Goal: Transaction & Acquisition: Purchase product/service

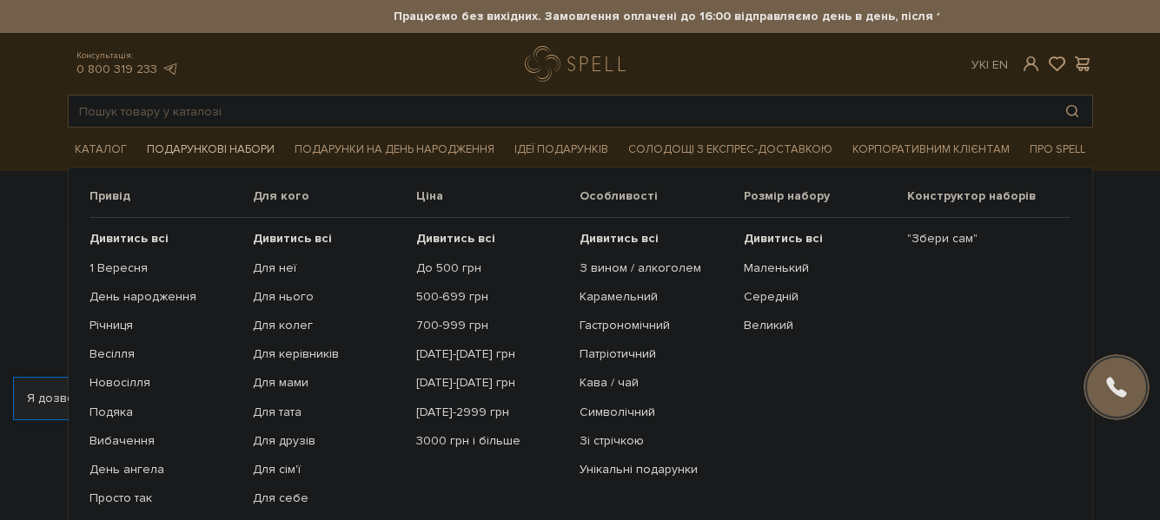
click at [246, 151] on span "Подарункові набори" at bounding box center [211, 149] width 142 height 27
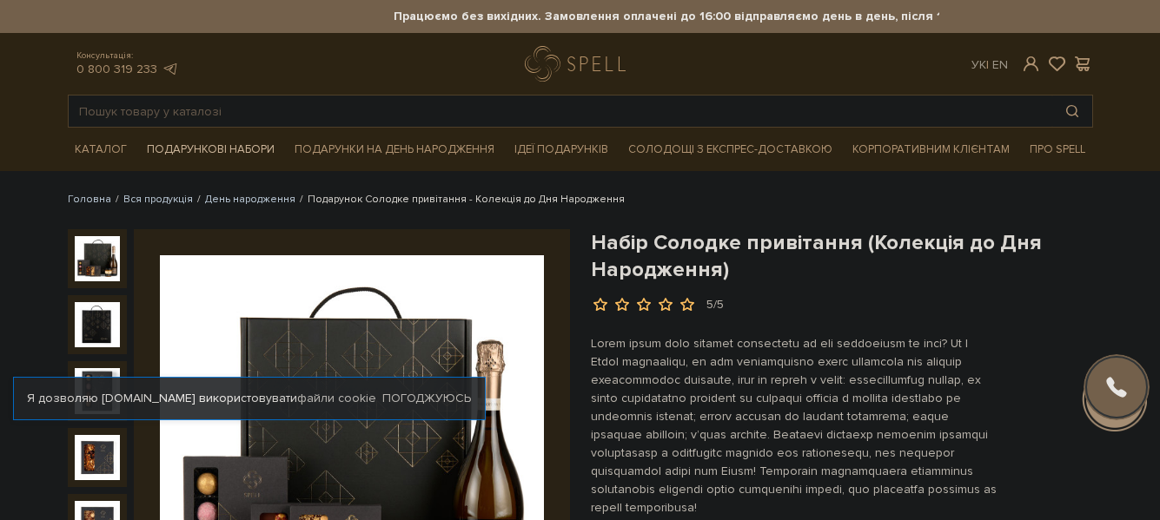
click at [233, 149] on span "Подарункові набори" at bounding box center [211, 149] width 142 height 27
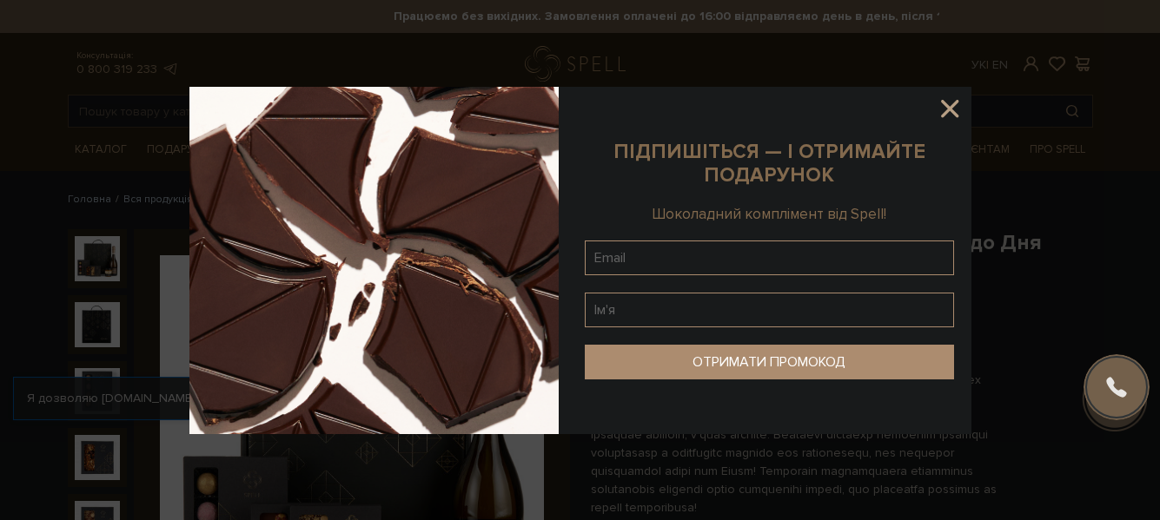
click at [958, 107] on icon at bounding box center [950, 109] width 30 height 30
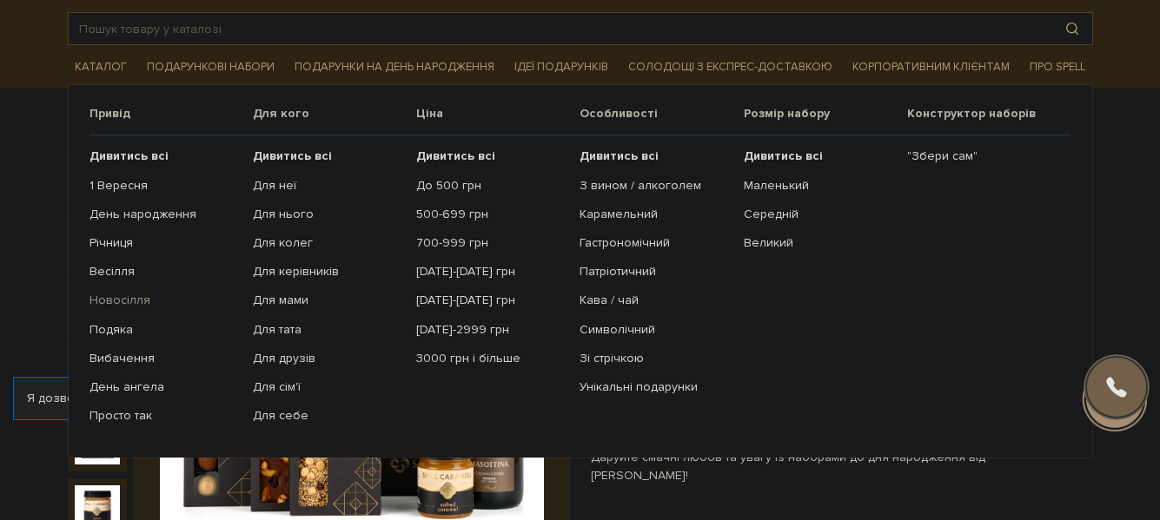
scroll to position [87, 0]
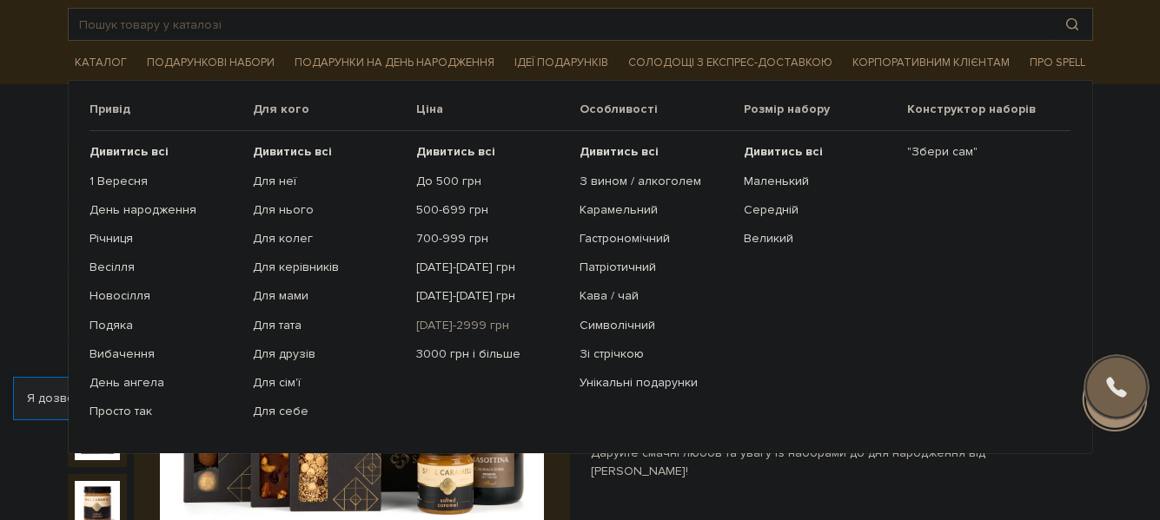
click at [469, 328] on link "[DATE]-2999 грн" at bounding box center [491, 326] width 150 height 16
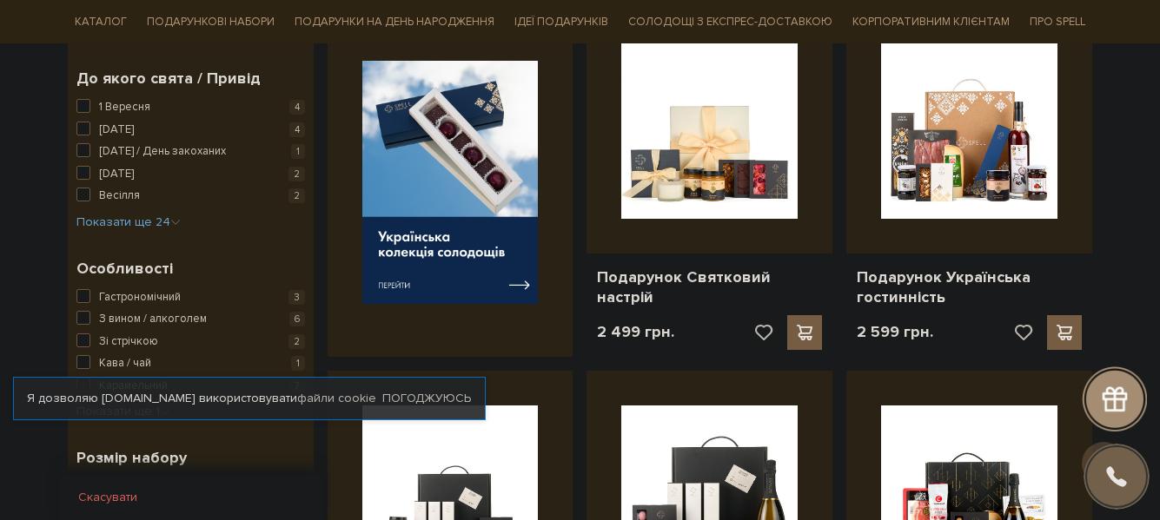
scroll to position [695, 0]
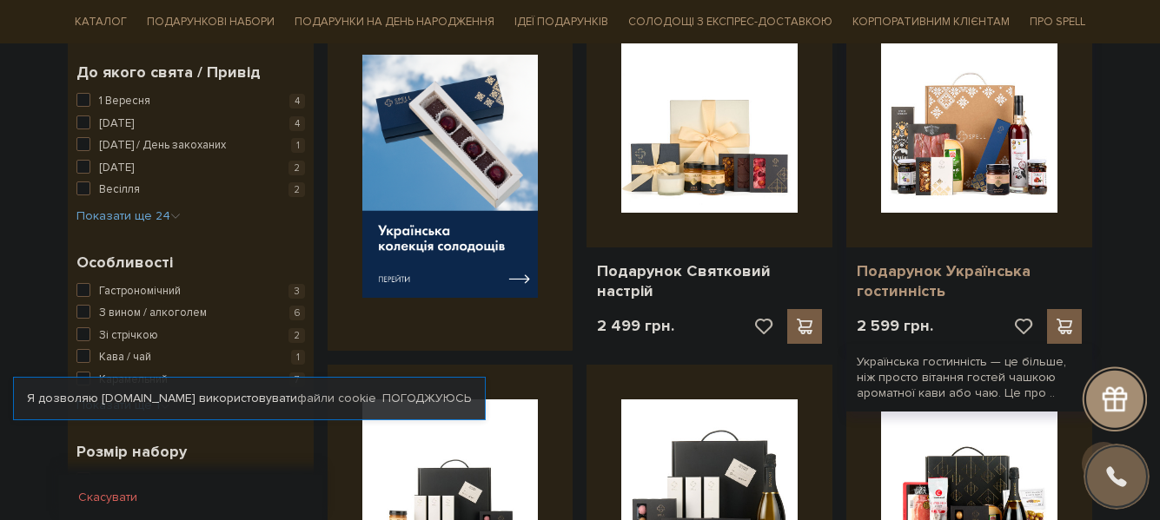
click at [981, 272] on link "Подарунок Українська гостинність" at bounding box center [969, 281] width 225 height 41
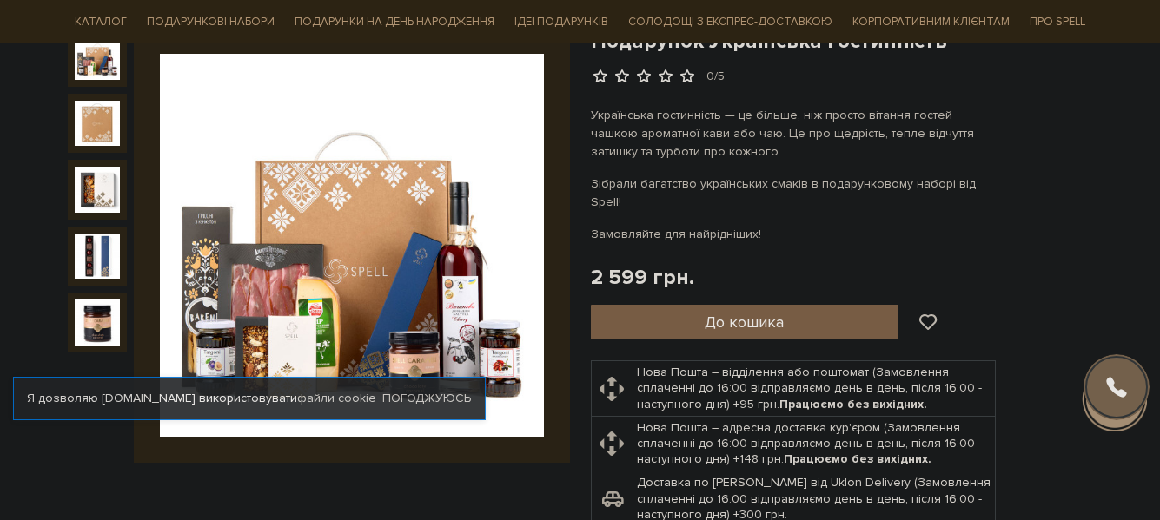
scroll to position [276, 0]
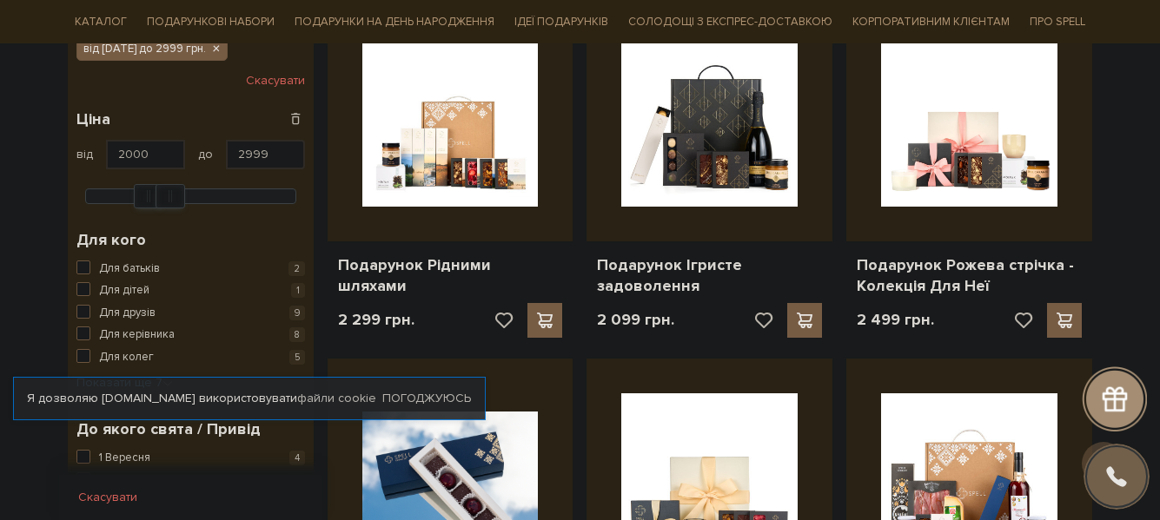
scroll to position [380, 0]
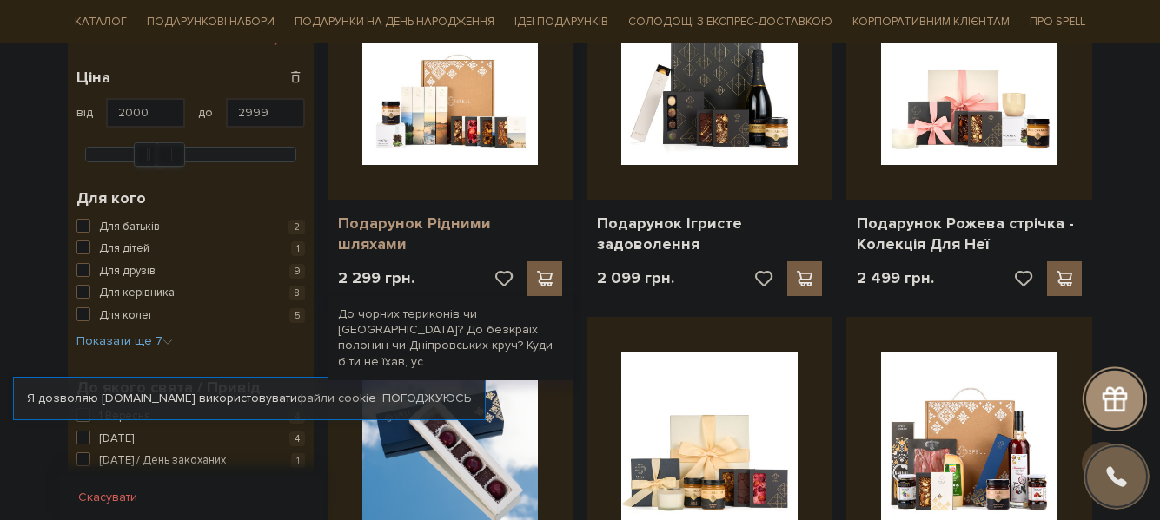
click at [530, 222] on link "Подарунок Рідними шляхами" at bounding box center [450, 234] width 225 height 41
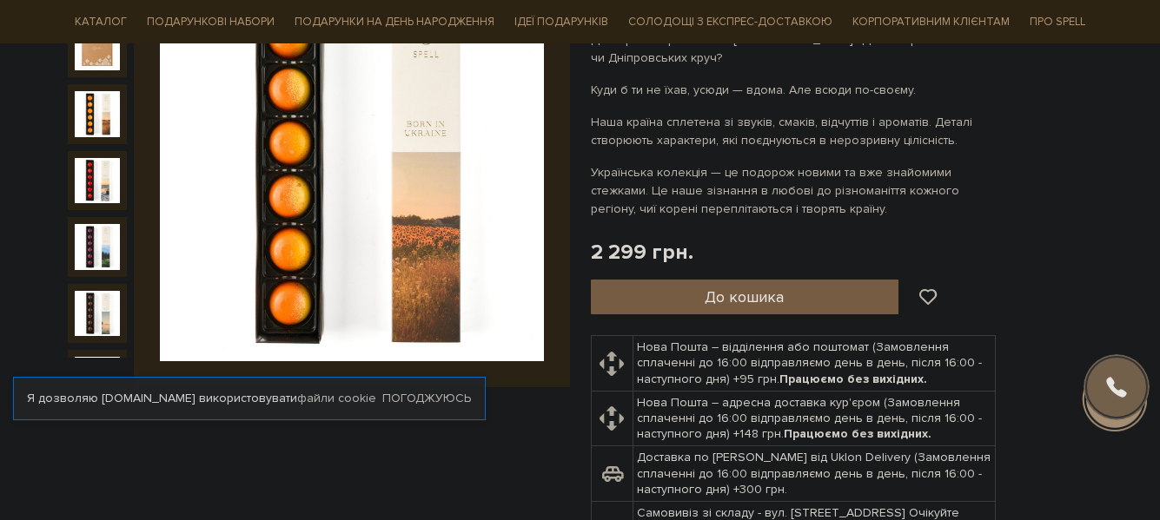
click at [85, 109] on img at bounding box center [97, 113] width 45 height 45
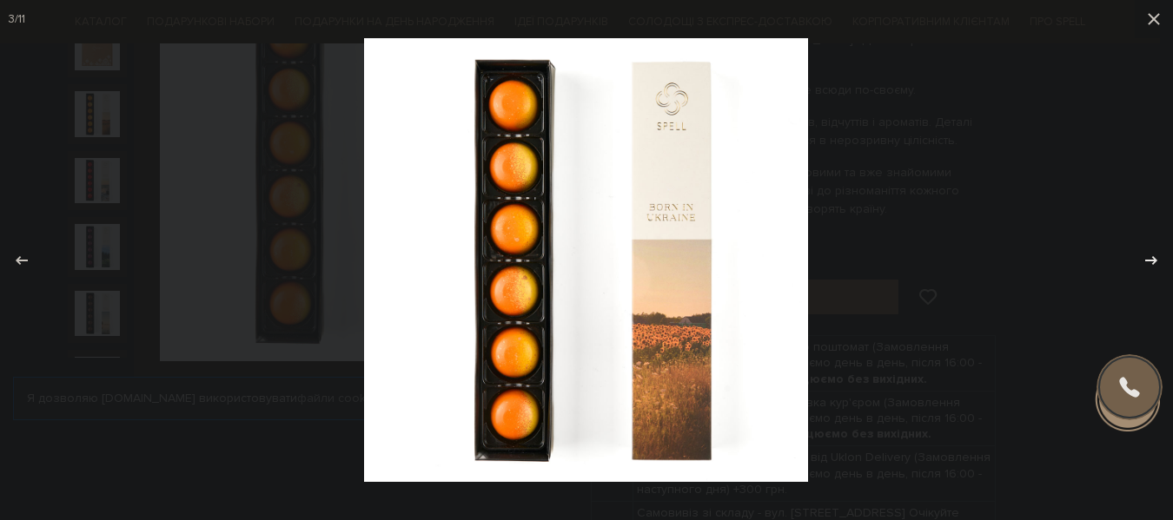
click at [1154, 261] on icon at bounding box center [1151, 259] width 12 height 9
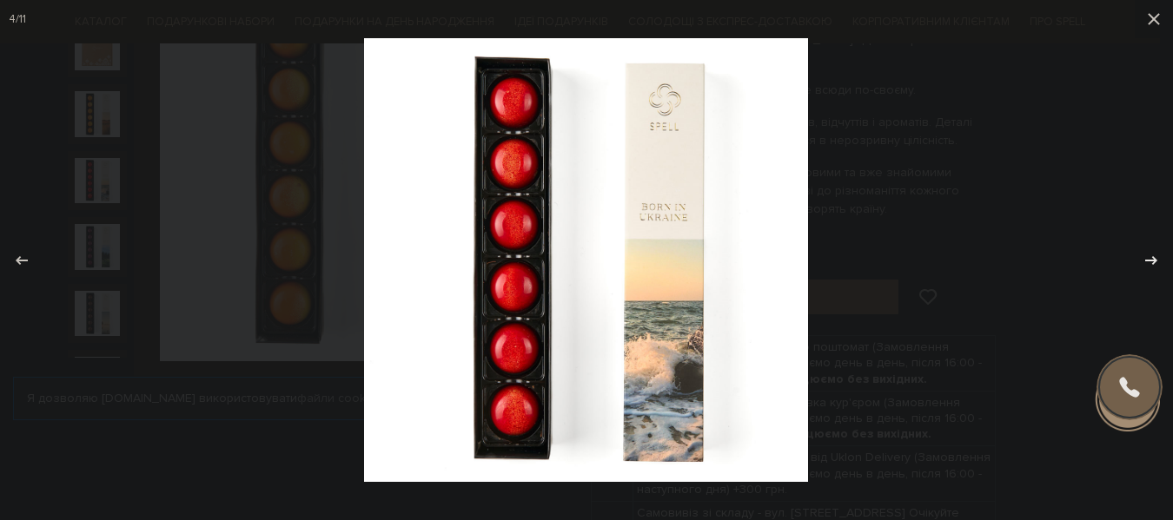
click at [1154, 261] on icon at bounding box center [1151, 259] width 12 height 9
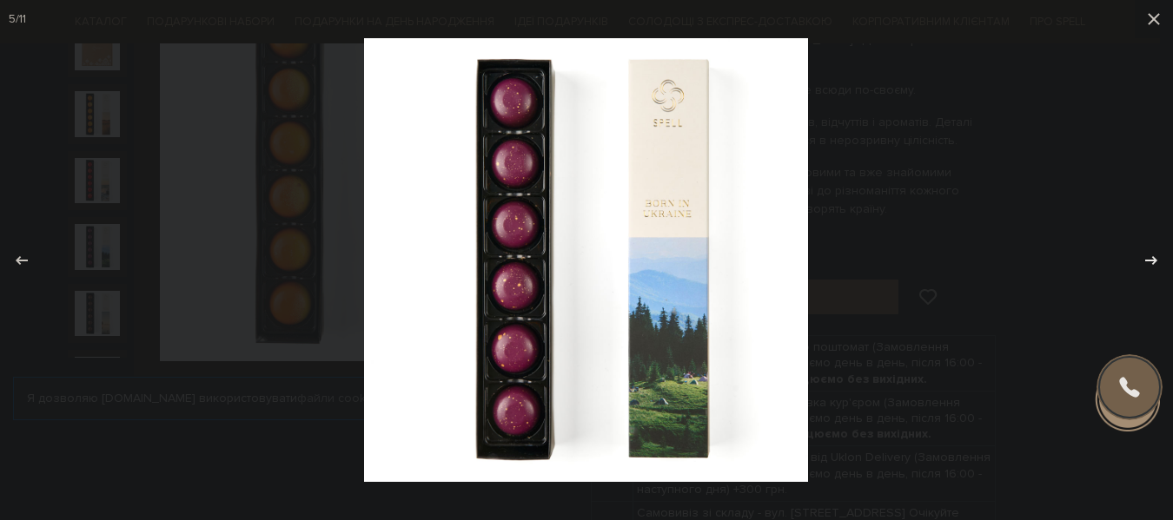
click at [1154, 261] on icon at bounding box center [1151, 259] width 12 height 9
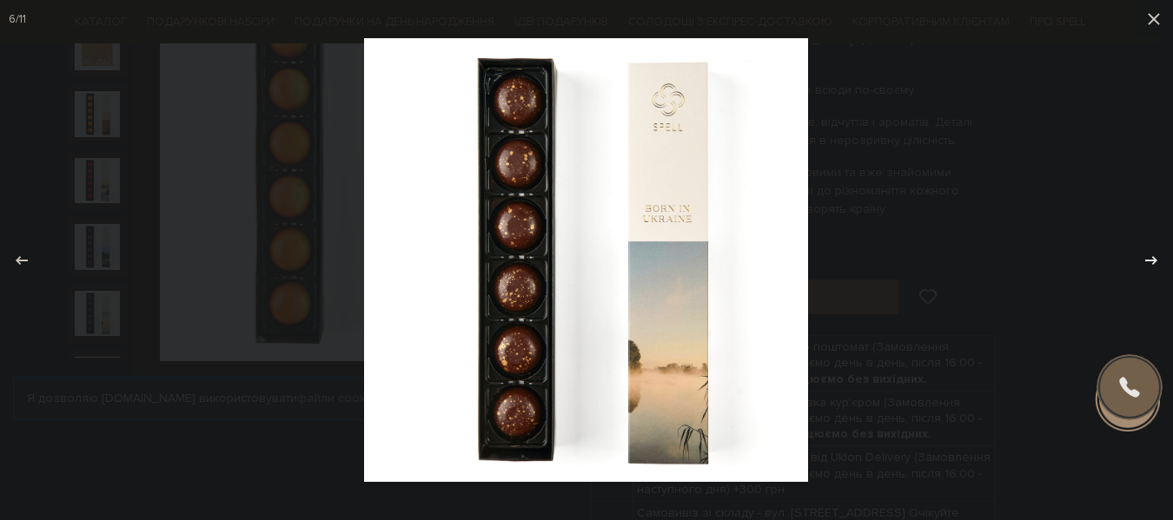
click at [1154, 261] on icon at bounding box center [1151, 259] width 12 height 9
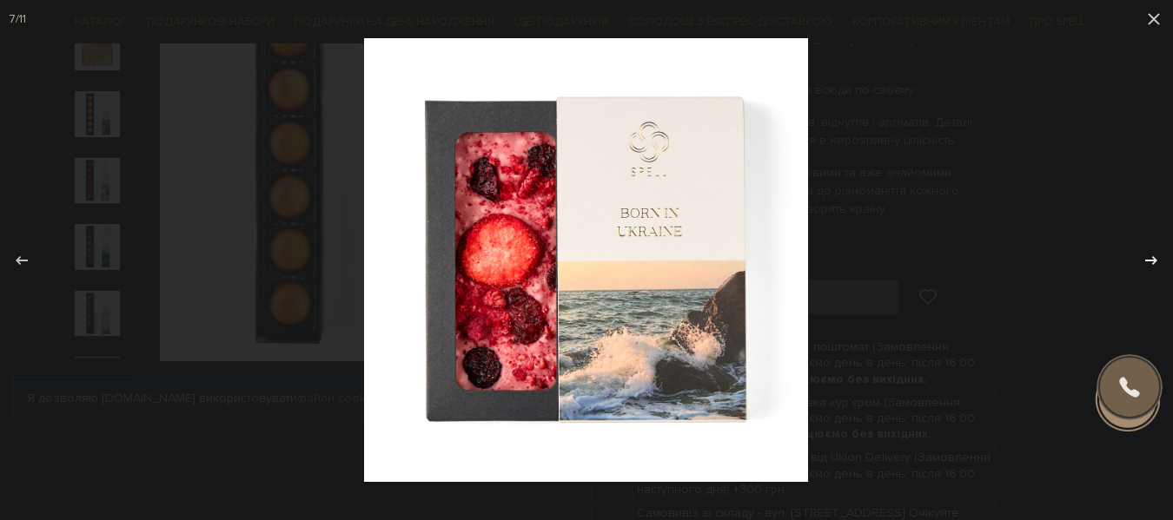
click at [1154, 261] on icon at bounding box center [1151, 259] width 12 height 9
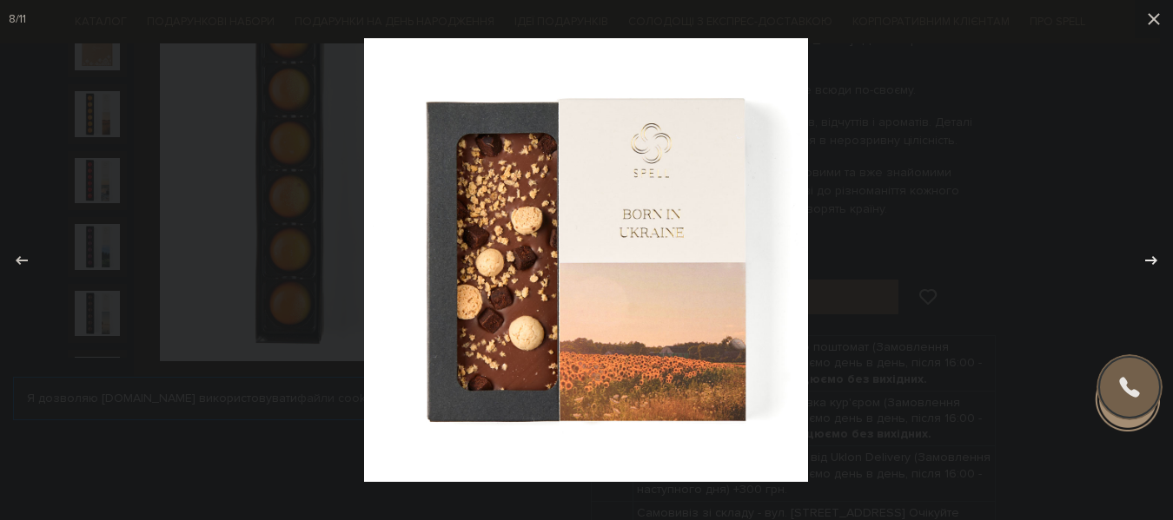
click at [1154, 261] on icon at bounding box center [1151, 259] width 12 height 9
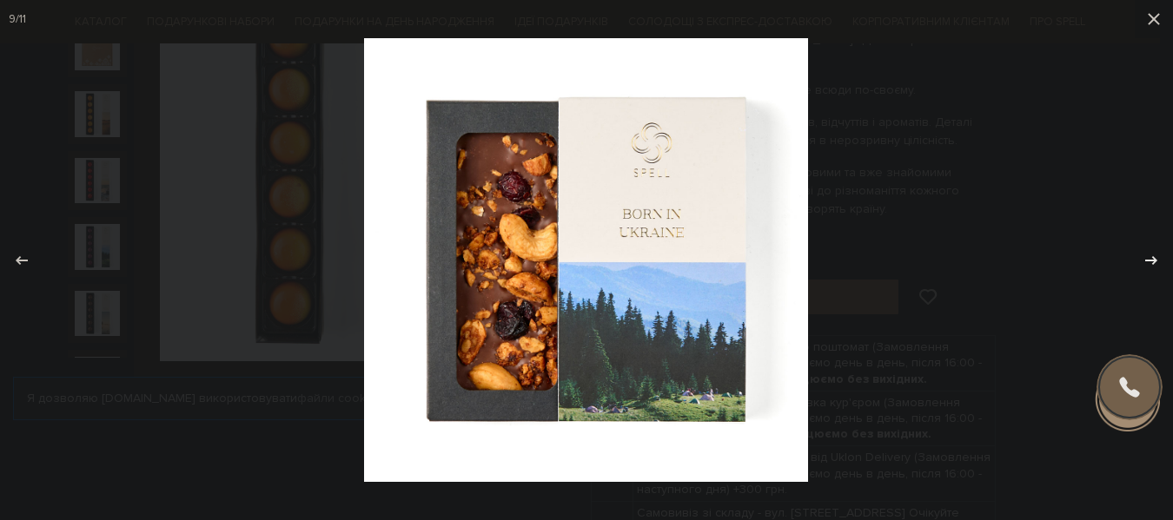
click at [1154, 261] on icon at bounding box center [1151, 259] width 12 height 9
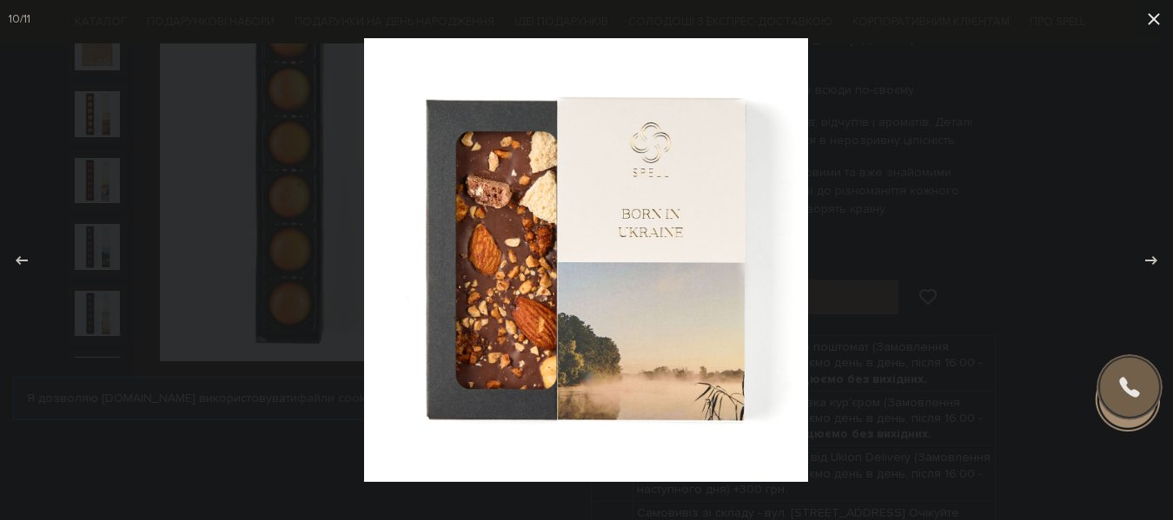
click at [1157, 20] on icon at bounding box center [1153, 19] width 21 height 21
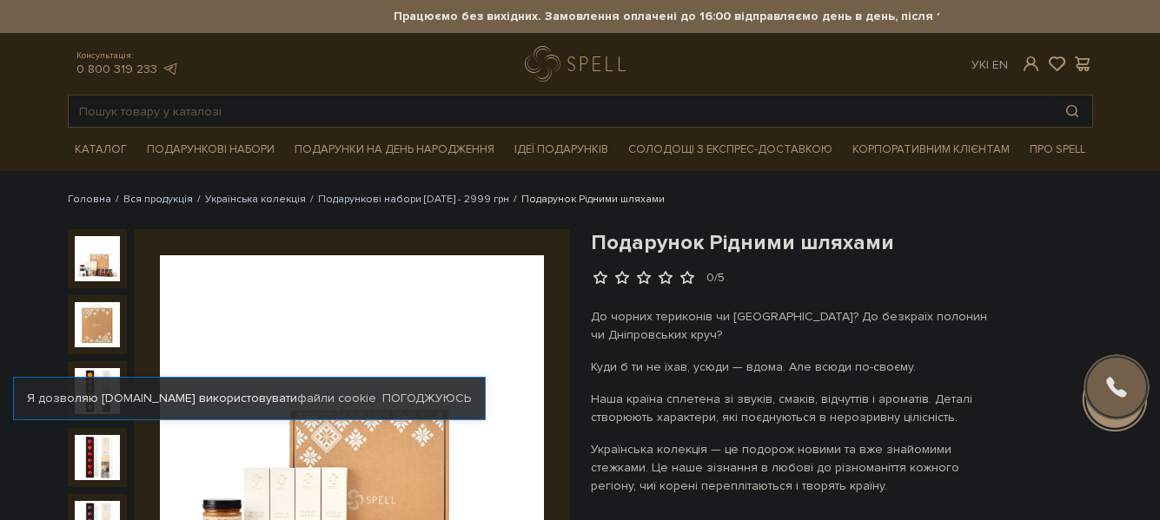
click at [93, 257] on img at bounding box center [97, 258] width 45 height 45
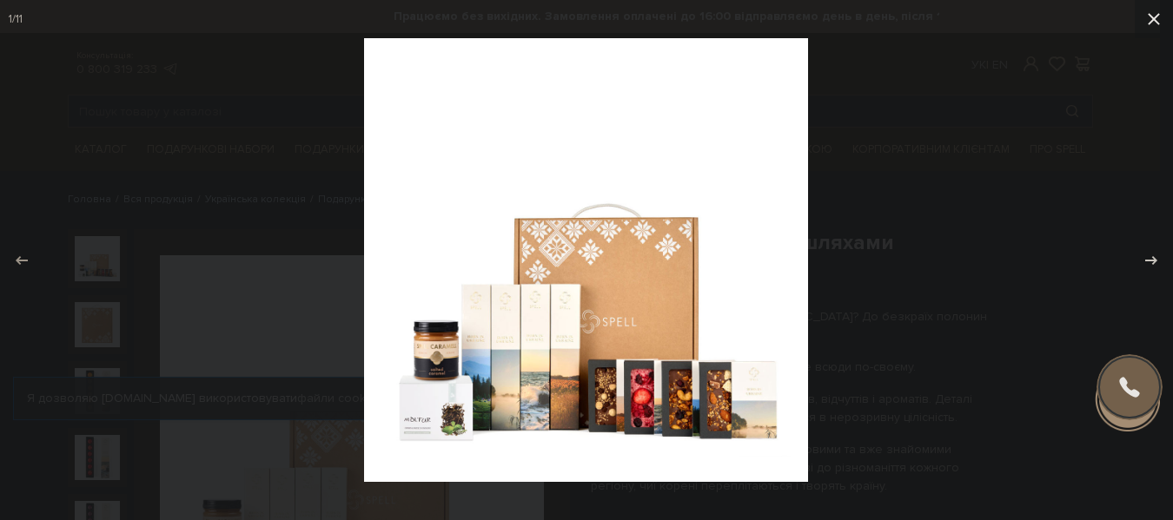
click at [1145, 20] on icon at bounding box center [1153, 19] width 21 height 21
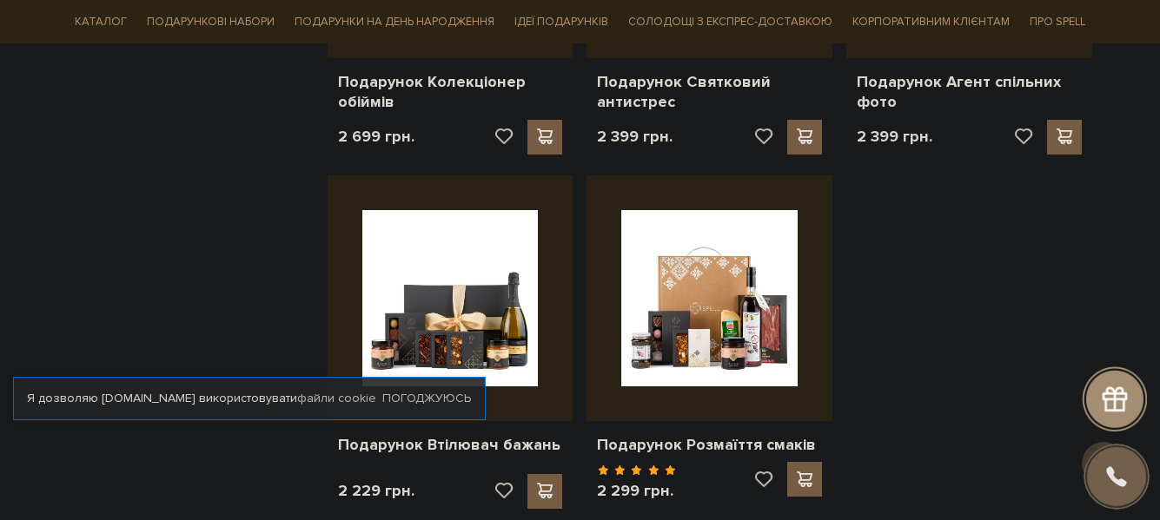
scroll to position [1161, 0]
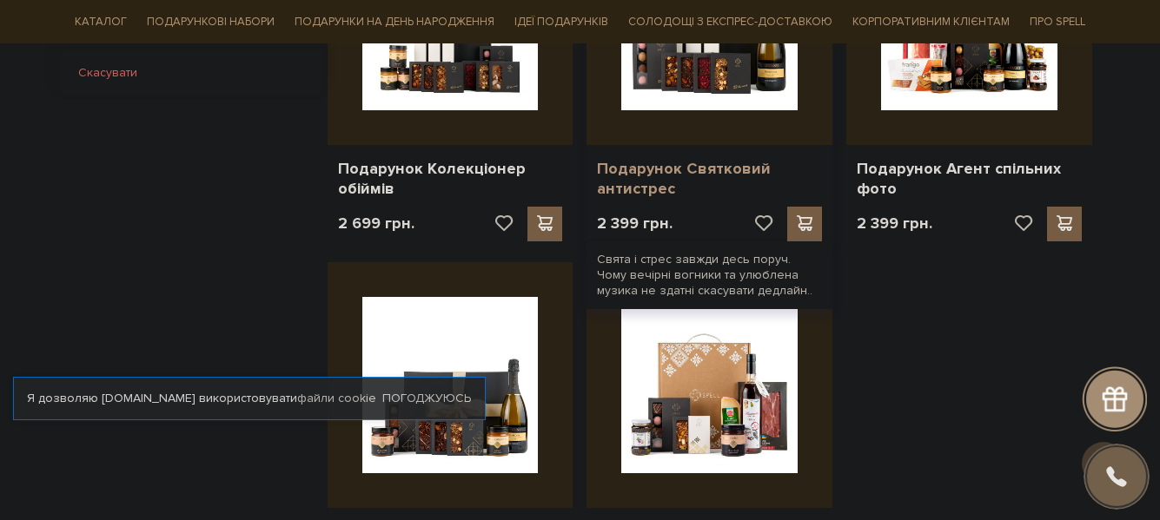
click at [713, 164] on link "Подарунок Святковий антистрес" at bounding box center [709, 179] width 225 height 41
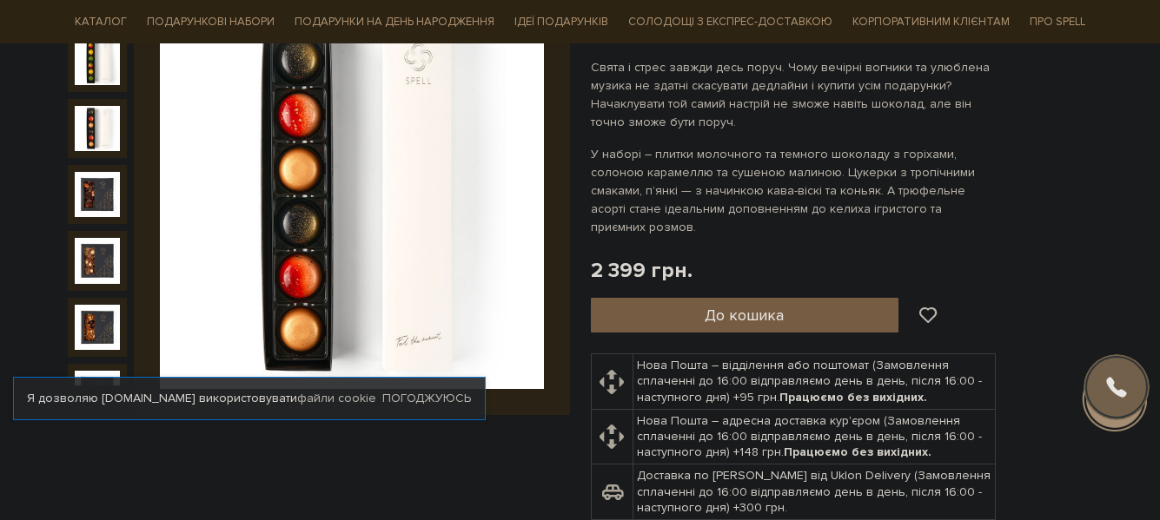
scroll to position [276, 0]
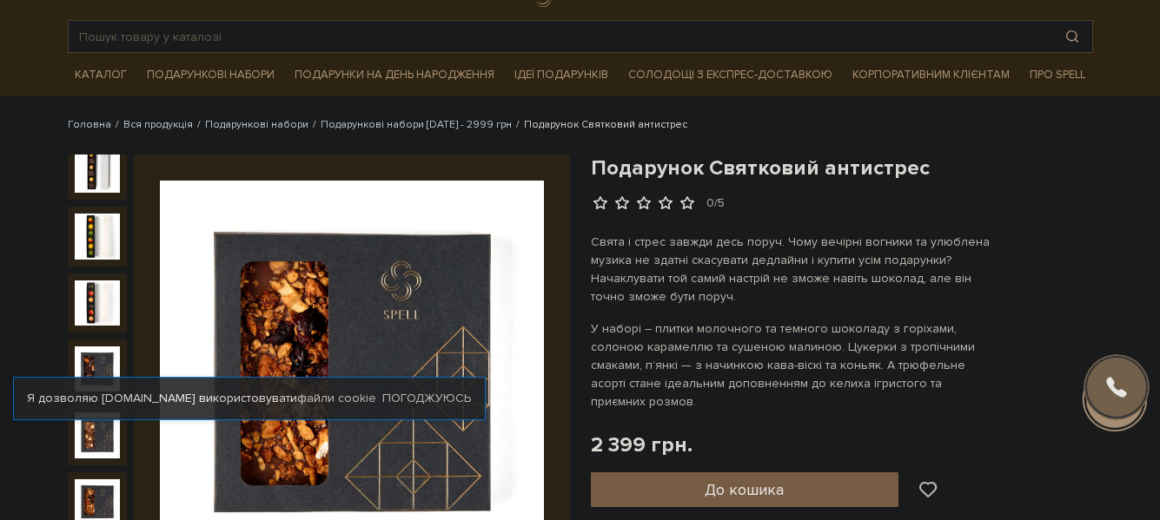
scroll to position [0, 0]
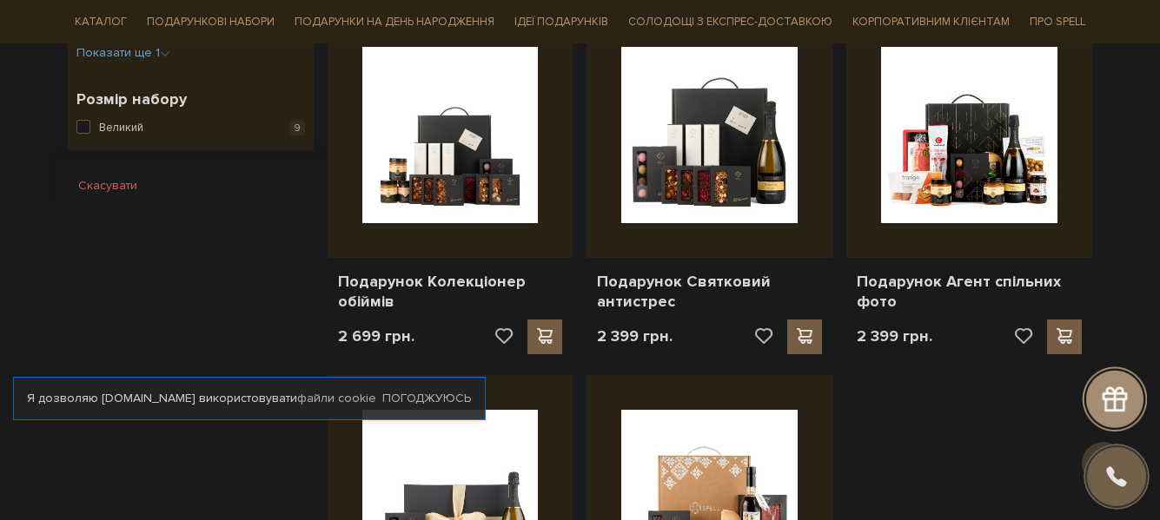
scroll to position [1074, 0]
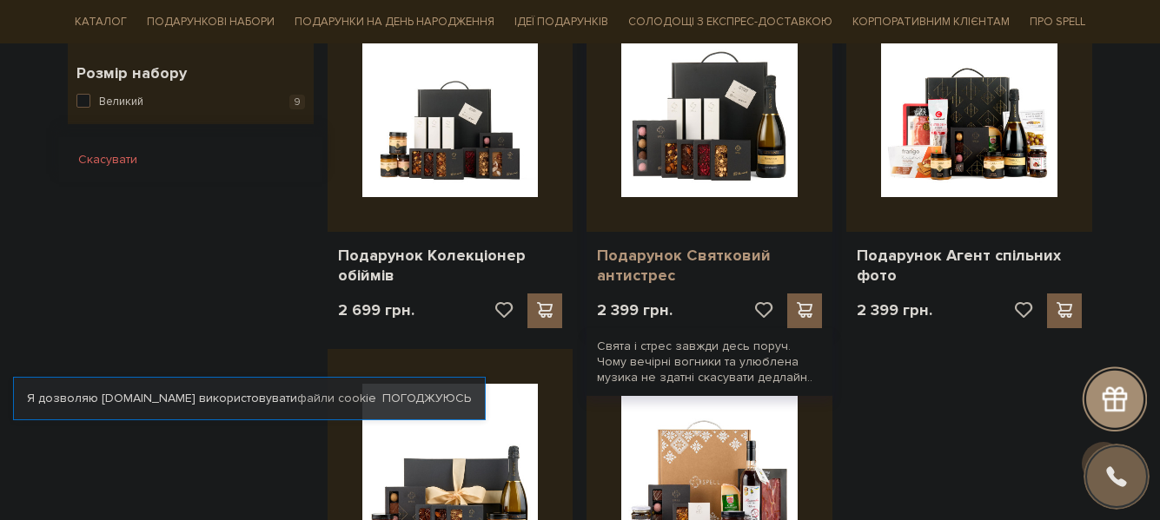
click at [692, 255] on link "Подарунок Святковий антистрес" at bounding box center [709, 266] width 225 height 41
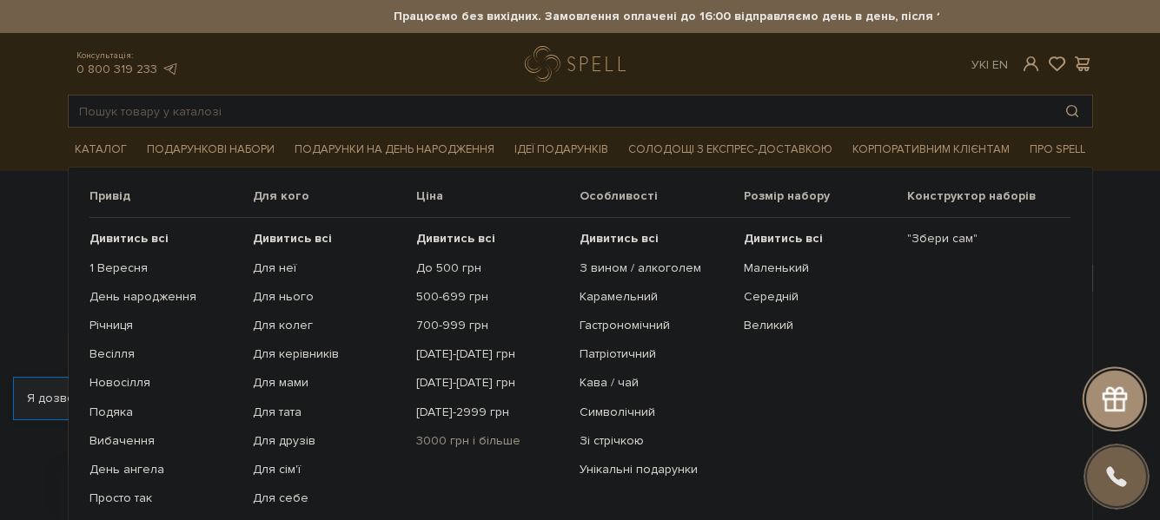
click at [474, 445] on link "3000 грн і більше" at bounding box center [491, 441] width 150 height 16
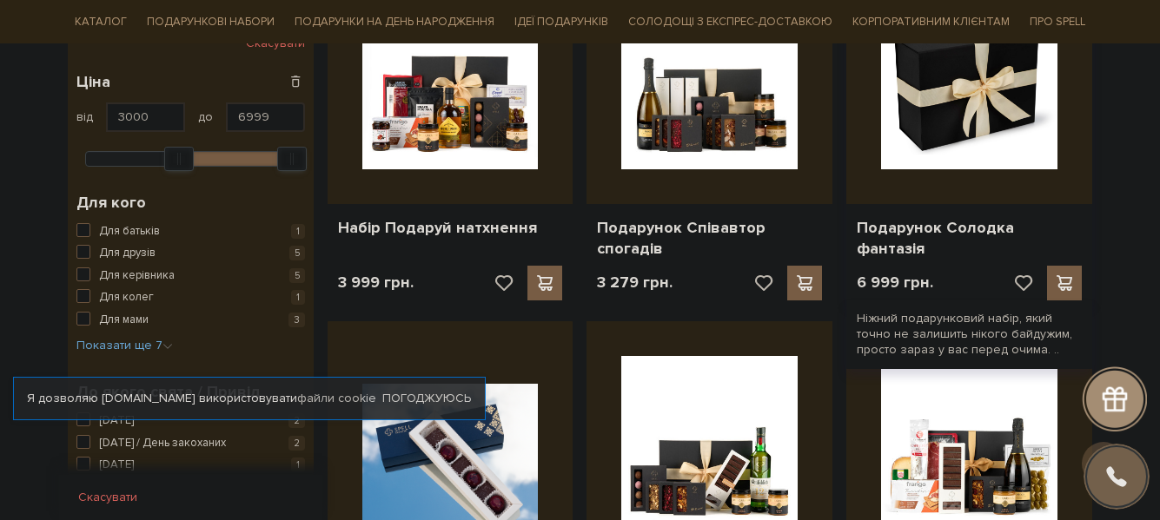
scroll to position [363, 0]
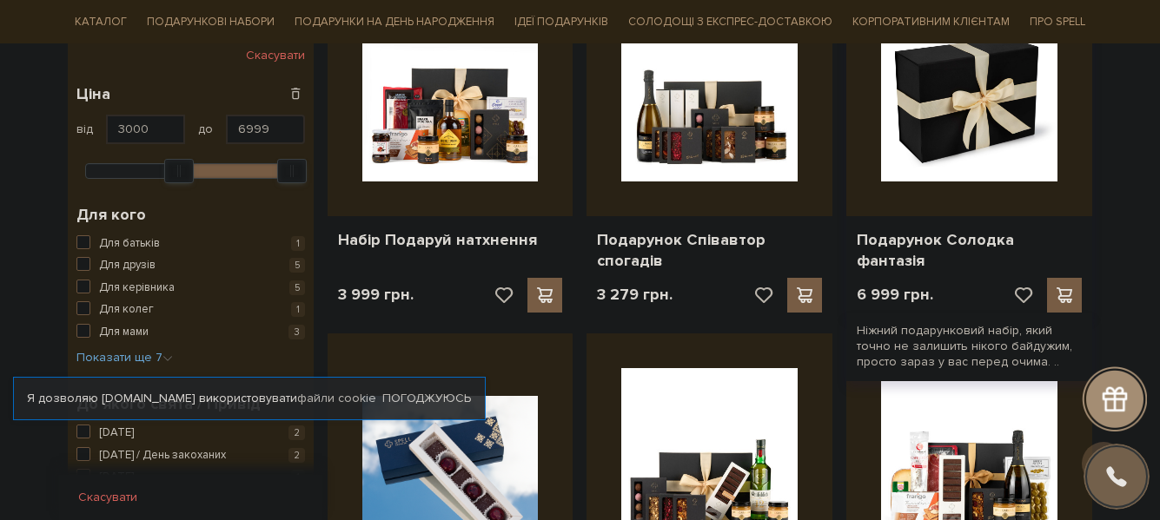
click at [976, 152] on img at bounding box center [969, 93] width 176 height 176
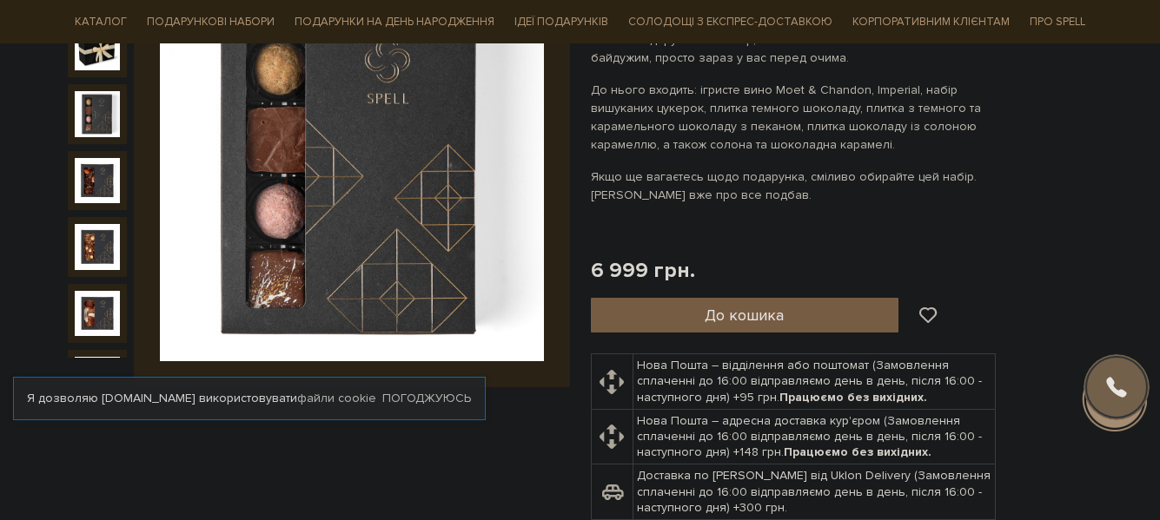
click at [100, 100] on img at bounding box center [97, 113] width 45 height 45
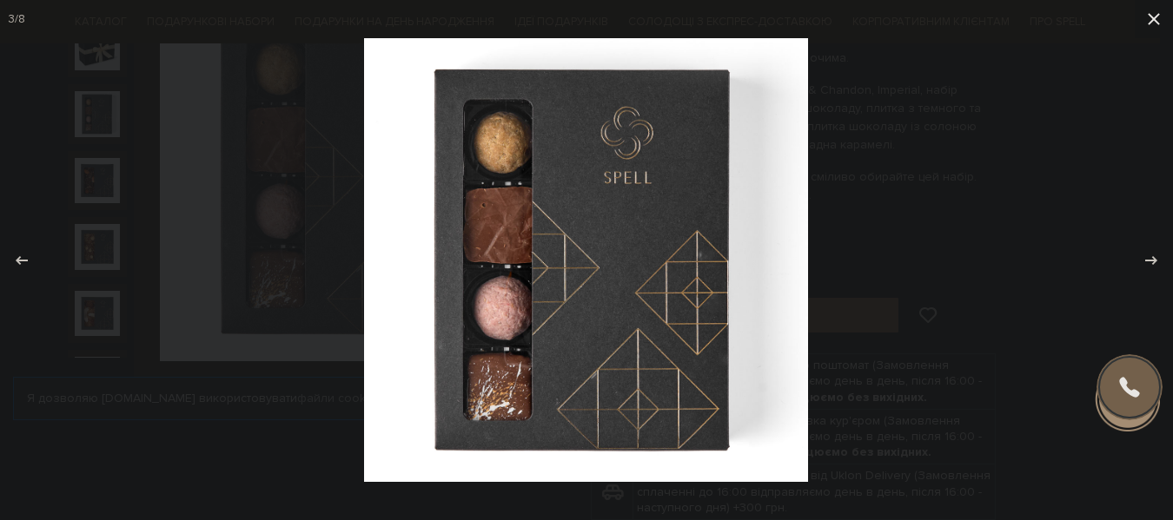
click at [1153, 22] on icon at bounding box center [1153, 19] width 21 height 21
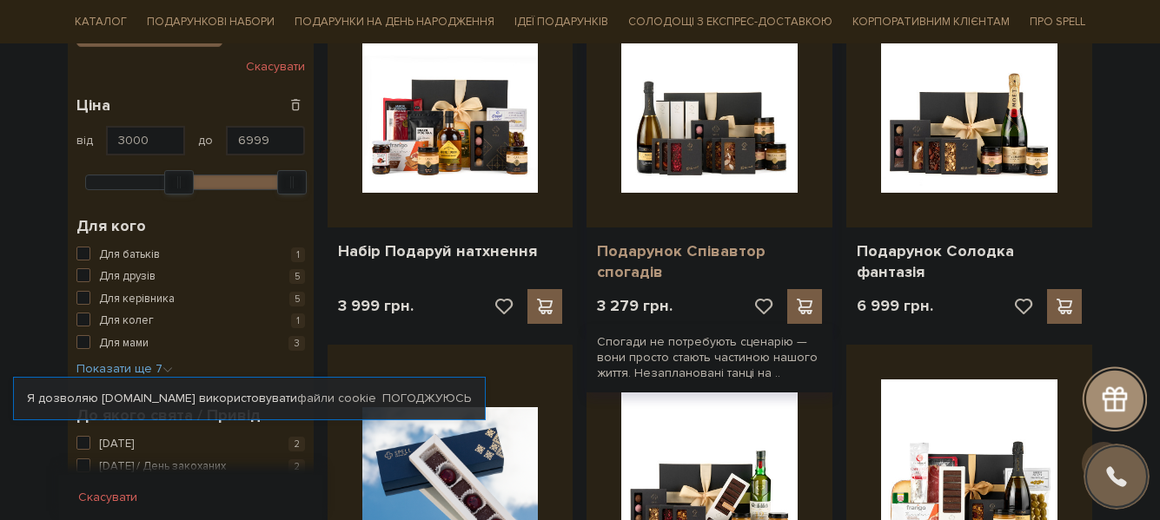
click at [703, 252] on link "Подарунок Співавтор спогадів" at bounding box center [709, 261] width 225 height 41
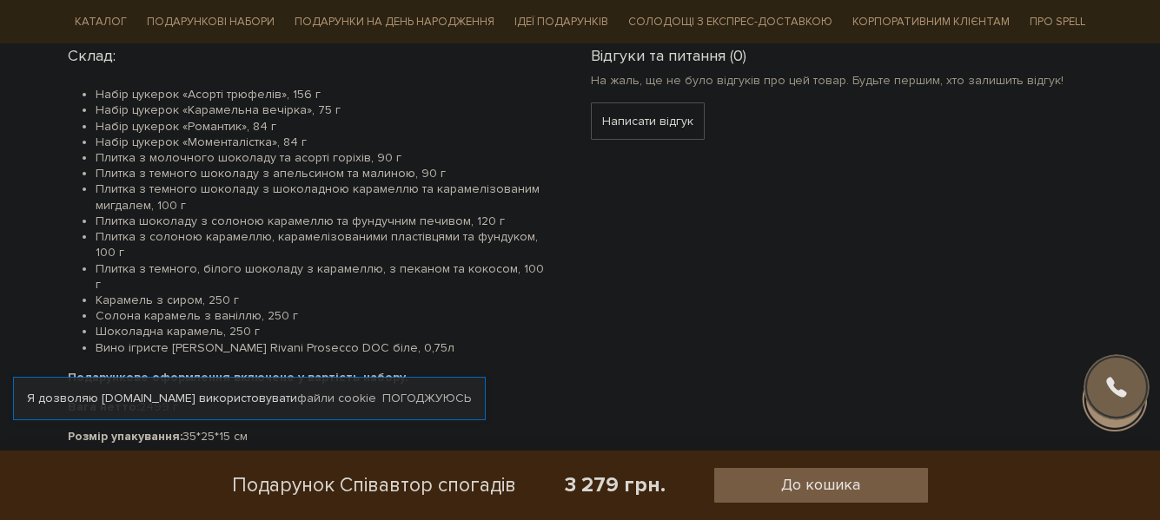
scroll to position [797, 0]
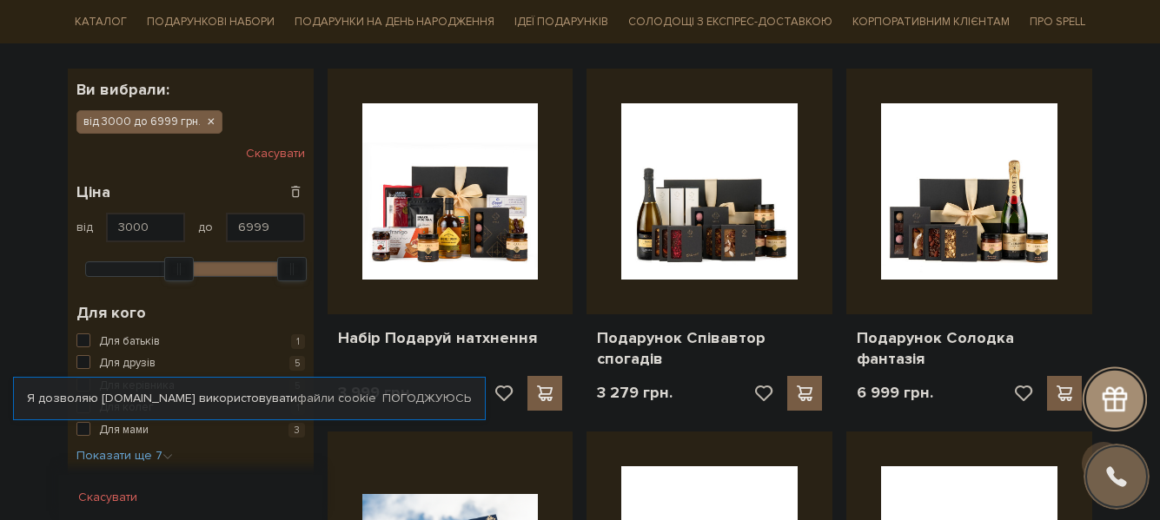
scroll to position [341, 0]
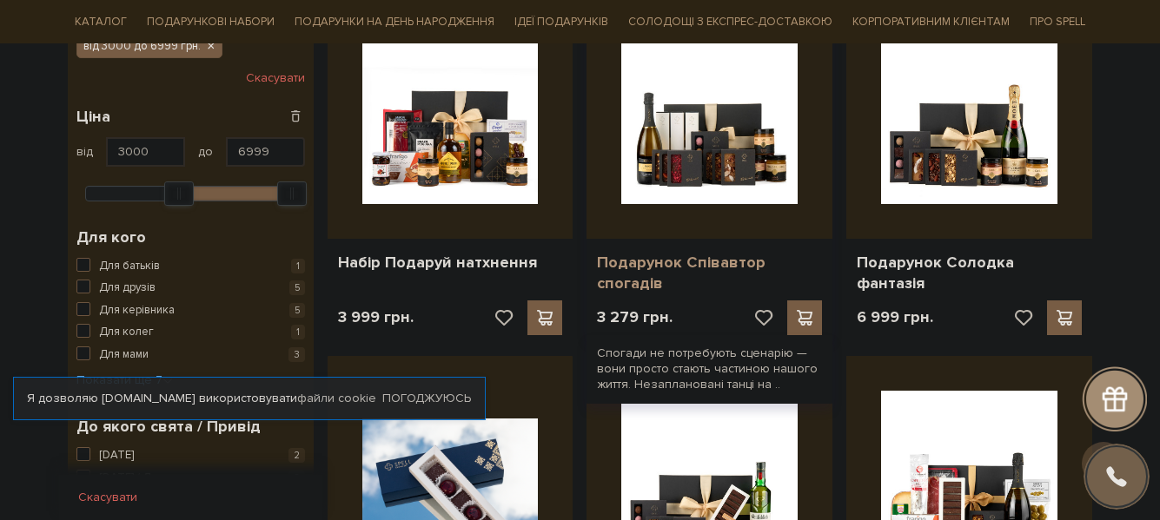
click at [731, 266] on link "Подарунок Співавтор спогадів" at bounding box center [709, 273] width 225 height 41
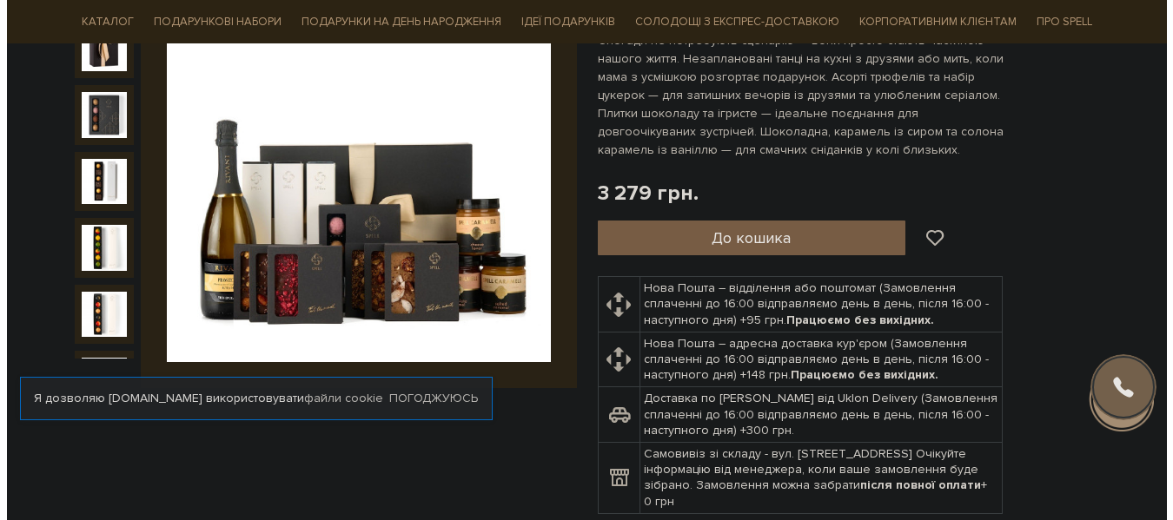
scroll to position [189, 0]
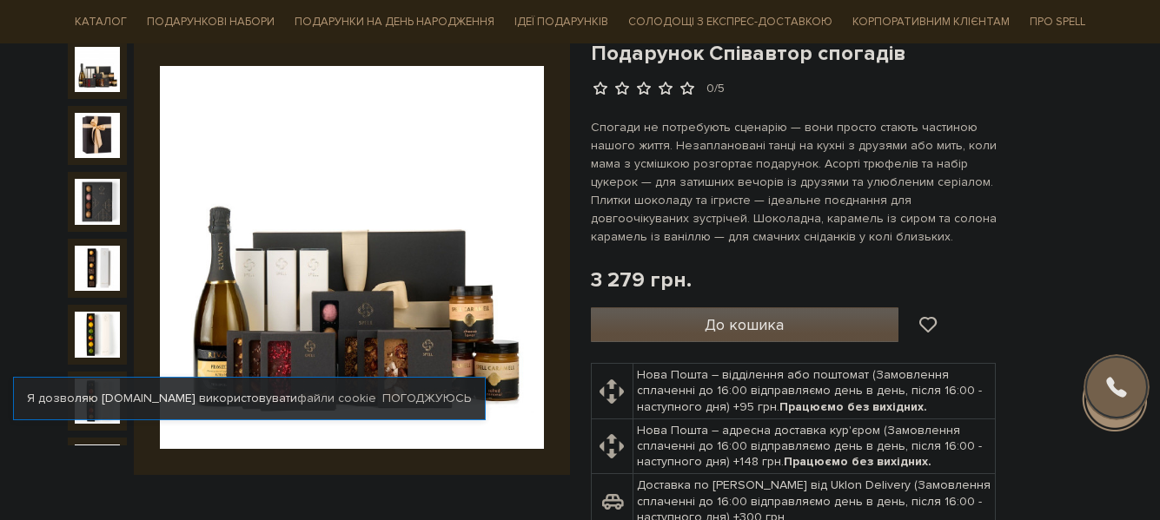
click at [769, 322] on span "До кошика" at bounding box center [743, 324] width 79 height 19
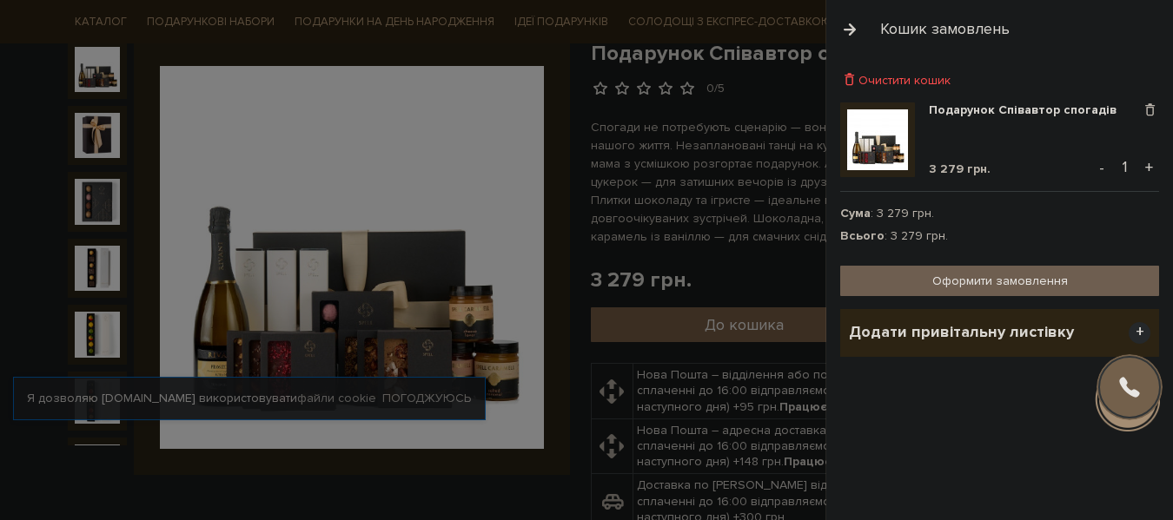
click at [999, 286] on link "Оформити замовлення" at bounding box center [999, 281] width 319 height 30
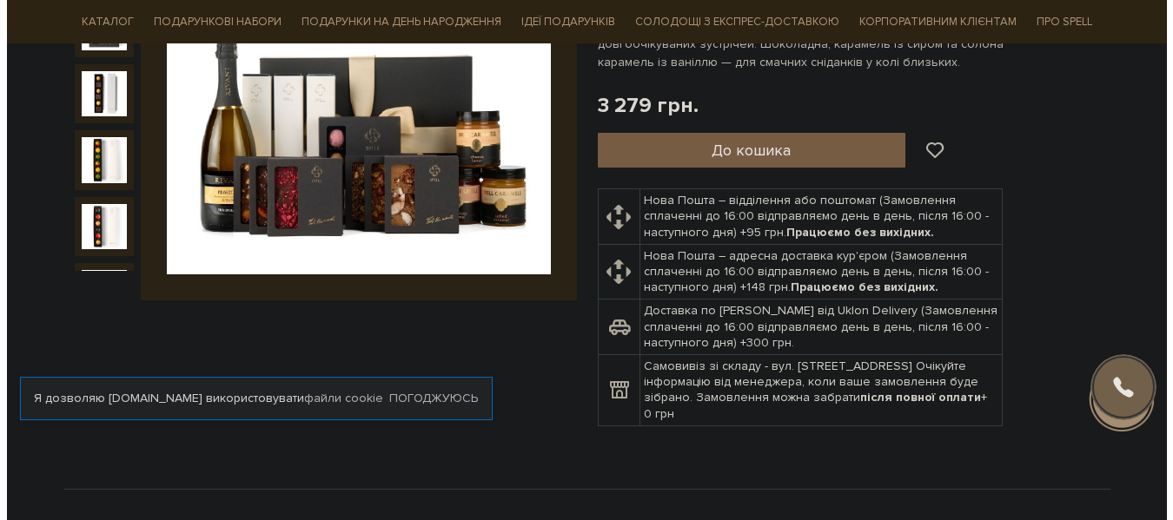
scroll to position [277, 0]
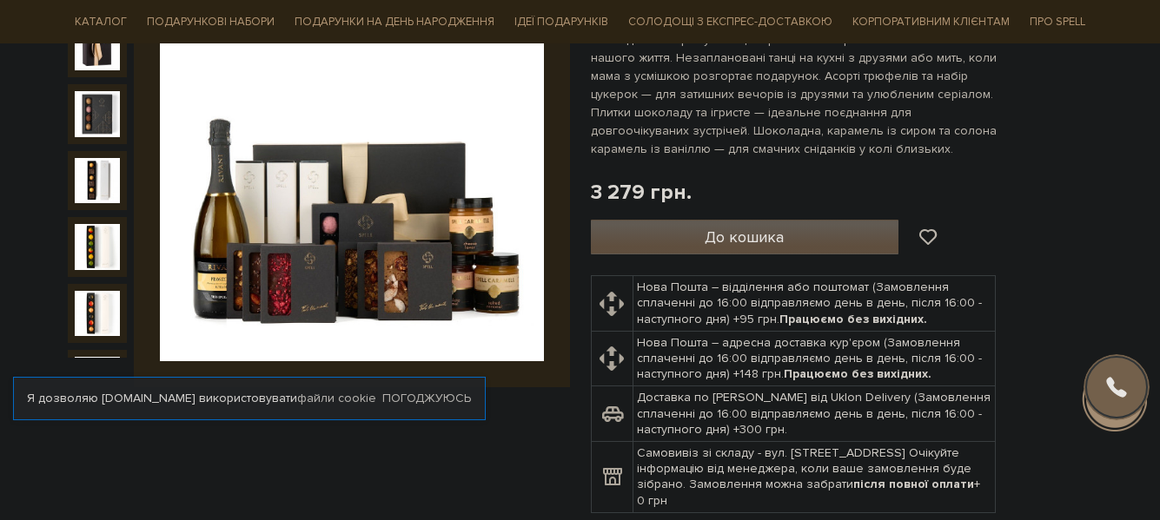
click at [781, 241] on span "До кошика" at bounding box center [743, 237] width 79 height 19
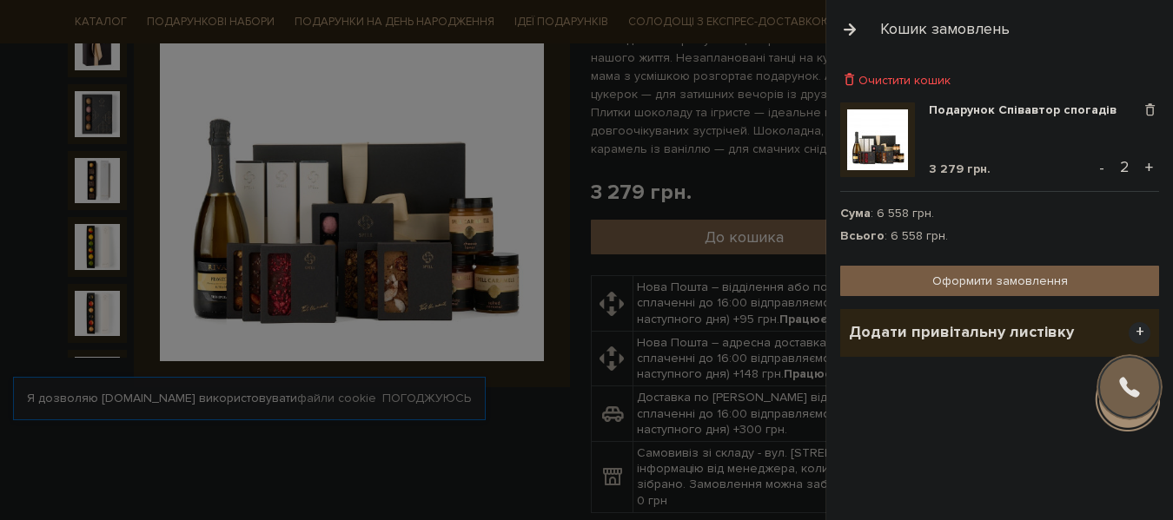
click at [1139, 330] on span "+" at bounding box center [1139, 333] width 22 height 22
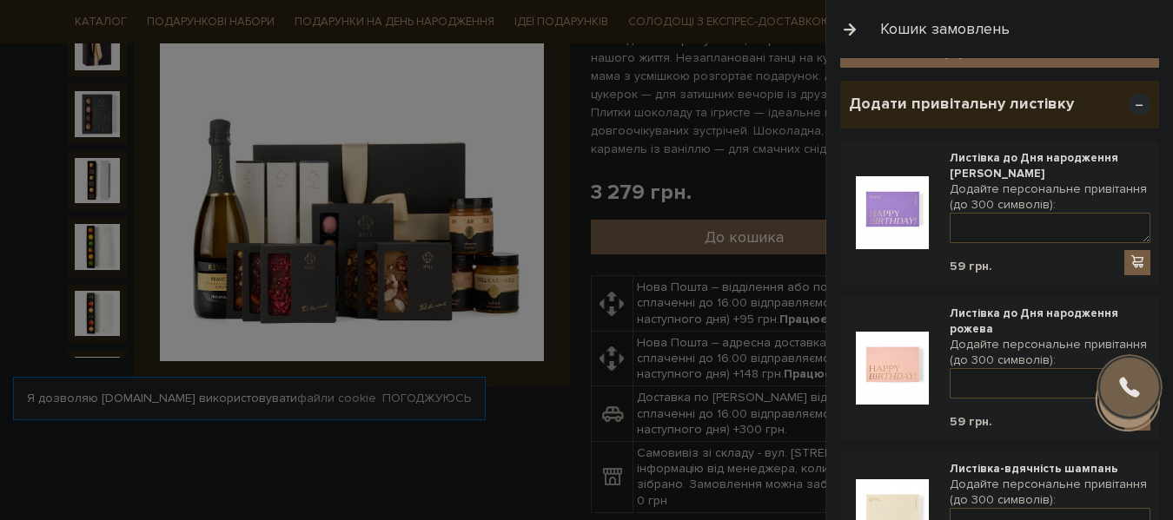
scroll to position [347, 0]
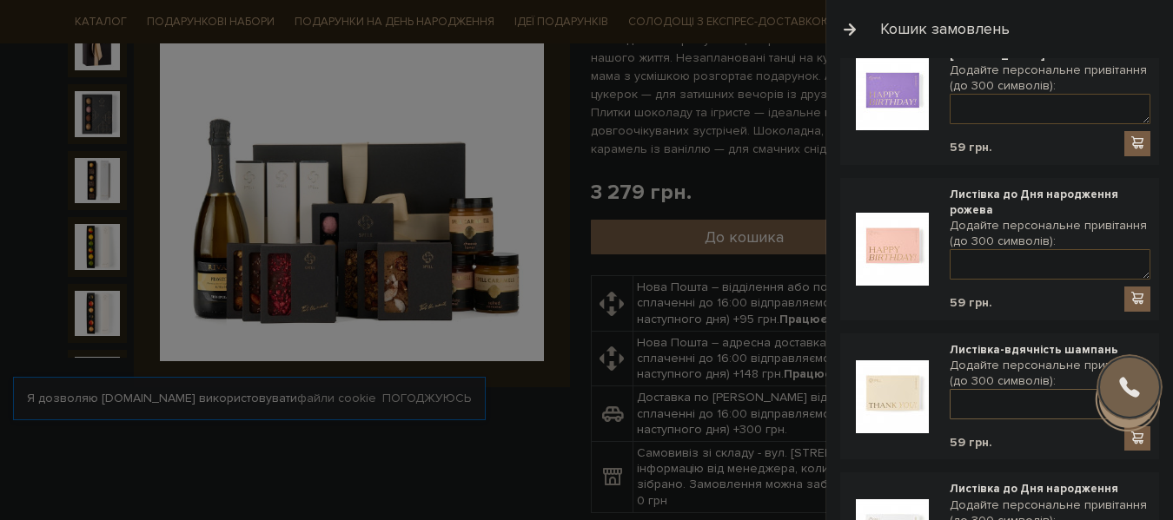
click at [1013, 407] on textarea at bounding box center [1049, 404] width 201 height 30
click at [898, 403] on img at bounding box center [892, 396] width 73 height 73
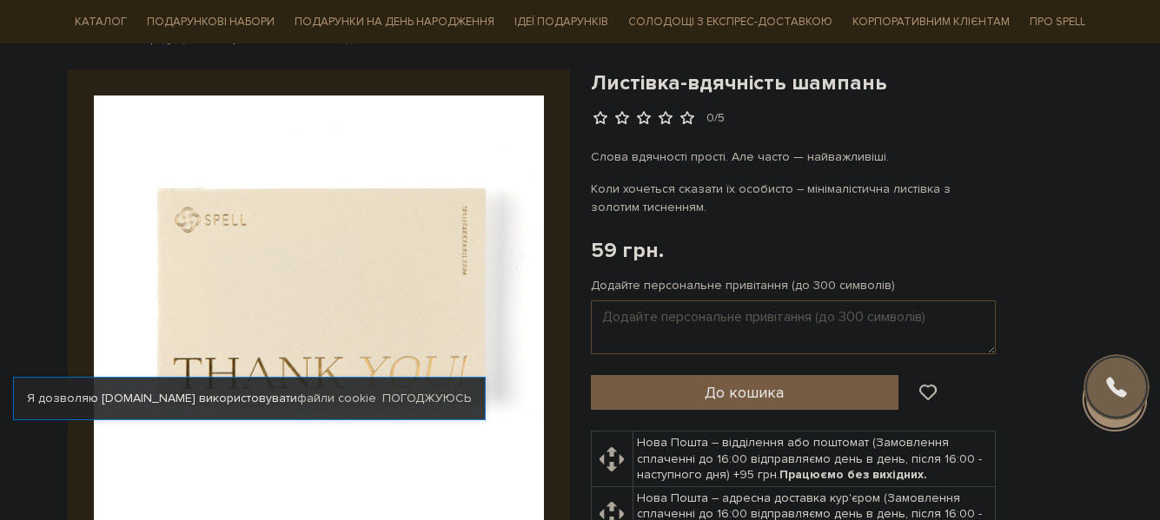
scroll to position [189, 0]
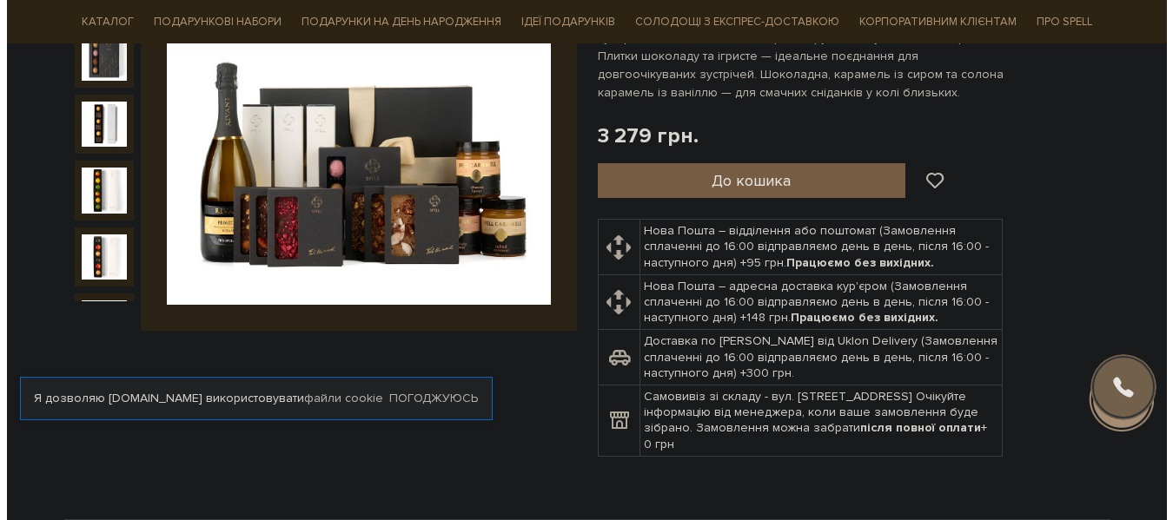
scroll to position [293, 0]
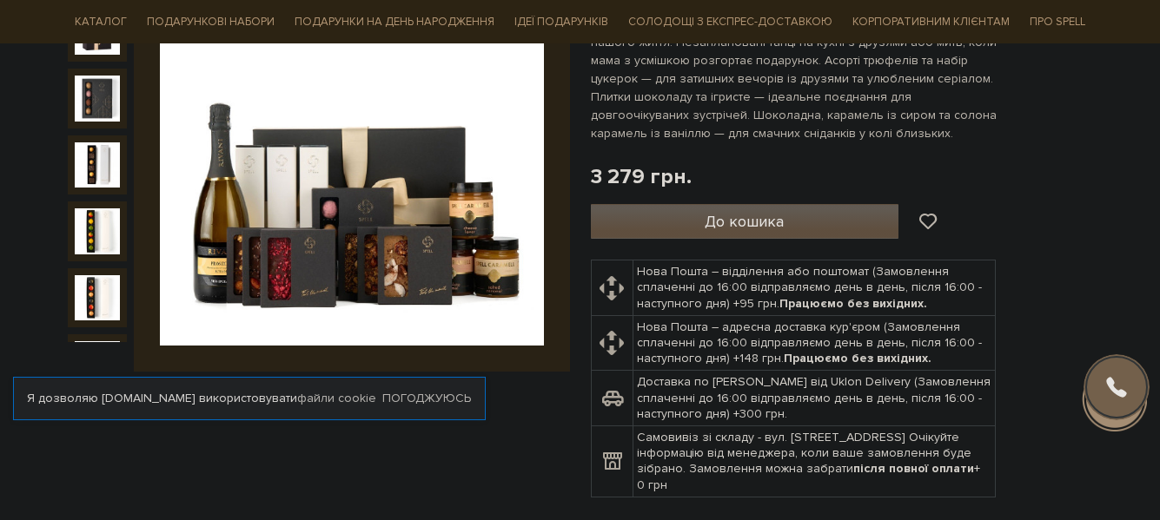
click at [803, 224] on button "До кошика" at bounding box center [745, 221] width 308 height 35
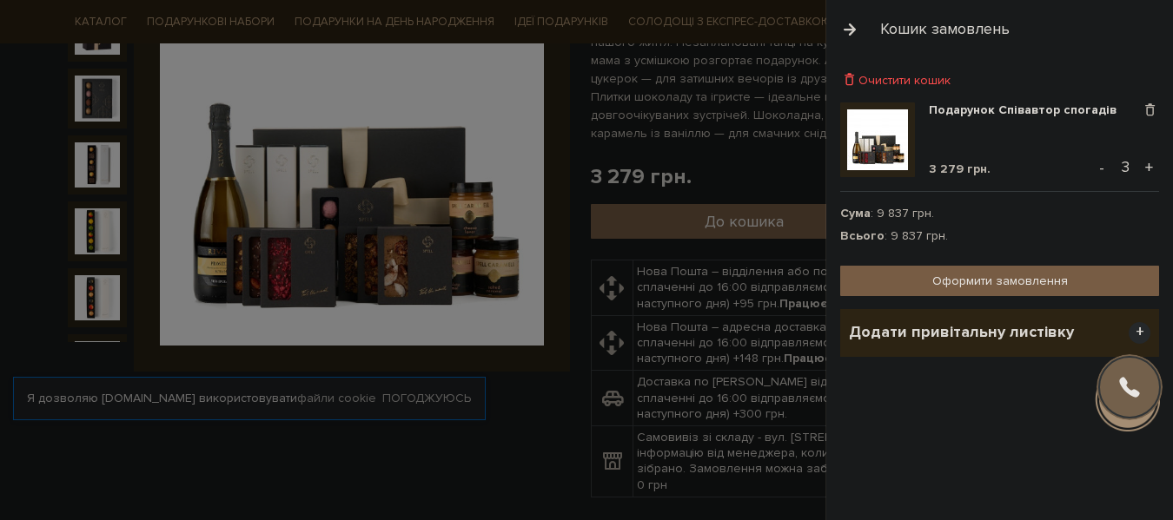
click at [1148, 333] on span "+" at bounding box center [1139, 333] width 22 height 22
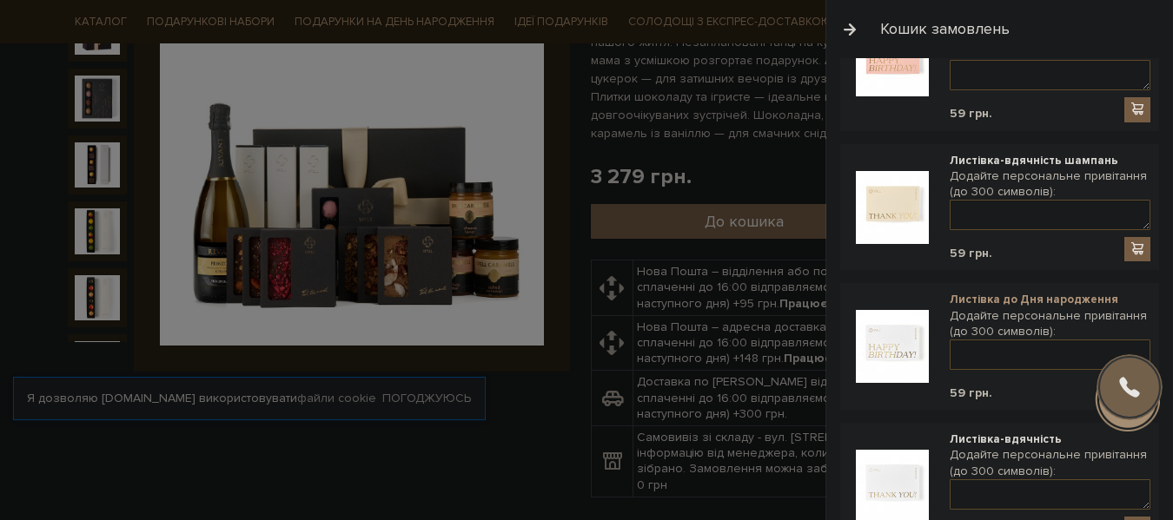
scroll to position [561, 0]
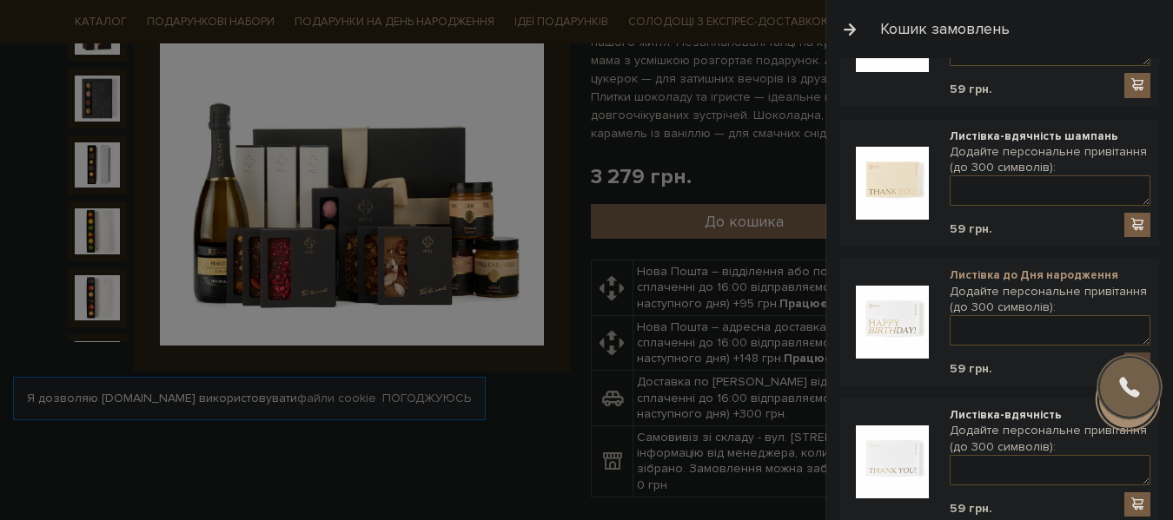
click at [1009, 277] on link "Листівка до Дня народження" at bounding box center [1049, 276] width 201 height 16
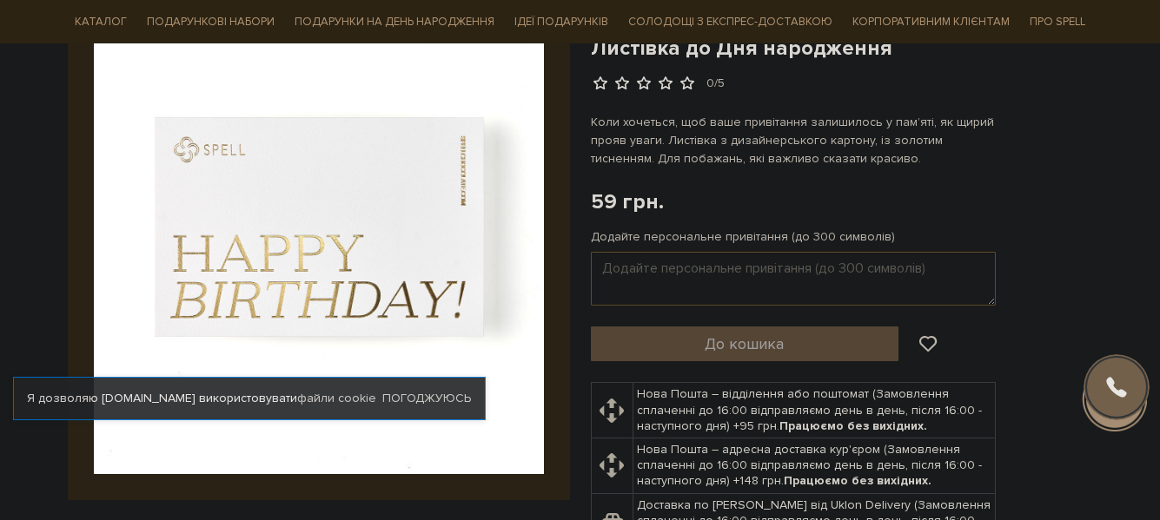
scroll to position [261, 0]
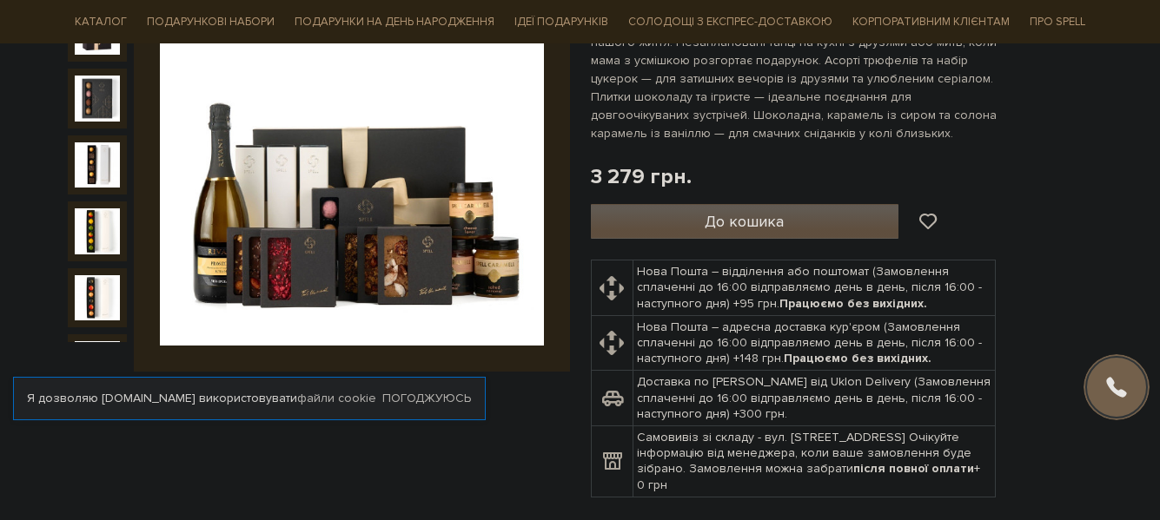
click at [799, 222] on button "До кошика" at bounding box center [745, 221] width 308 height 35
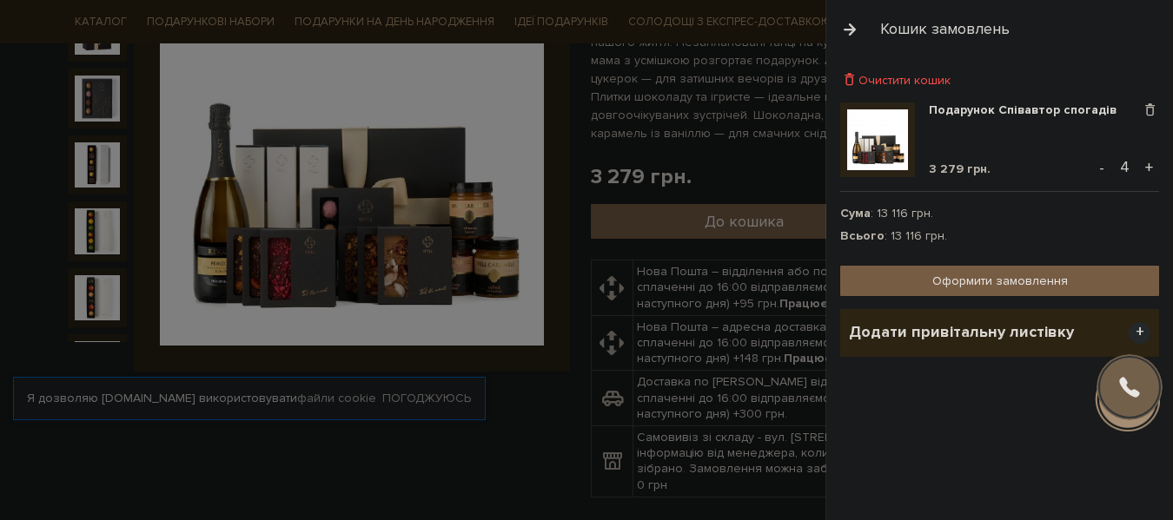
click at [1144, 334] on span "+" at bounding box center [1139, 333] width 22 height 22
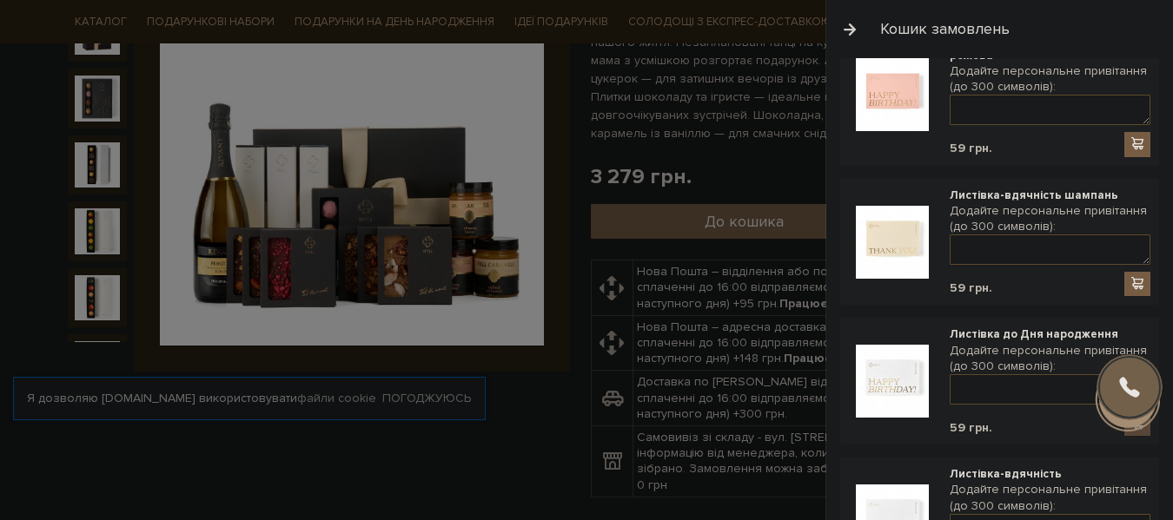
scroll to position [608, 0]
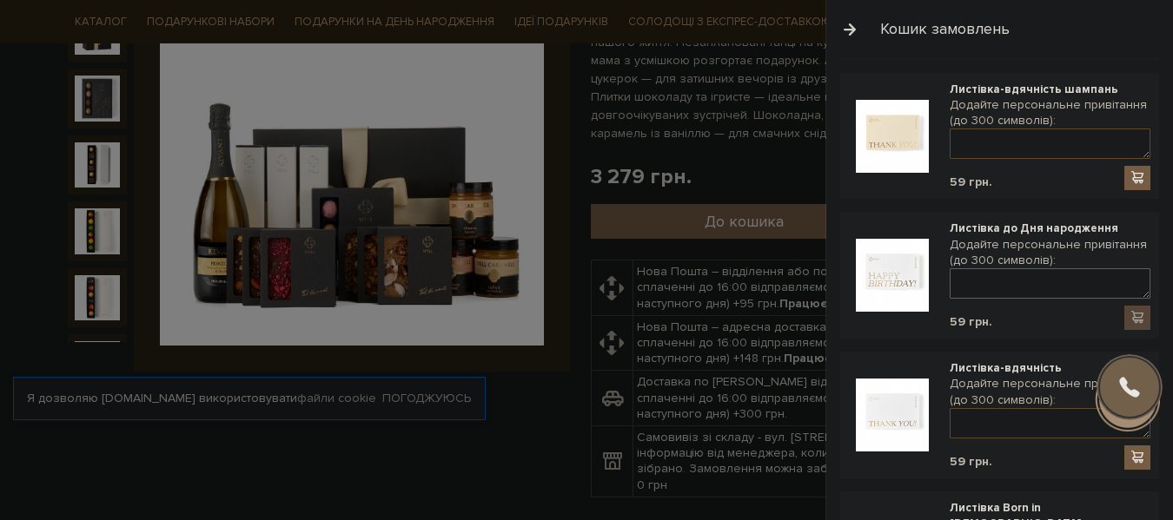
click at [1022, 286] on textarea at bounding box center [1049, 283] width 201 height 30
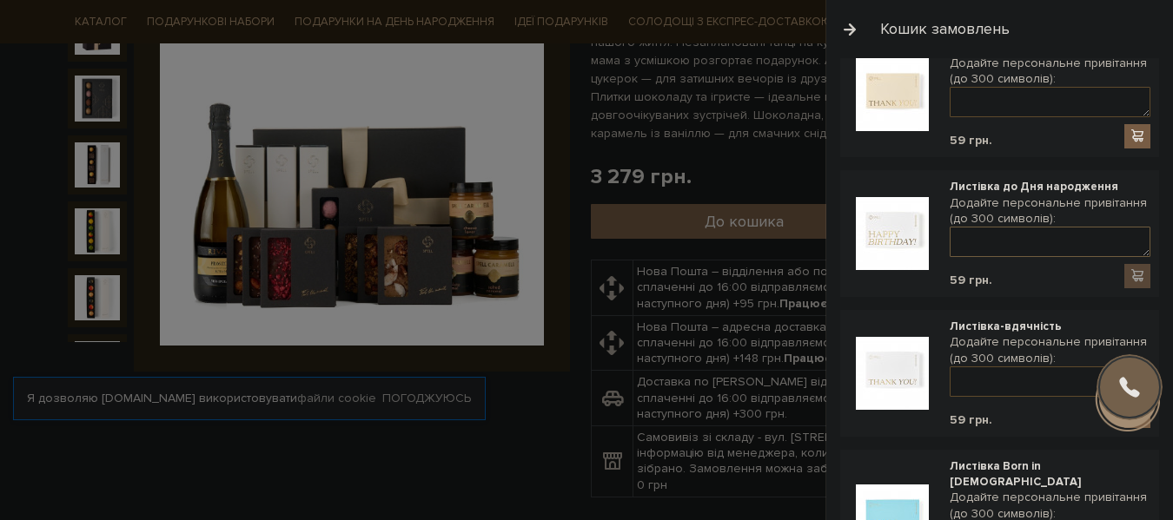
scroll to position [648, 0]
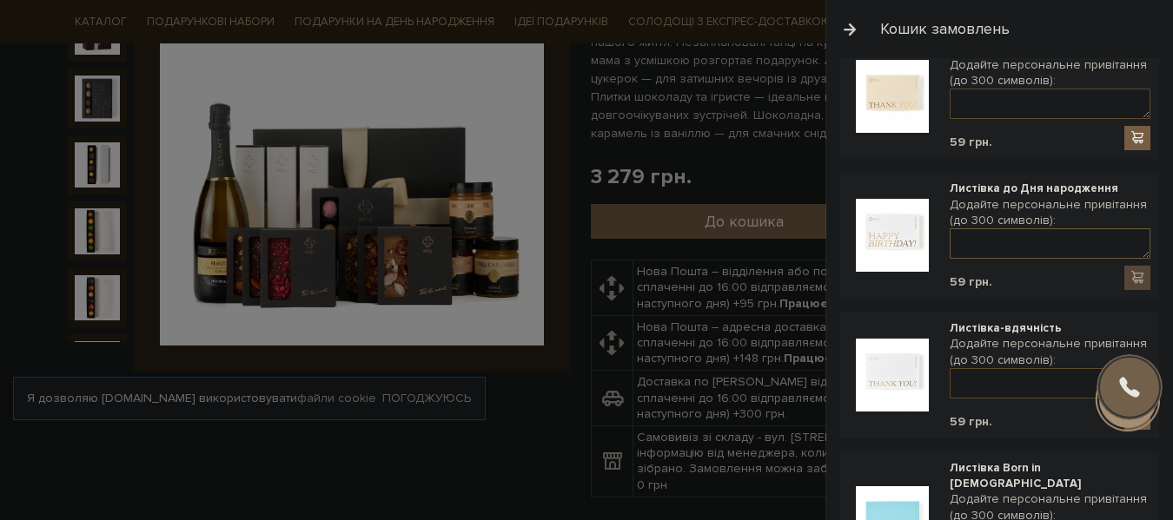
click at [975, 243] on textarea at bounding box center [1049, 243] width 201 height 30
click at [978, 235] on textarea at bounding box center [1049, 243] width 201 height 30
click at [1007, 242] on textarea at bounding box center [1049, 243] width 201 height 30
click at [1027, 254] on textarea at bounding box center [1049, 243] width 201 height 30
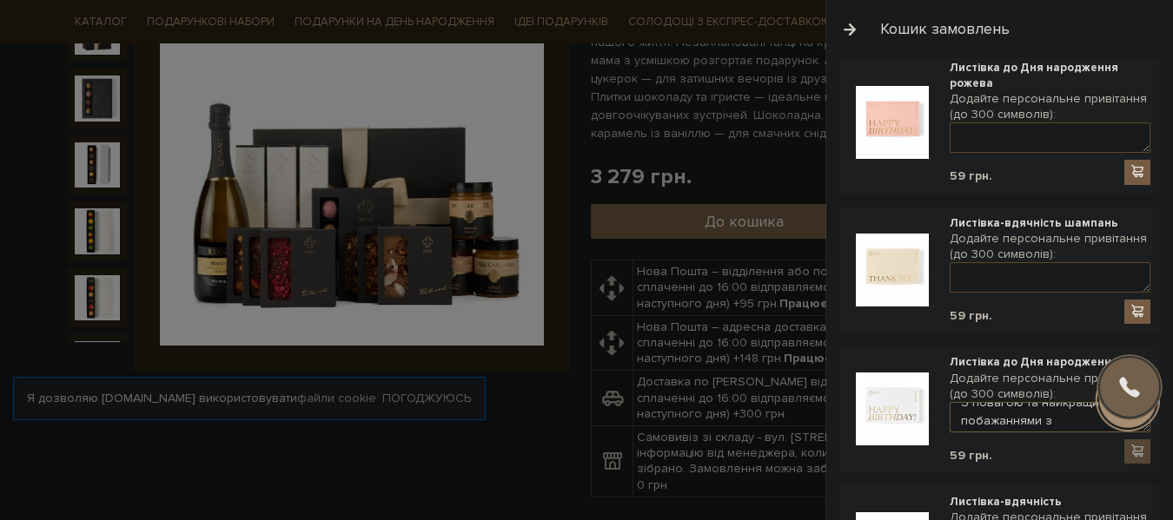
scroll to position [18, 0]
type textarea "З повагою та найкращими побажаннями з [GEOGRAPHIC_DATA]!"
click at [1130, 452] on div at bounding box center [1137, 452] width 26 height 24
click at [1135, 448] on div at bounding box center [1137, 452] width 26 height 24
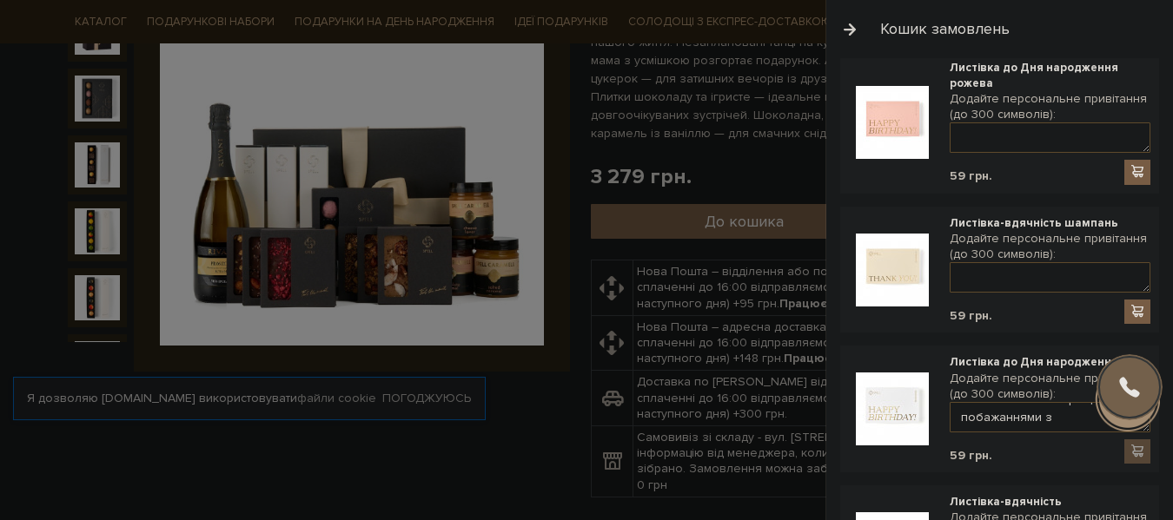
click at [1135, 448] on div at bounding box center [1137, 452] width 26 height 24
drag, startPoint x: 1125, startPoint y: 423, endPoint x: 895, endPoint y: 393, distance: 232.2
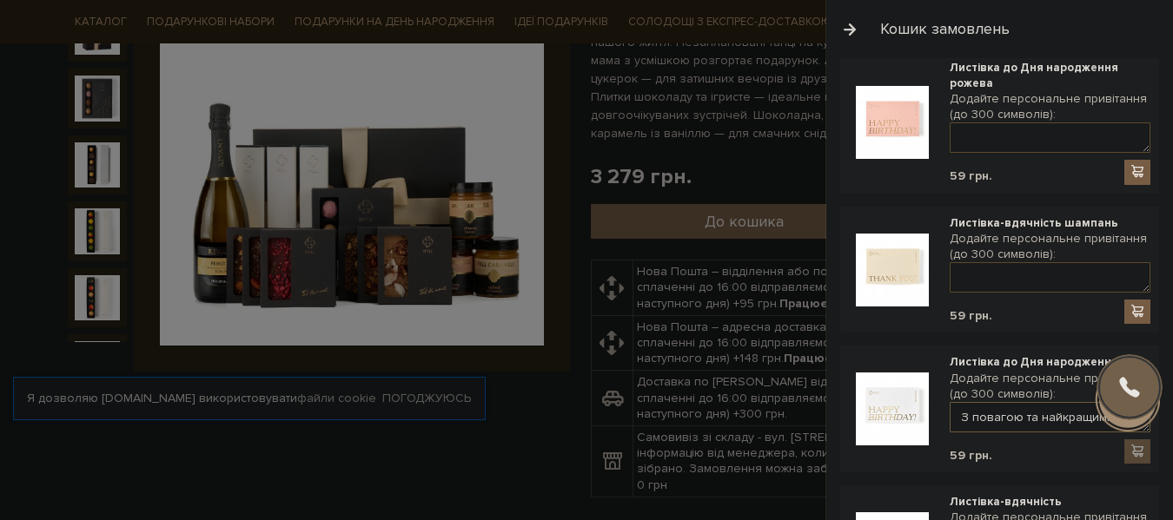
click at [895, 393] on div "Листівка до Дня народження Додайте персональне привітання (до 300 символів): З …" at bounding box center [999, 408] width 301 height 109
click at [911, 328] on div "Листівка-вдячність шампань Додайте персональне привітання (до 300 символів): 59…" at bounding box center [999, 270] width 319 height 127
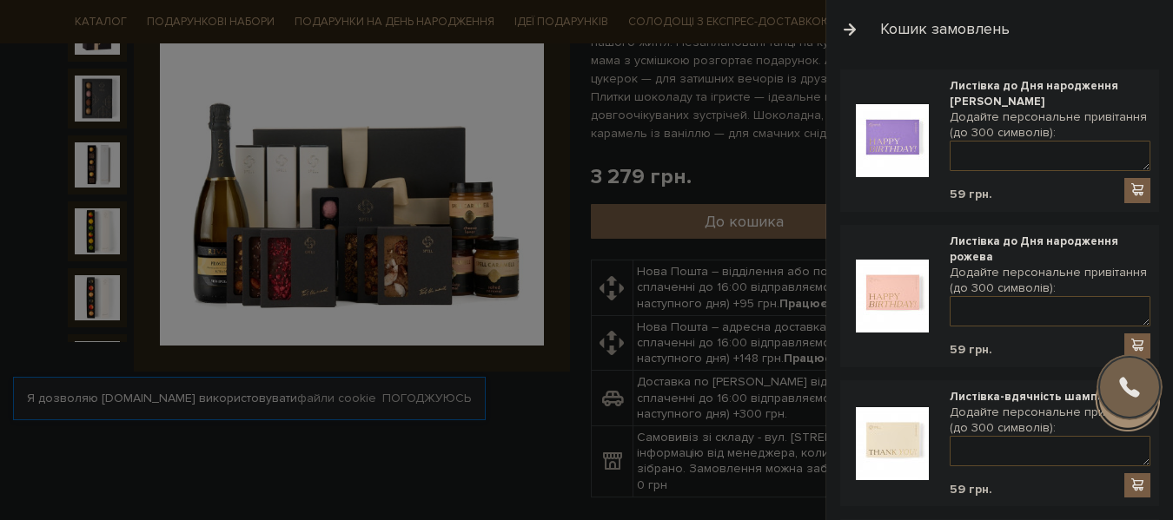
scroll to position [214, 0]
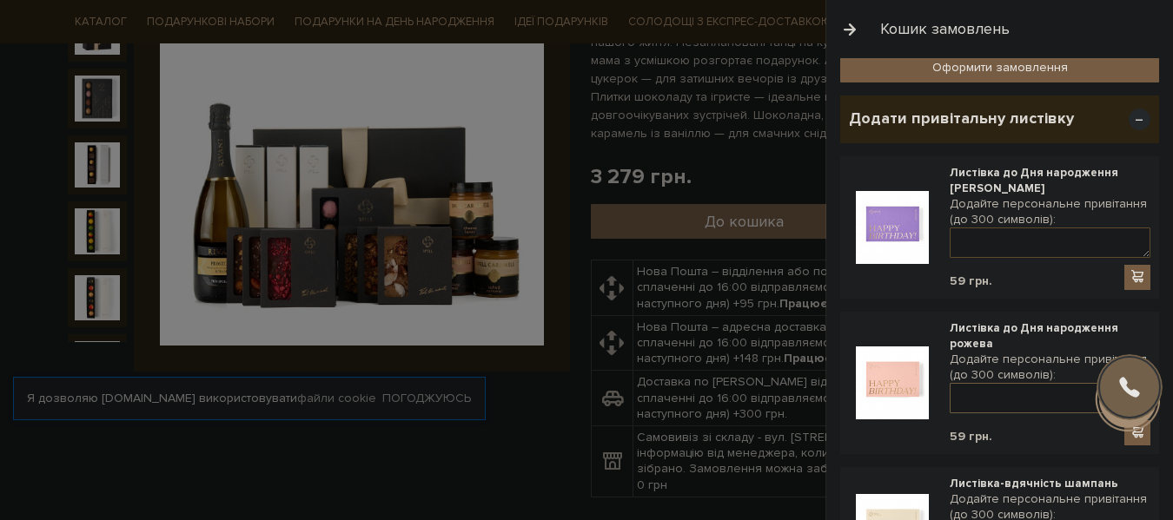
click at [985, 399] on textarea at bounding box center [1049, 398] width 201 height 30
paste textarea "З повагою та найкращими побажаннями з [GEOGRAPHIC_DATA]!"
type textarea "З повагою та найкращими побажаннями з [GEOGRAPHIC_DATA]!"
click at [1130, 435] on span at bounding box center [1136, 432] width 17 height 15
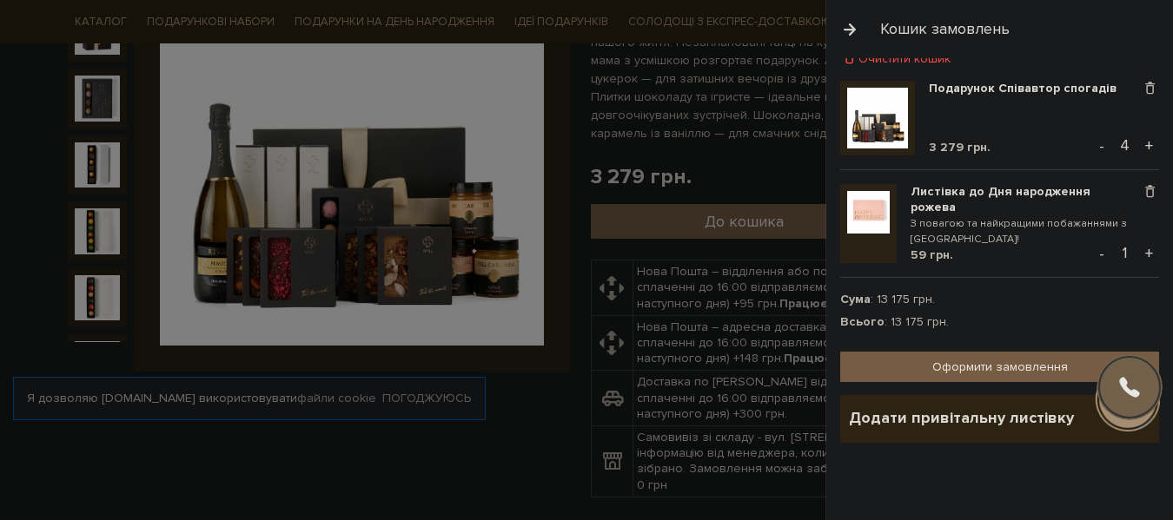
scroll to position [28, 0]
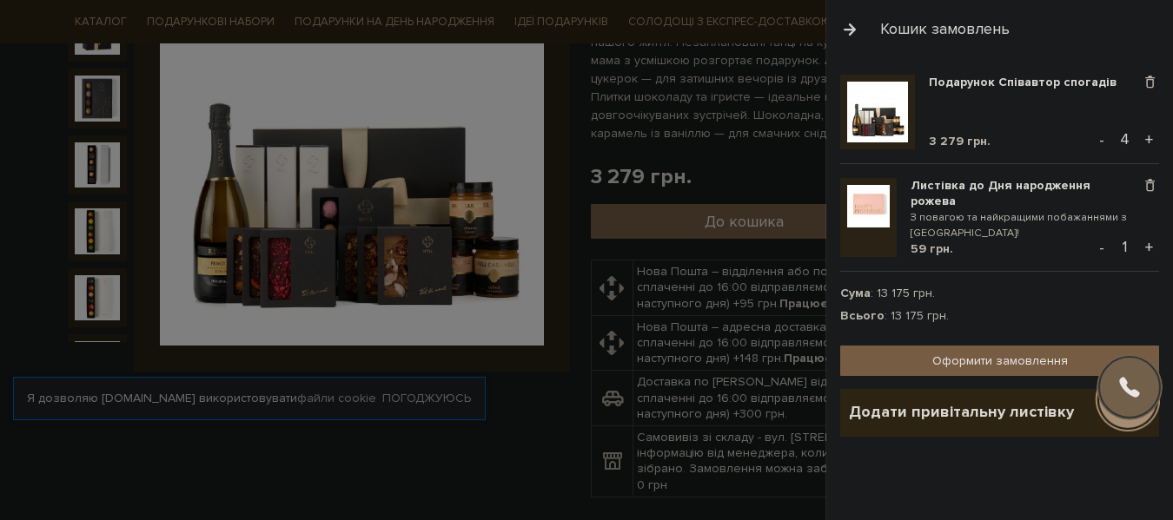
click at [1097, 143] on button "-" at bounding box center [1101, 140] width 17 height 26
click at [1098, 145] on button "-" at bounding box center [1101, 140] width 17 height 26
click at [1094, 143] on button "-" at bounding box center [1101, 140] width 17 height 26
click at [997, 362] on link "Оформити замовлення" at bounding box center [999, 361] width 319 height 30
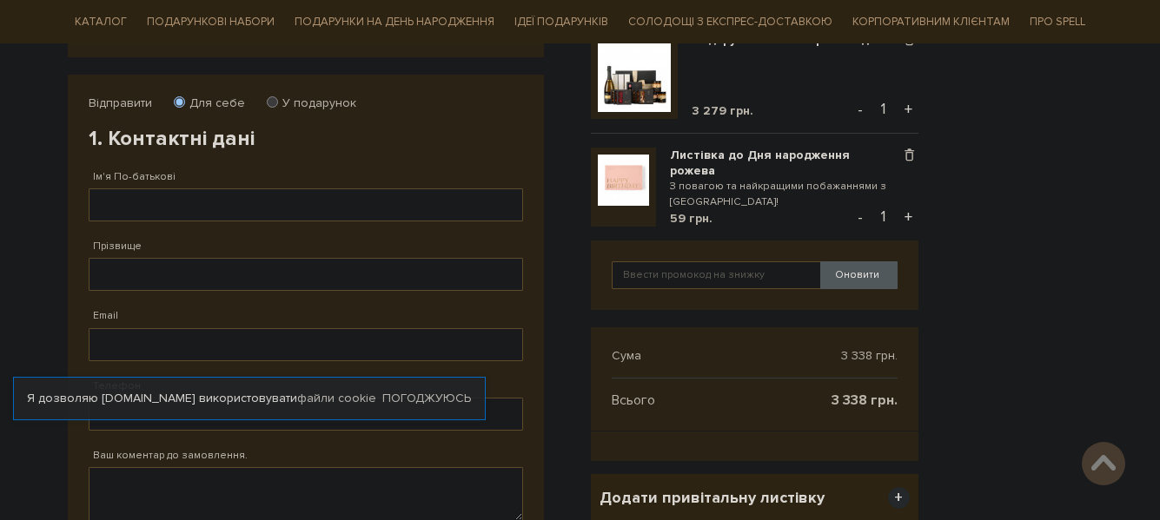
scroll to position [261, 0]
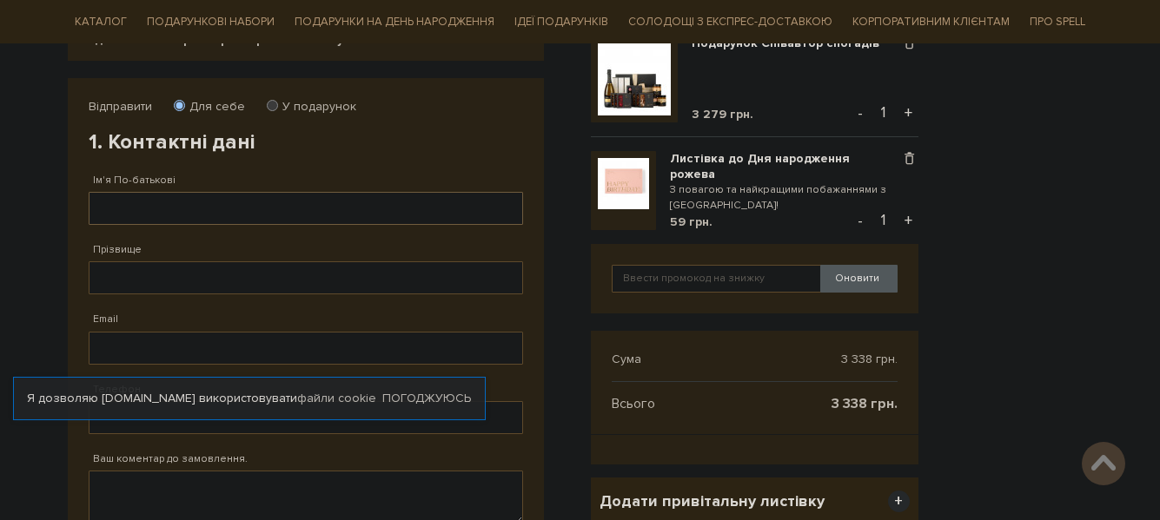
click at [258, 218] on input "Ім'я По-батькові" at bounding box center [306, 208] width 434 height 33
type input "[PERSON_NAME]"
click at [218, 273] on input "Прізвище" at bounding box center [306, 277] width 434 height 33
drag, startPoint x: 135, startPoint y: 196, endPoint x: 104, endPoint y: 198, distance: 30.5
click at [113, 196] on input "[PERSON_NAME]" at bounding box center [306, 208] width 434 height 33
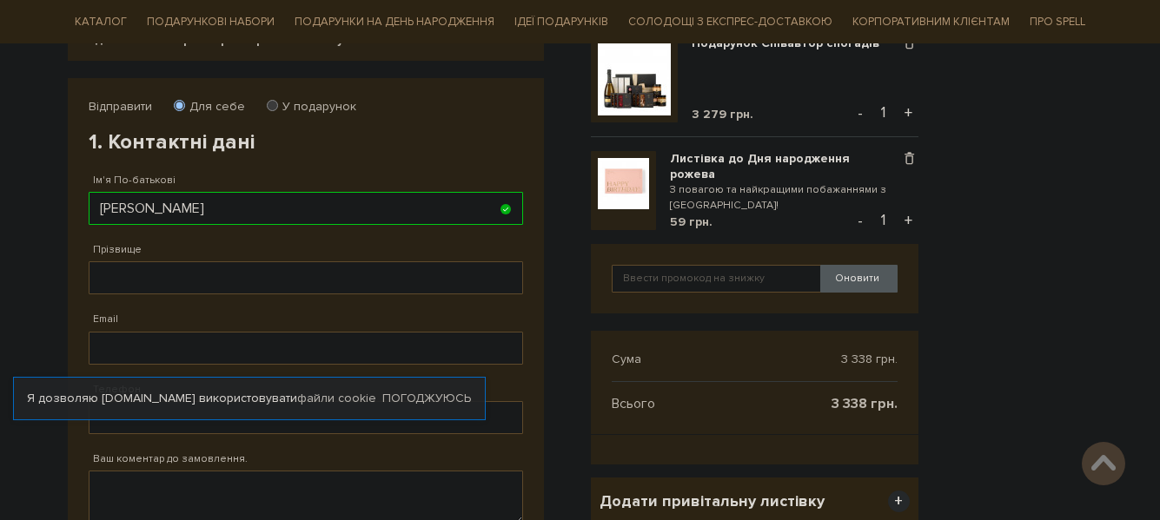
click at [26, 271] on body "Подарункові набори SALE Корпоративним клієнтам Доставка і оплата Консультація: …" at bounding box center [580, 392] width 1160 height 1307
click at [189, 215] on input "[PERSON_NAME]" at bounding box center [306, 208] width 434 height 33
click at [189, 215] on input "Трембач" at bounding box center [306, 208] width 434 height 33
click at [152, 276] on input "Прізвище" at bounding box center [306, 277] width 434 height 33
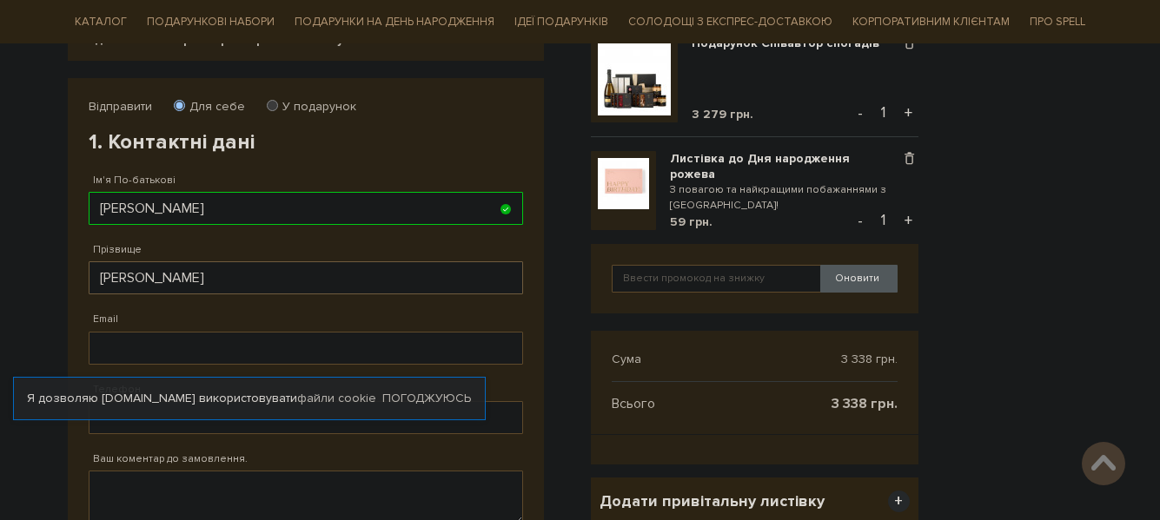
type input "Трембач"
click at [197, 214] on input "Трембач" at bounding box center [306, 208] width 434 height 33
click at [197, 214] on input "[PERSON_NAME]" at bounding box center [306, 208] width 434 height 33
type input "Д"
type input "[PERSON_NAME]"
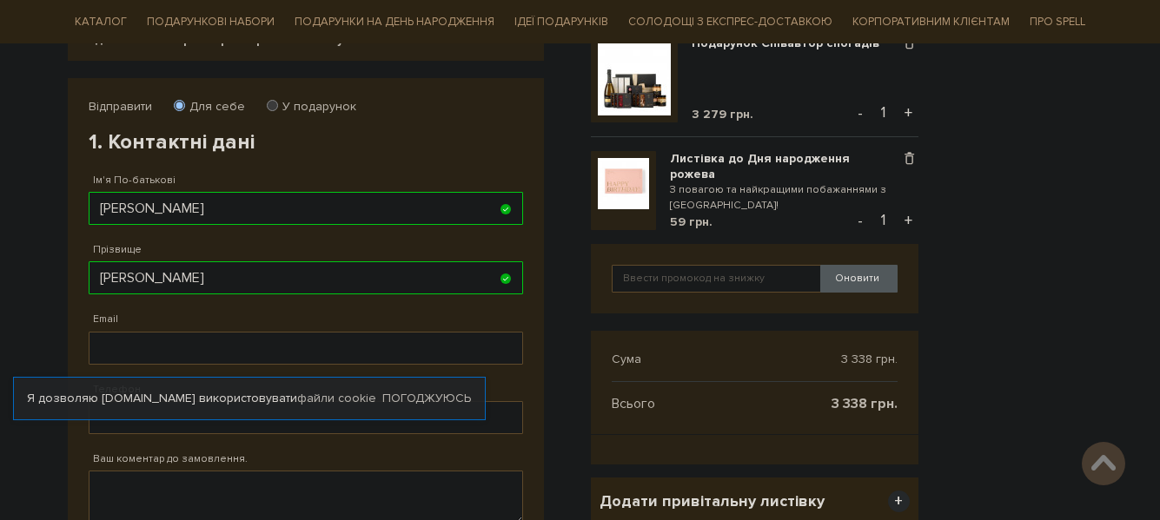
click at [200, 236] on div "Прізвище Трембач Заповніть поле від 1 до 128 символів!" at bounding box center [306, 259] width 434 height 69
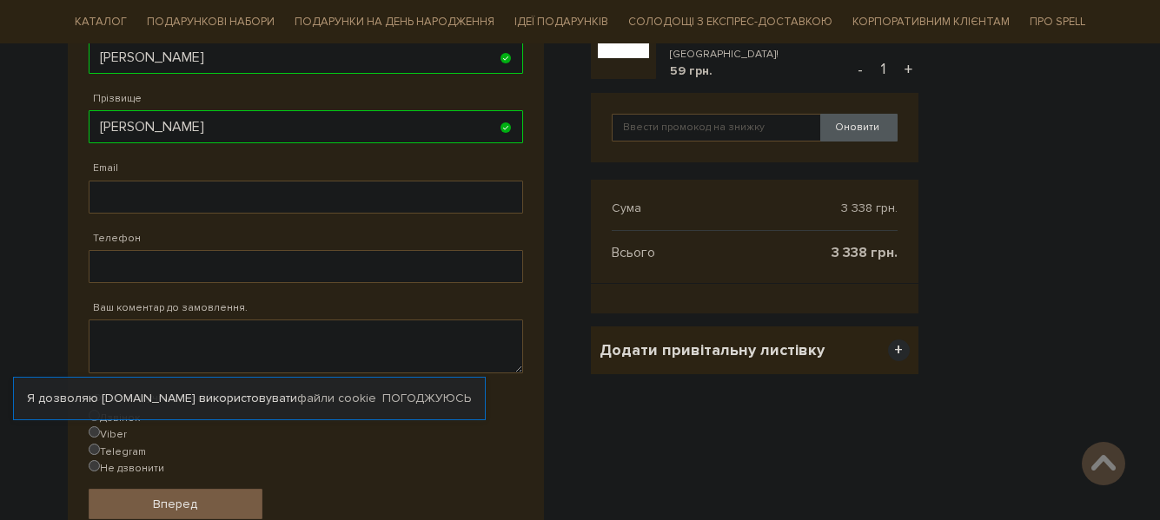
scroll to position [434, 0]
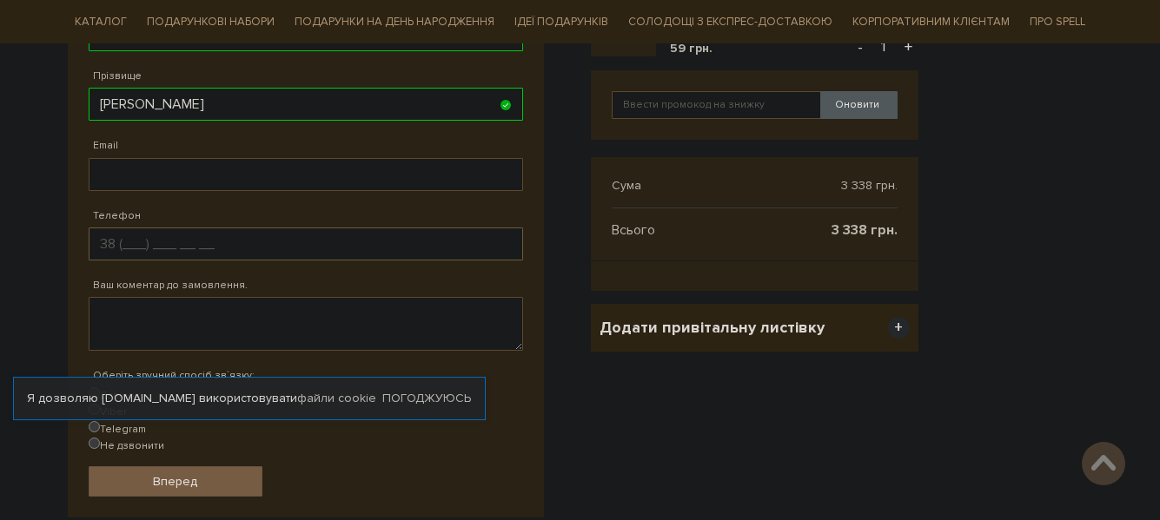
click at [165, 254] on input "Телефон" at bounding box center [306, 244] width 434 height 33
type input "[PHONE_NUMBER]"
click at [26, 280] on body "Подарункові набори SALE Корпоративним клієнтам Доставка і оплата Консультація: …" at bounding box center [580, 219] width 1160 height 1307
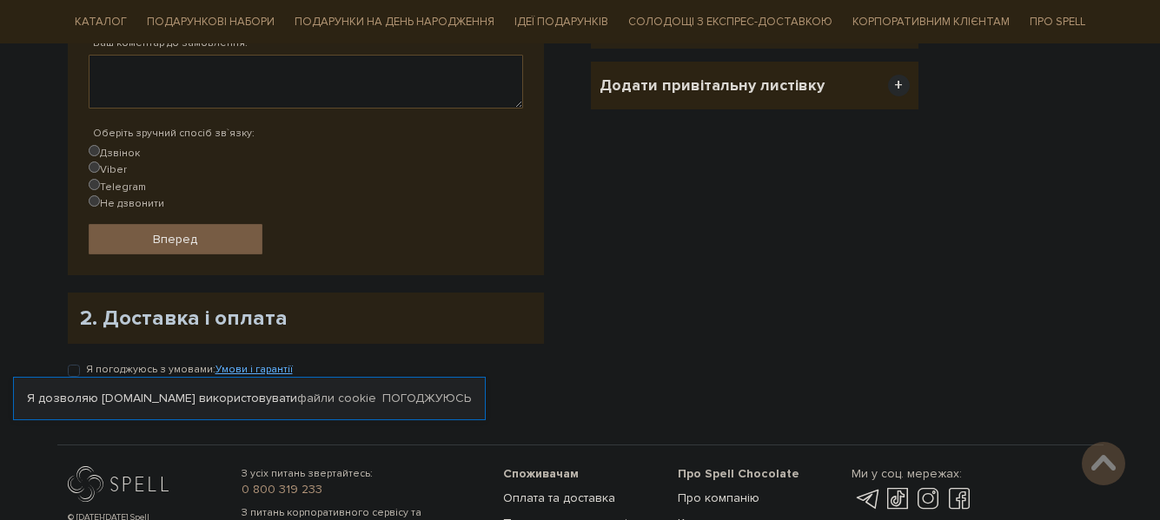
scroll to position [782, 0]
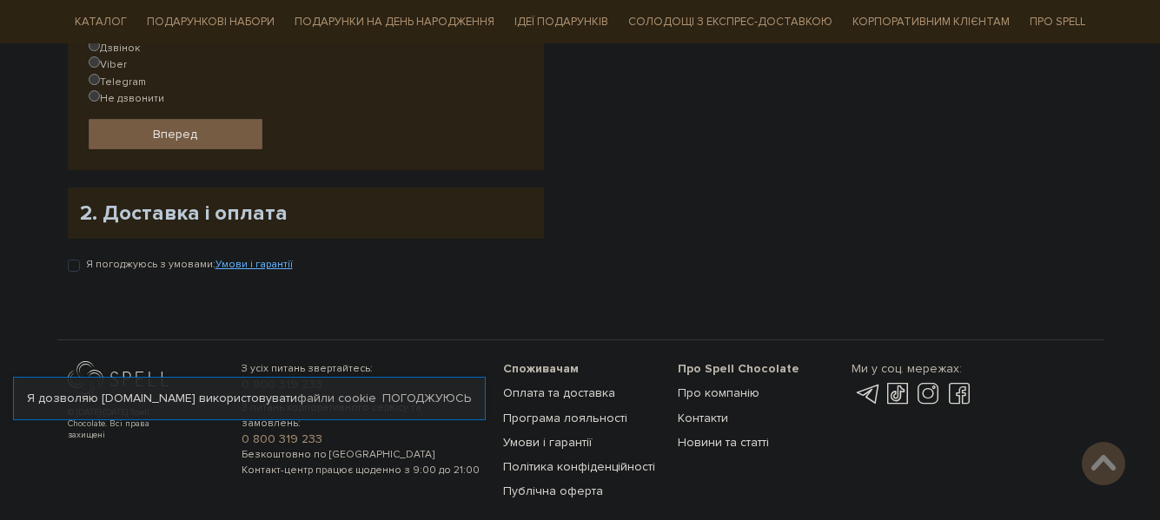
click at [241, 200] on h2 "2. Доставка і оплата" at bounding box center [306, 213] width 452 height 27
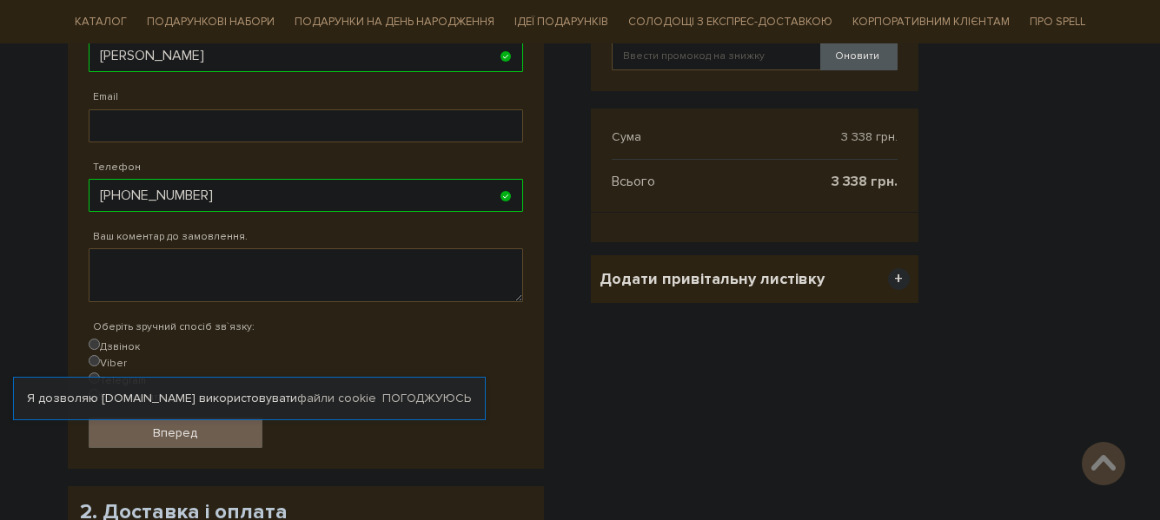
scroll to position [521, 0]
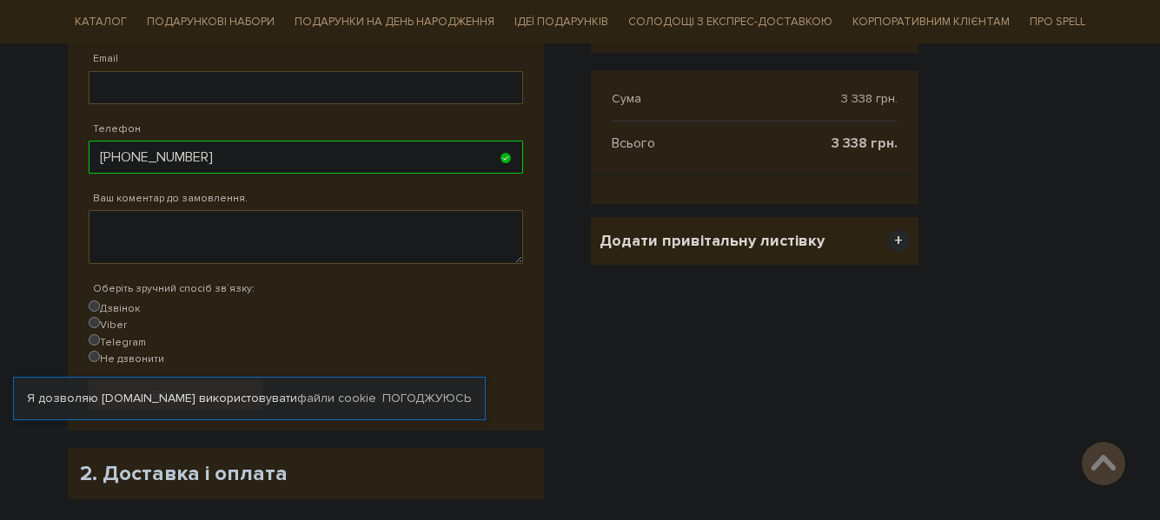
click at [109, 306] on label "Дзвінок" at bounding box center [114, 309] width 51 height 17
click at [100, 306] on input "Дзвінок" at bounding box center [94, 306] width 11 height 11
radio input "true"
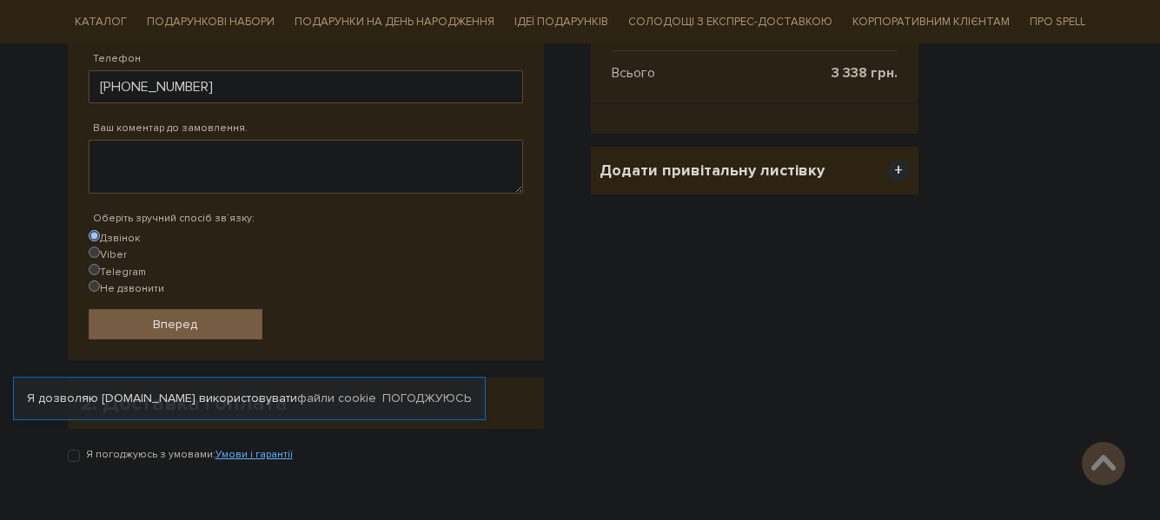
scroll to position [608, 0]
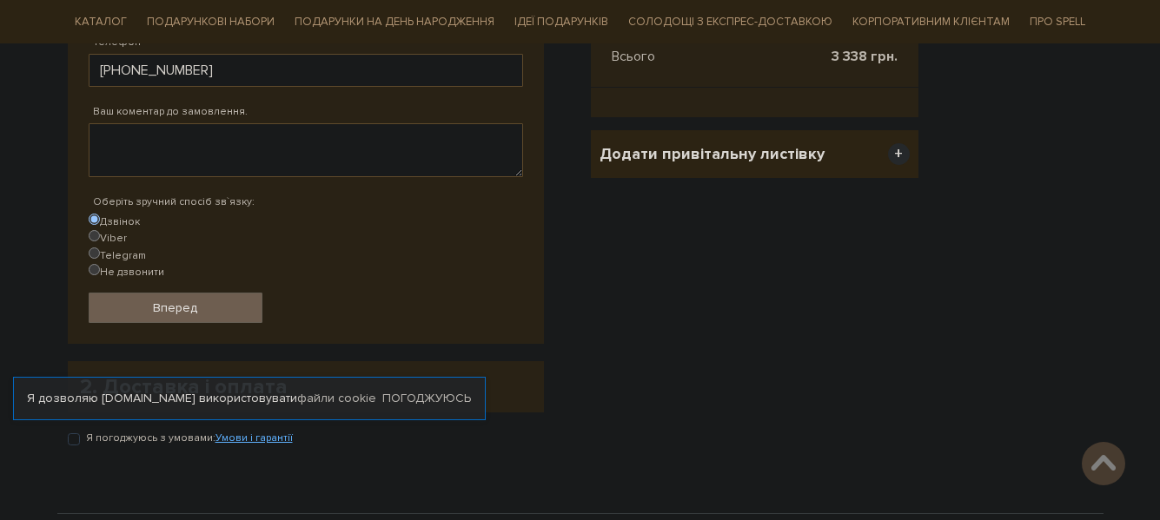
click at [196, 293] on link "Вперед" at bounding box center [176, 308] width 174 height 30
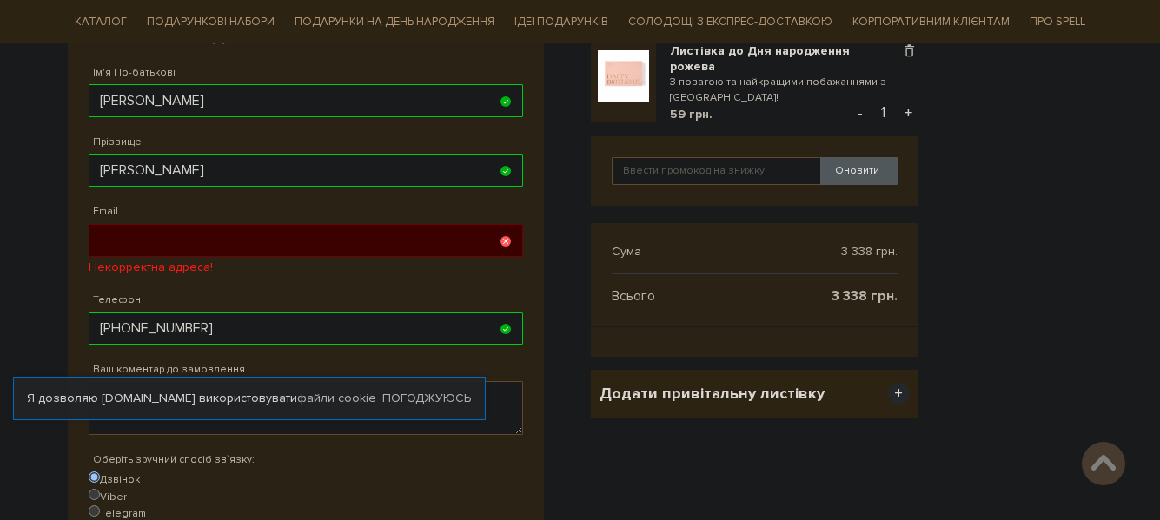
scroll to position [339, 0]
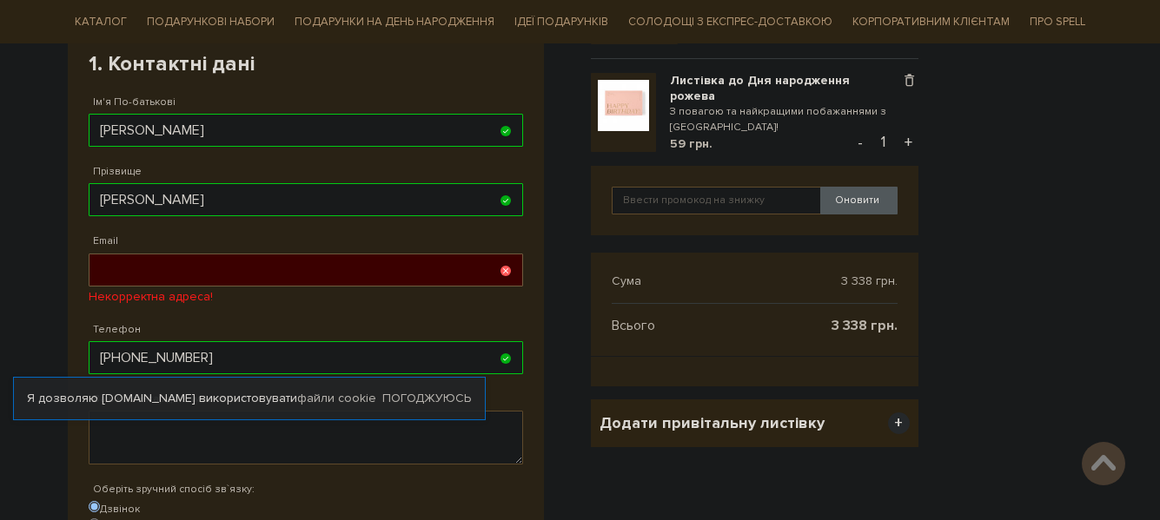
click at [249, 267] on input "Email" at bounding box center [306, 270] width 434 height 33
click at [255, 274] on input "Email" at bounding box center [306, 270] width 434 height 33
type input "3"
type input "[EMAIL_ADDRESS][DOMAIN_NAME]"
click at [321, 321] on div "Телефон 38 (050) 327 54 16 Заповніть поле!" at bounding box center [306, 339] width 434 height 69
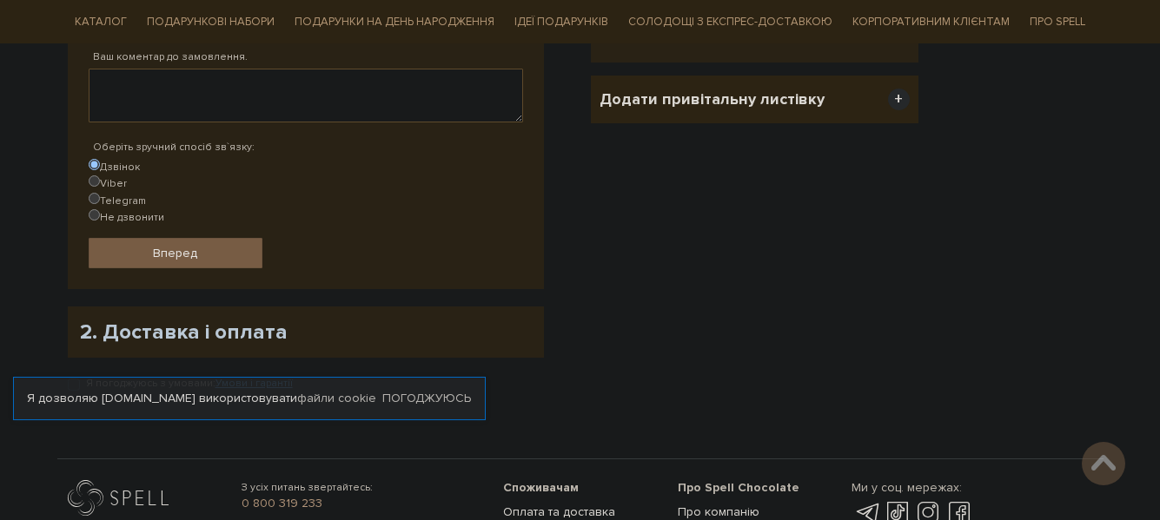
scroll to position [686, 0]
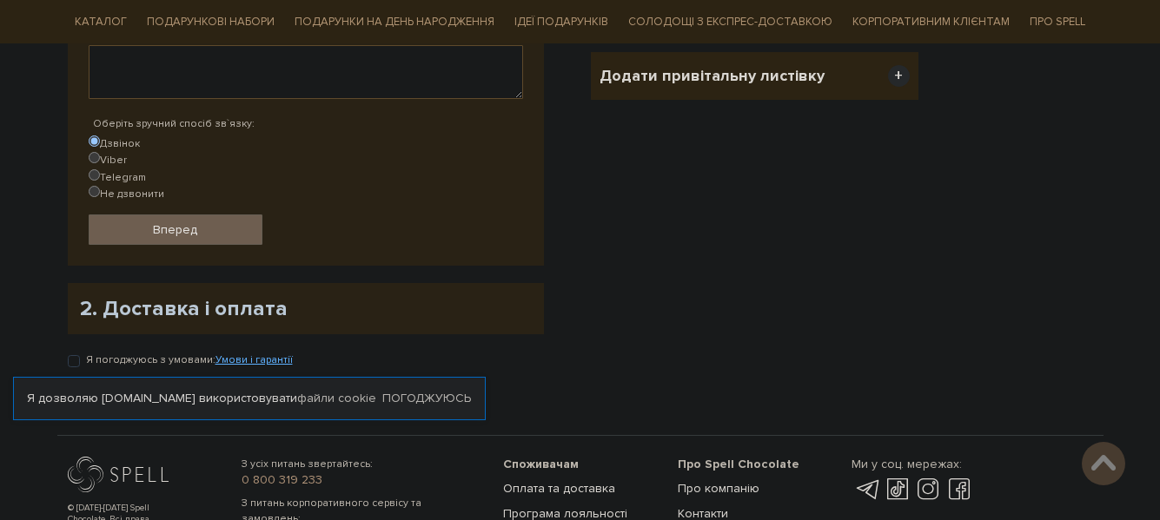
click at [189, 222] on span "Вперед" at bounding box center [175, 229] width 44 height 15
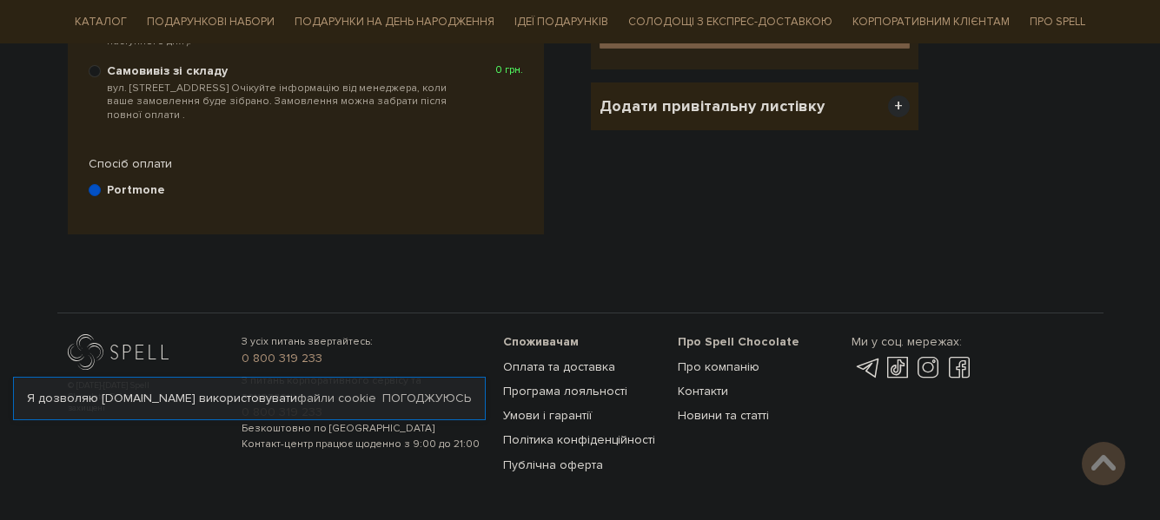
scroll to position [339, 0]
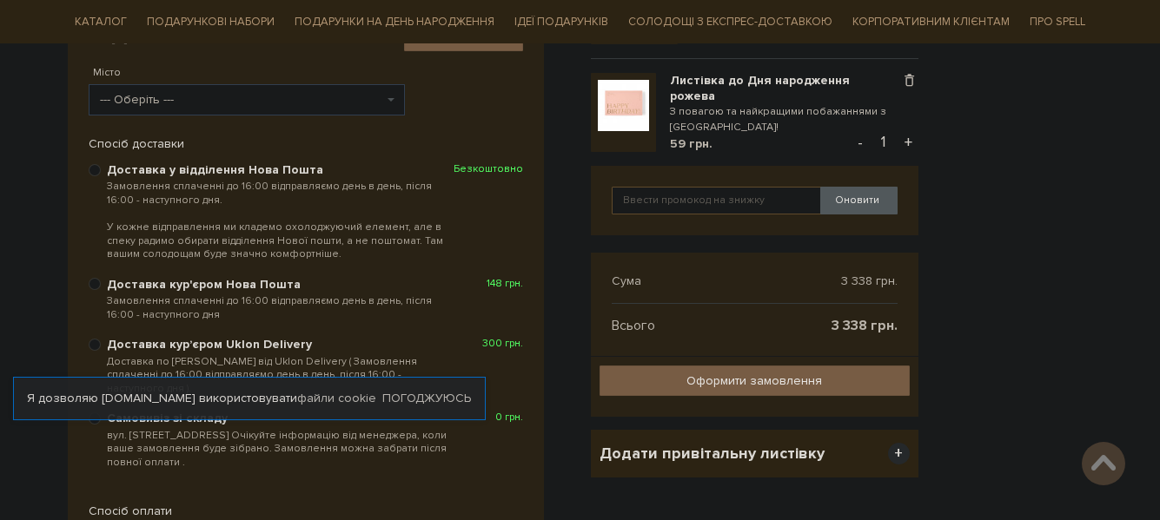
click at [387, 94] on span "--- Оберіть ---" at bounding box center [247, 99] width 317 height 31
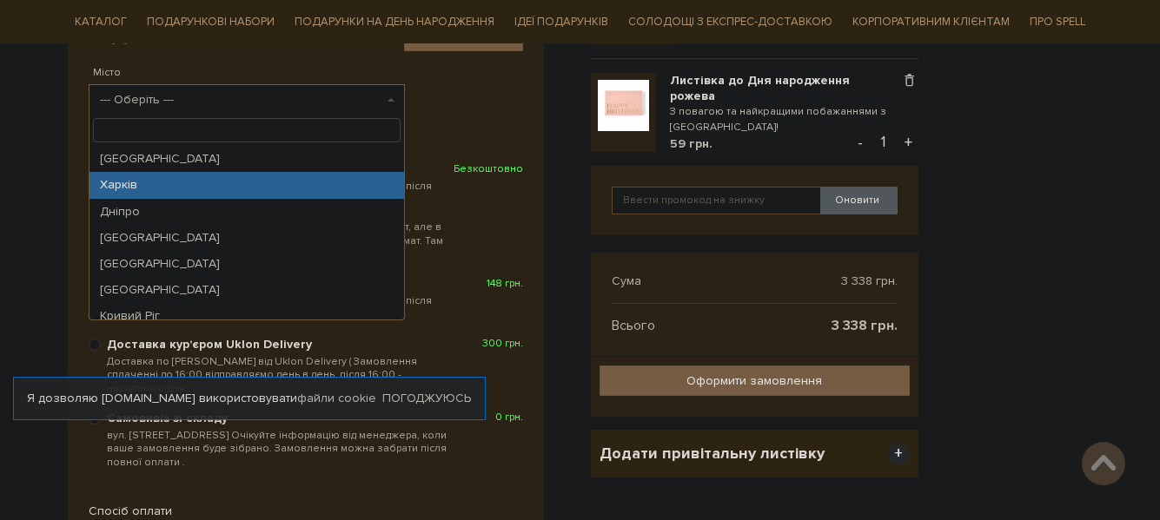
select select "Харків"
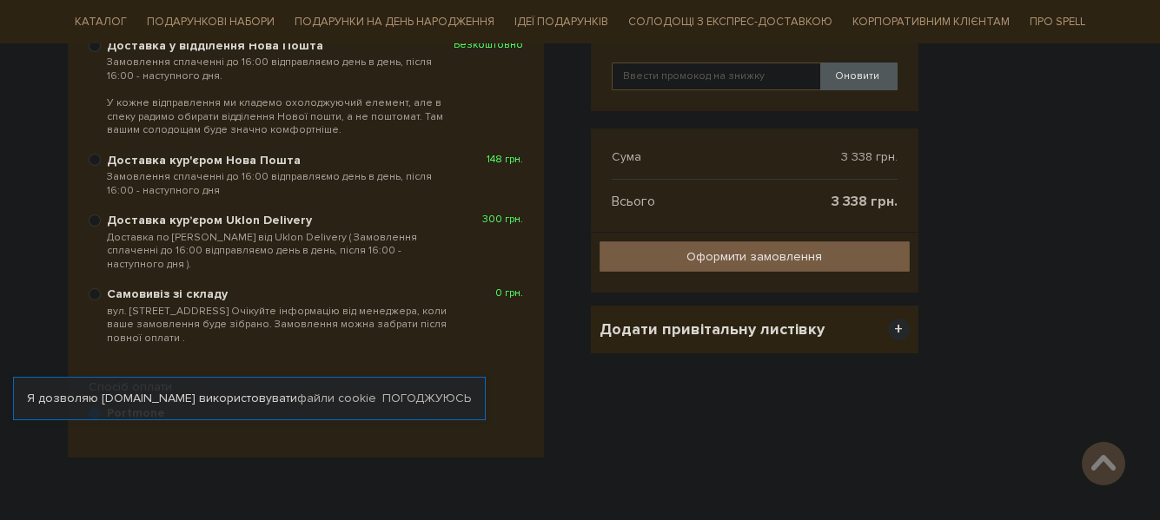
scroll to position [426, 0]
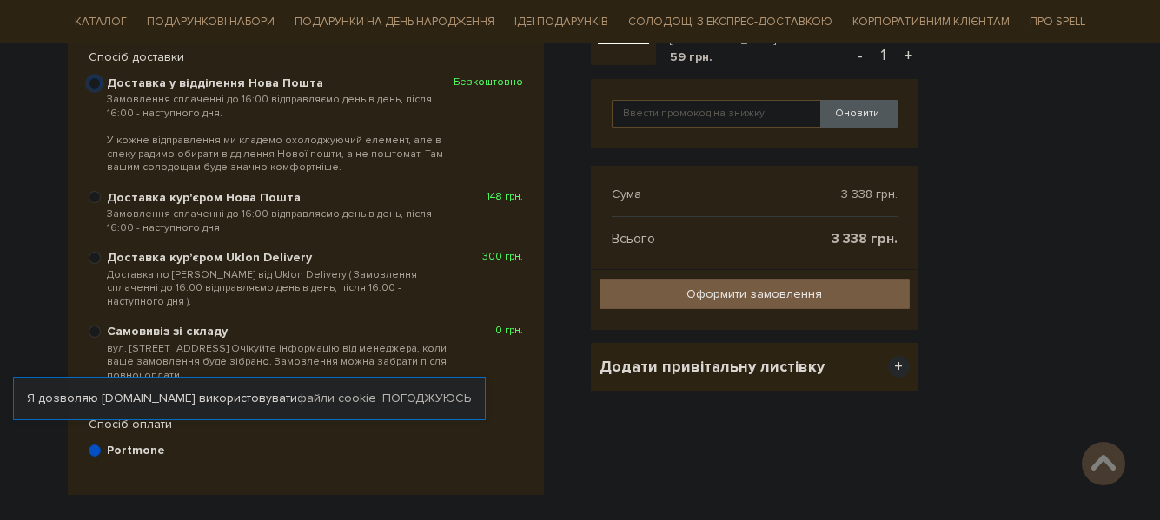
click at [95, 83] on input "Доставка у відділення Нова Пошта Замовлення сплаченні до 16:00 відправляємо ден…" at bounding box center [95, 83] width 12 height 12
radio input "true"
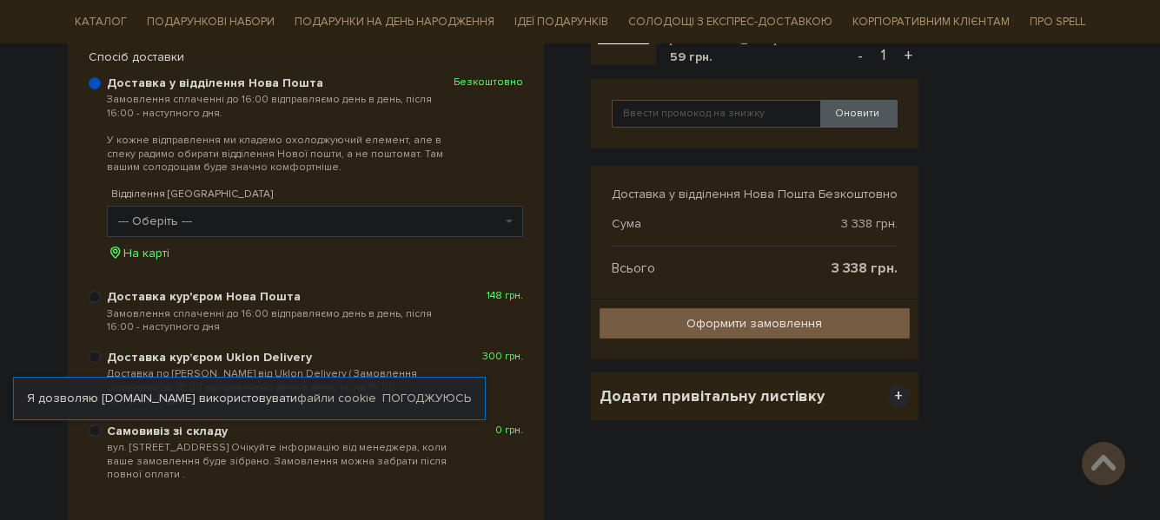
click at [399, 222] on span "--- Оберіть ---" at bounding box center [309, 221] width 383 height 17
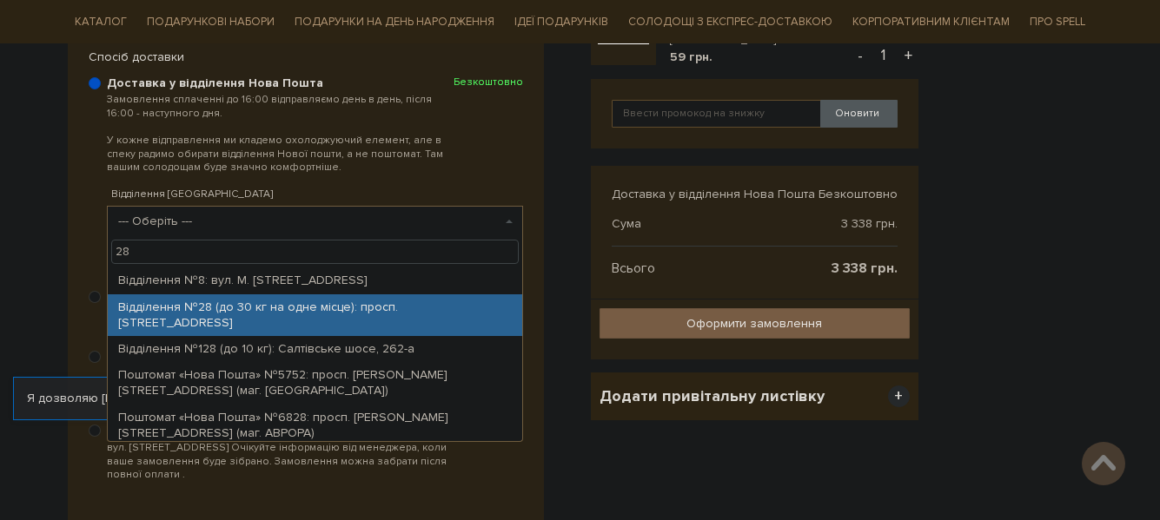
type input "28"
select select "Відділення №28 (до 30 кг на одне місце): просп. [STREET_ADDRESS]"
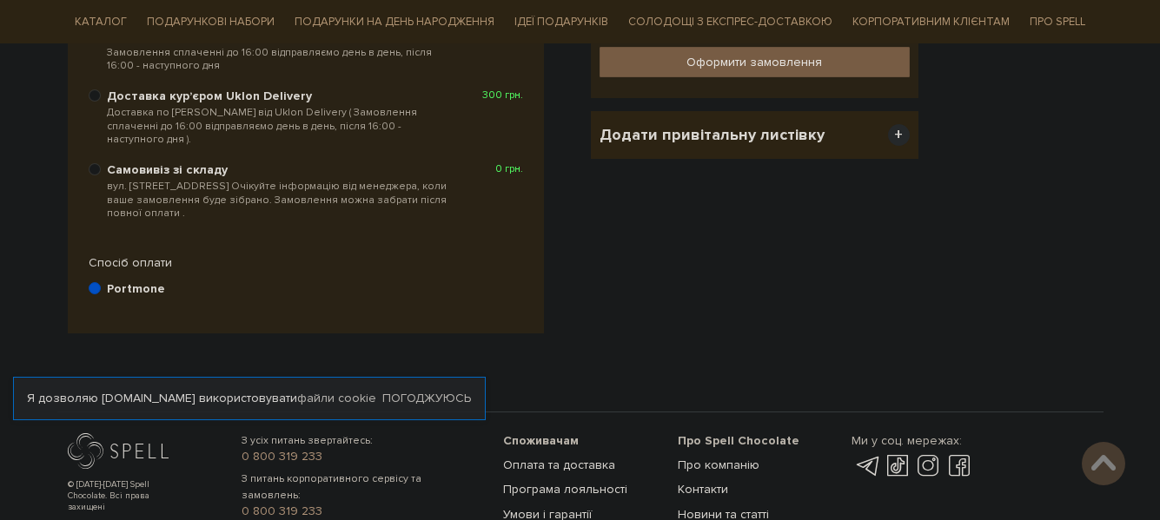
scroll to position [686, 0]
click at [131, 256] on div "Спосіб оплати" at bounding box center [306, 264] width 452 height 16
click at [144, 256] on div "Спосіб оплати" at bounding box center [306, 264] width 452 height 16
click at [132, 282] on b "Portmone" at bounding box center [136, 290] width 58 height 16
click at [101, 283] on input "Portmone" at bounding box center [95, 289] width 12 height 12
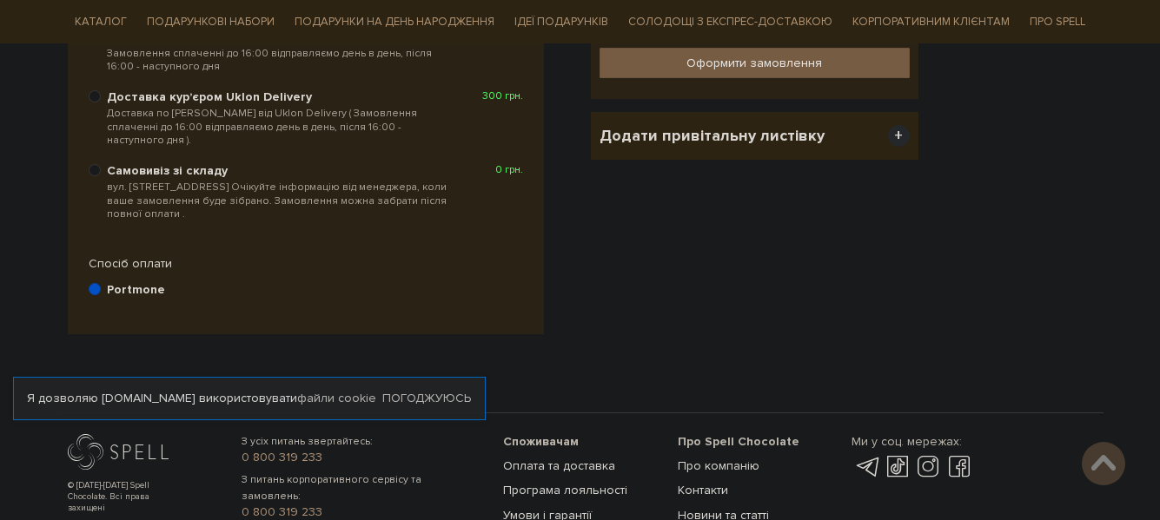
click at [189, 282] on label "Portmone" at bounding box center [315, 290] width 416 height 17
click at [101, 283] on input "Portmone" at bounding box center [95, 289] width 12 height 12
click at [89, 283] on input "Portmone" at bounding box center [95, 289] width 12 height 12
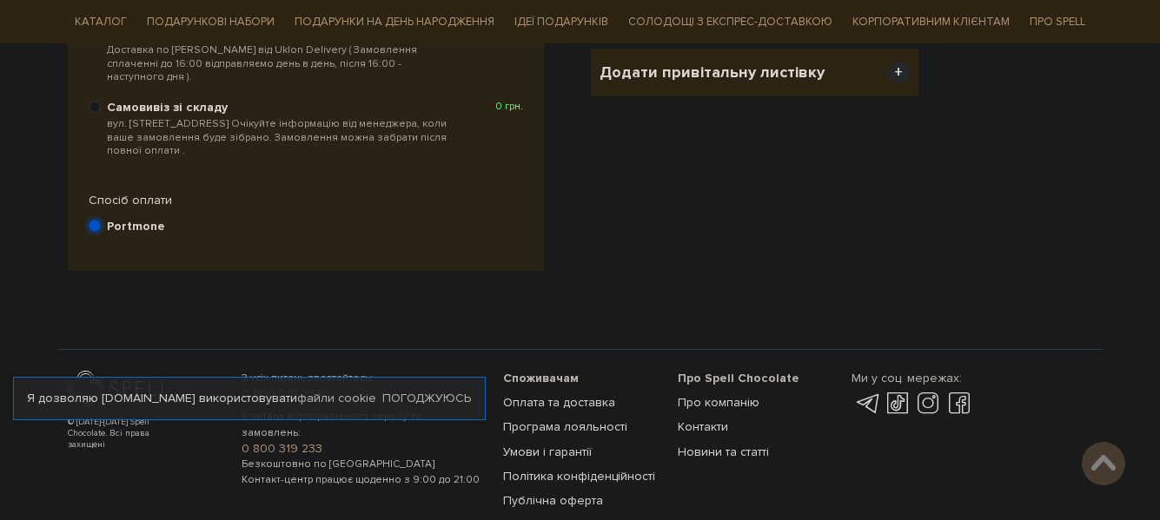
scroll to position [773, 0]
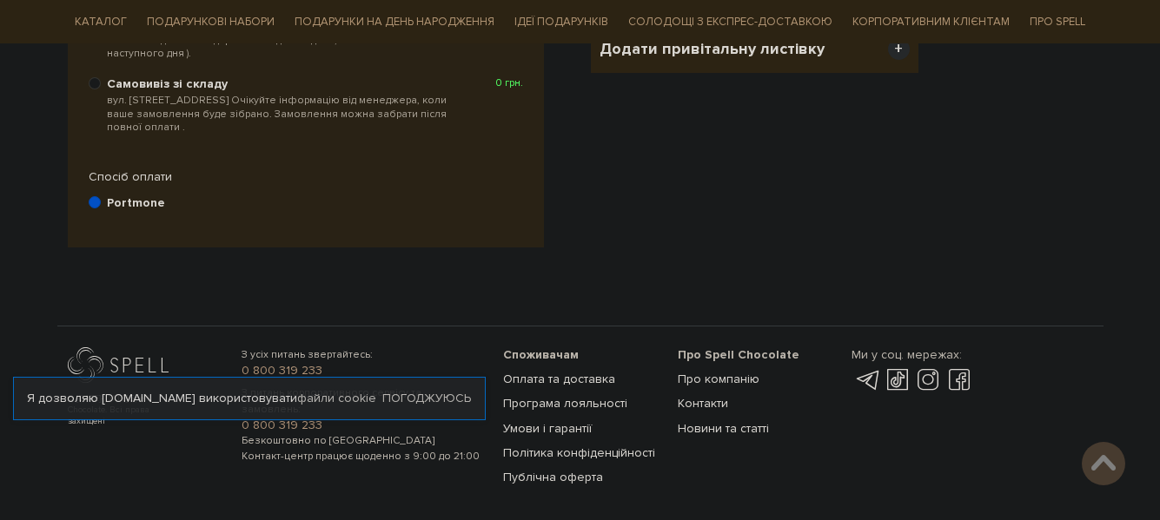
click at [135, 195] on b "Portmone" at bounding box center [136, 203] width 58 height 16
click at [101, 196] on input "Portmone" at bounding box center [95, 202] width 12 height 12
click at [135, 195] on b "Portmone" at bounding box center [136, 203] width 58 height 16
click at [101, 196] on input "Portmone" at bounding box center [95, 202] width 12 height 12
click at [135, 195] on b "Portmone" at bounding box center [136, 203] width 58 height 16
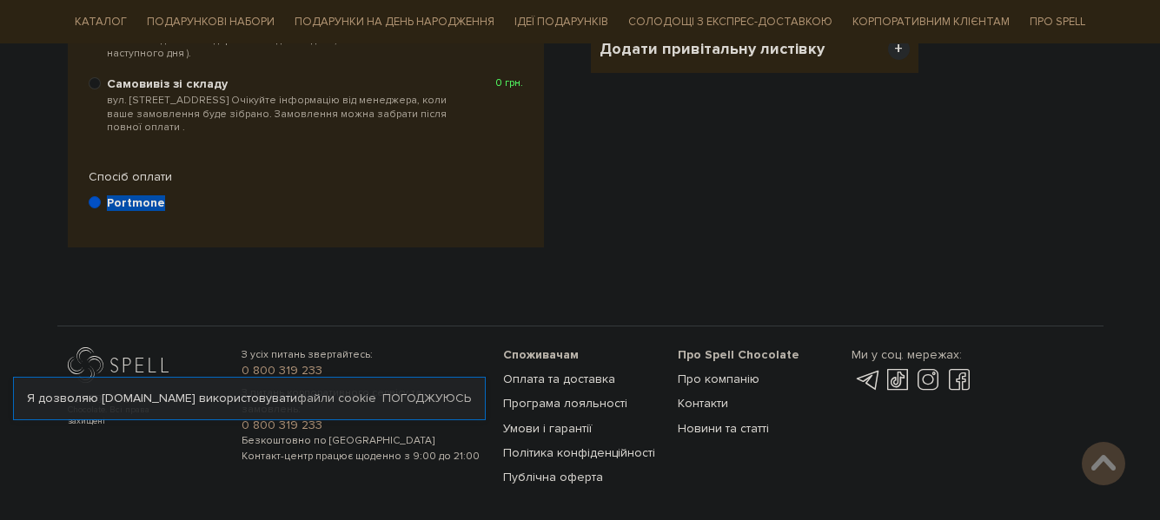
click at [101, 196] on input "Portmone" at bounding box center [95, 202] width 12 height 12
click at [135, 195] on b "Portmone" at bounding box center [136, 203] width 58 height 16
click at [101, 196] on input "Portmone" at bounding box center [95, 202] width 12 height 12
click at [130, 195] on b "Portmone" at bounding box center [136, 203] width 58 height 16
click at [101, 196] on input "Portmone" at bounding box center [95, 202] width 12 height 12
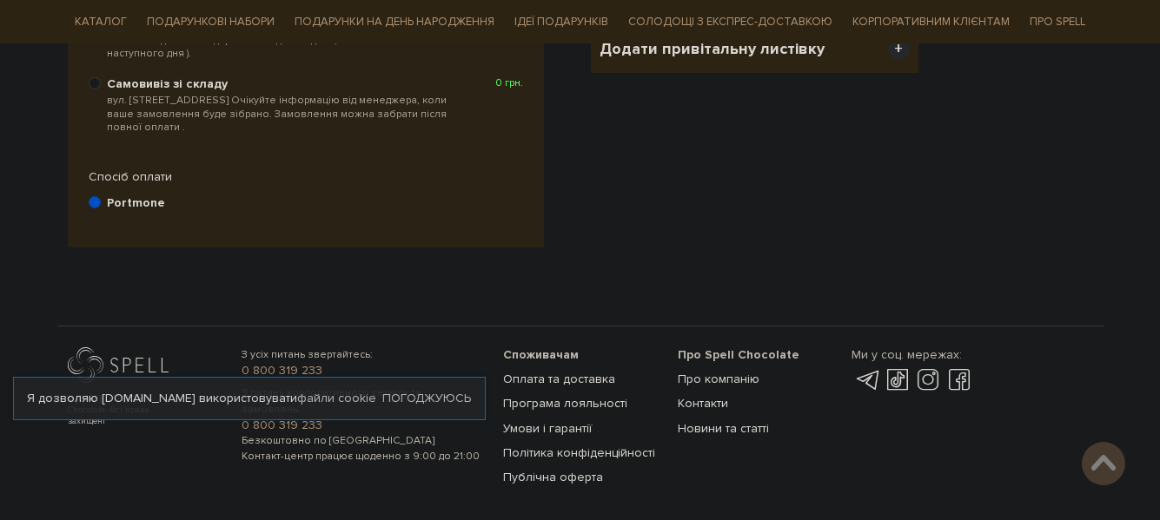
click at [410, 200] on div "Portmone" at bounding box center [306, 204] width 434 height 21
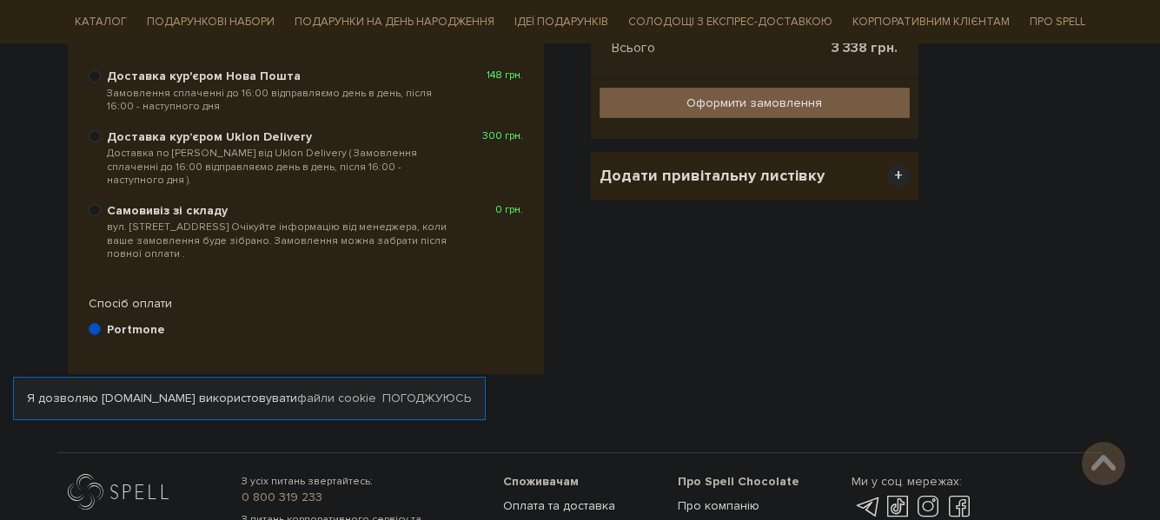
scroll to position [686, 0]
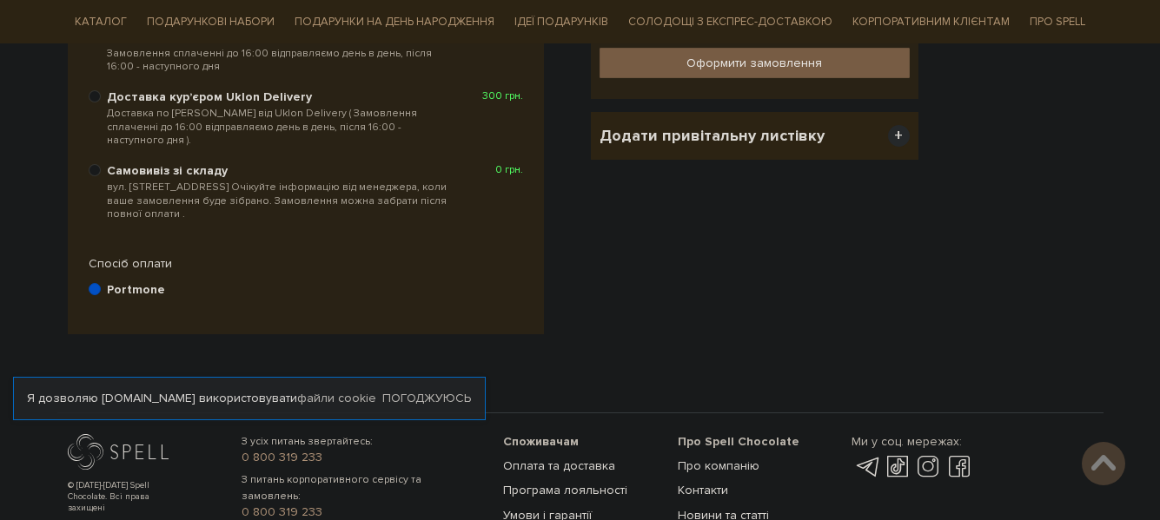
click at [122, 282] on b "Portmone" at bounding box center [136, 290] width 58 height 16
click at [101, 283] on input "Portmone" at bounding box center [95, 289] width 12 height 12
click at [124, 282] on b "Portmone" at bounding box center [136, 290] width 58 height 16
click at [101, 283] on input "Portmone" at bounding box center [95, 289] width 12 height 12
click at [124, 282] on b "Portmone" at bounding box center [136, 290] width 58 height 16
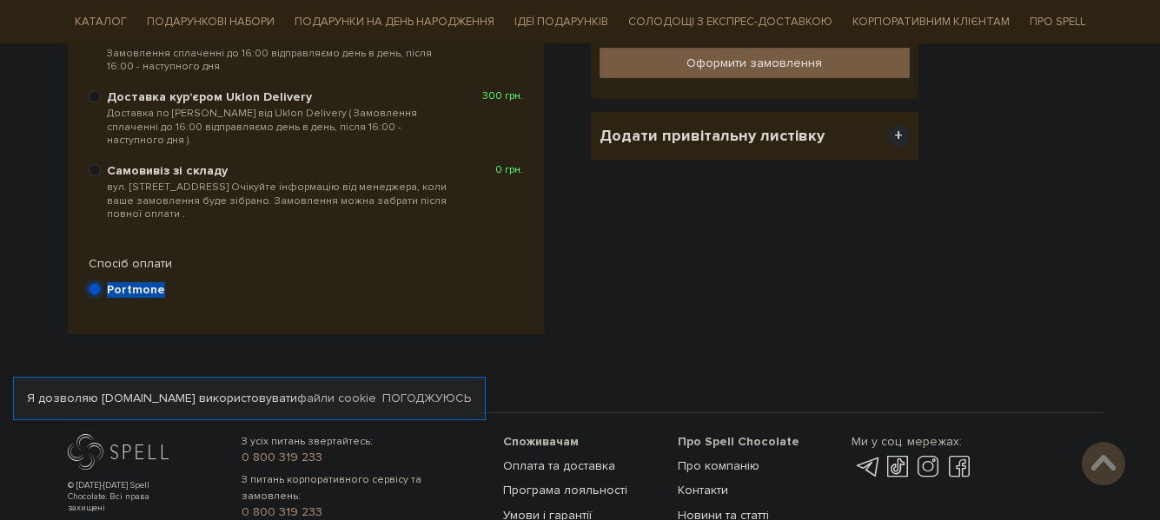
click at [101, 283] on input "Portmone" at bounding box center [95, 289] width 12 height 12
click at [89, 283] on input "Portmone" at bounding box center [95, 289] width 12 height 12
click at [90, 283] on input "Portmone" at bounding box center [95, 289] width 12 height 12
click at [95, 283] on input "Portmone" at bounding box center [95, 289] width 12 height 12
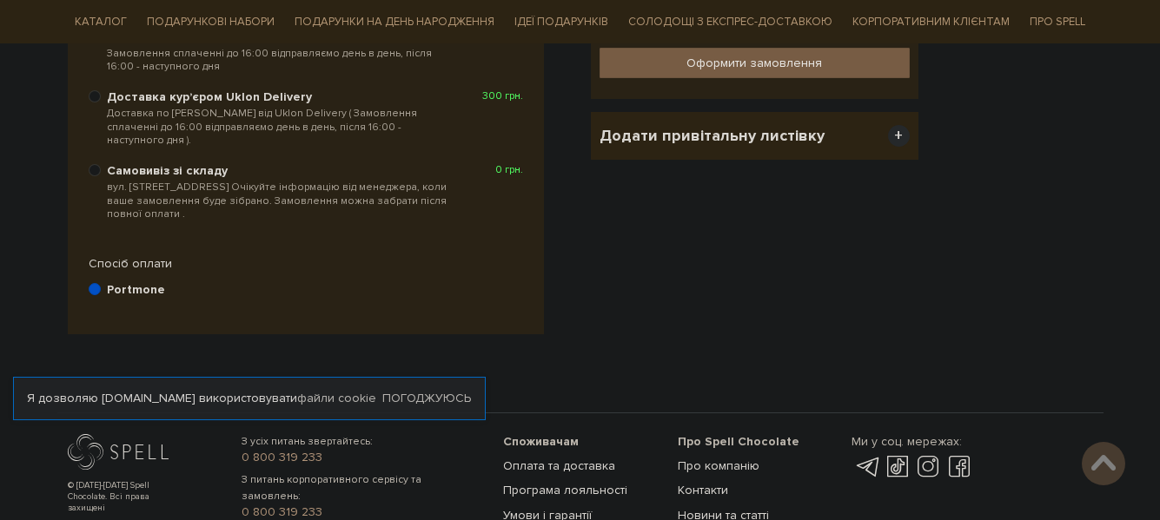
click at [156, 282] on b "Portmone" at bounding box center [136, 290] width 58 height 16
click at [101, 283] on input "Portmone" at bounding box center [95, 289] width 12 height 12
click at [318, 282] on label "Portmone" at bounding box center [315, 290] width 416 height 17
click at [101, 283] on input "Portmone" at bounding box center [95, 289] width 12 height 12
click at [148, 281] on div "Portmone" at bounding box center [315, 290] width 416 height 19
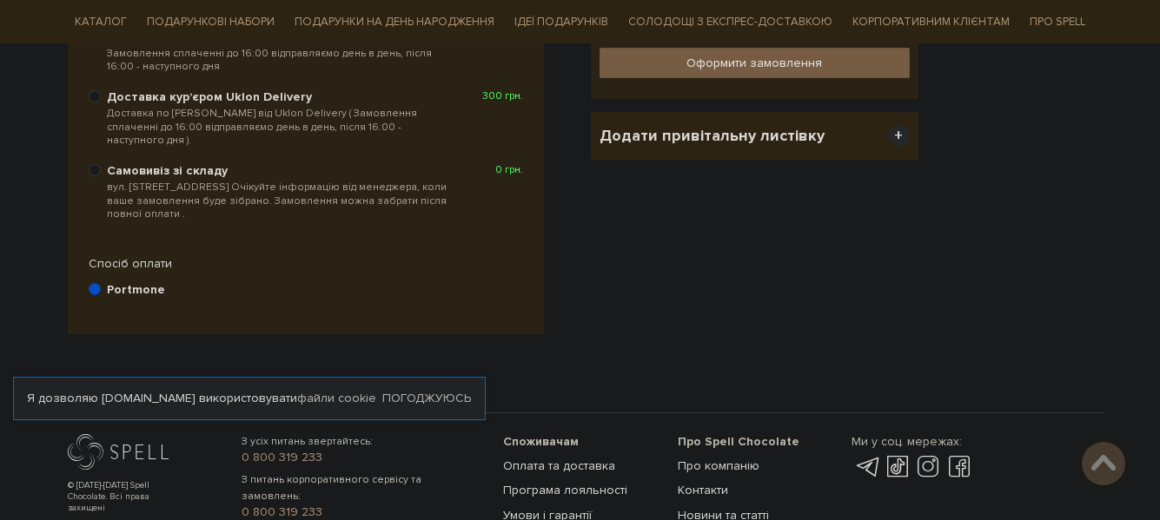
click at [122, 282] on b "Portmone" at bounding box center [136, 290] width 58 height 16
click at [115, 282] on b "Portmone" at bounding box center [136, 290] width 58 height 16
click at [101, 283] on input "Portmone" at bounding box center [95, 289] width 12 height 12
click at [304, 282] on label "Portmone" at bounding box center [315, 290] width 416 height 17
click at [101, 283] on input "Portmone" at bounding box center [95, 289] width 12 height 12
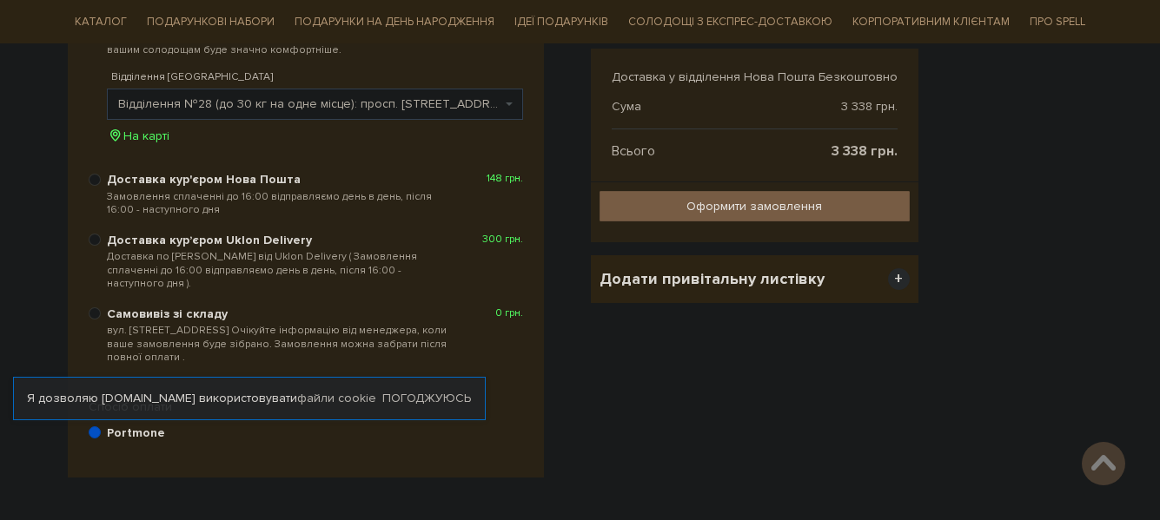
scroll to position [513, 0]
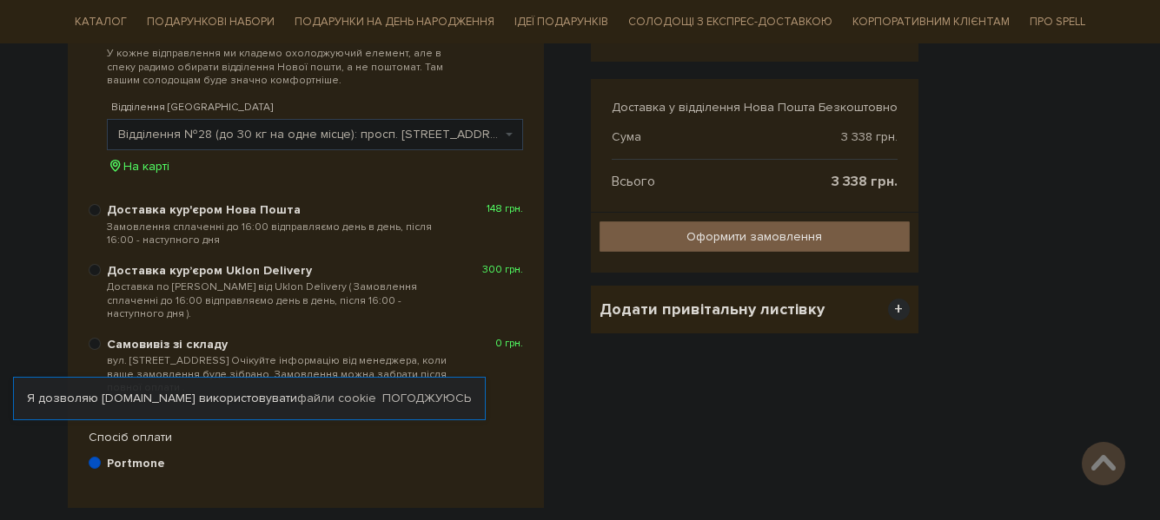
click at [568, 197] on div "2. Доставка і оплата Змінити контакти Місто --- Оберіть --- Київ Харків Дніпро …" at bounding box center [319, 167] width 502 height 682
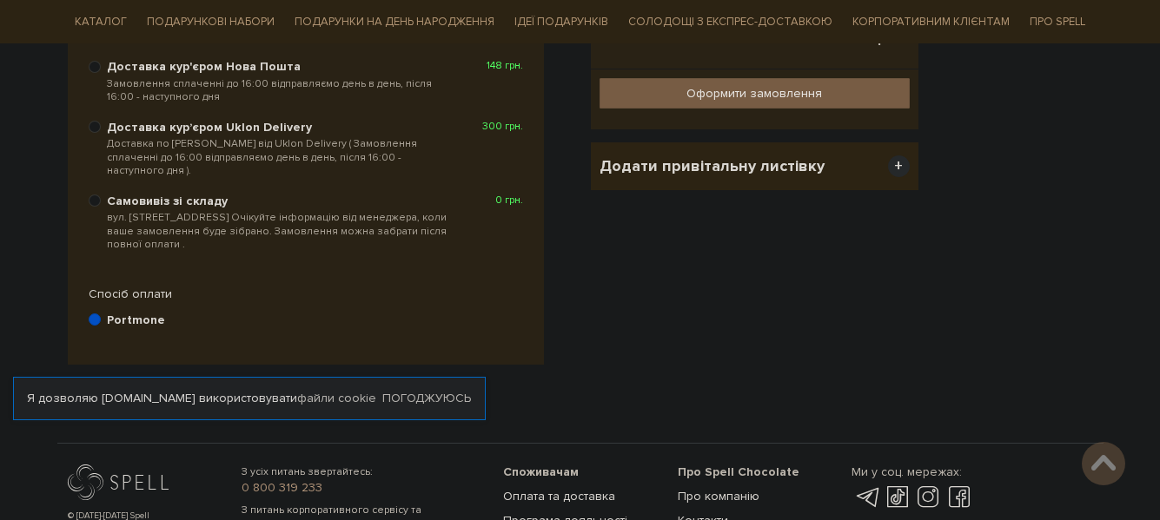
scroll to position [686, 0]
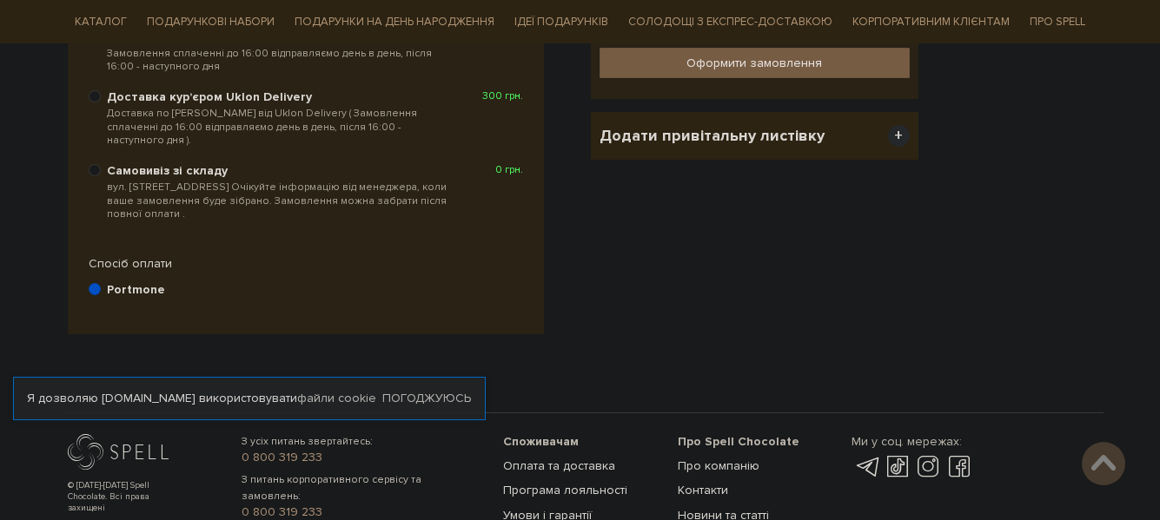
click at [122, 282] on b "Portmone" at bounding box center [136, 290] width 58 height 16
click at [101, 283] on input "Portmone" at bounding box center [95, 289] width 12 height 12
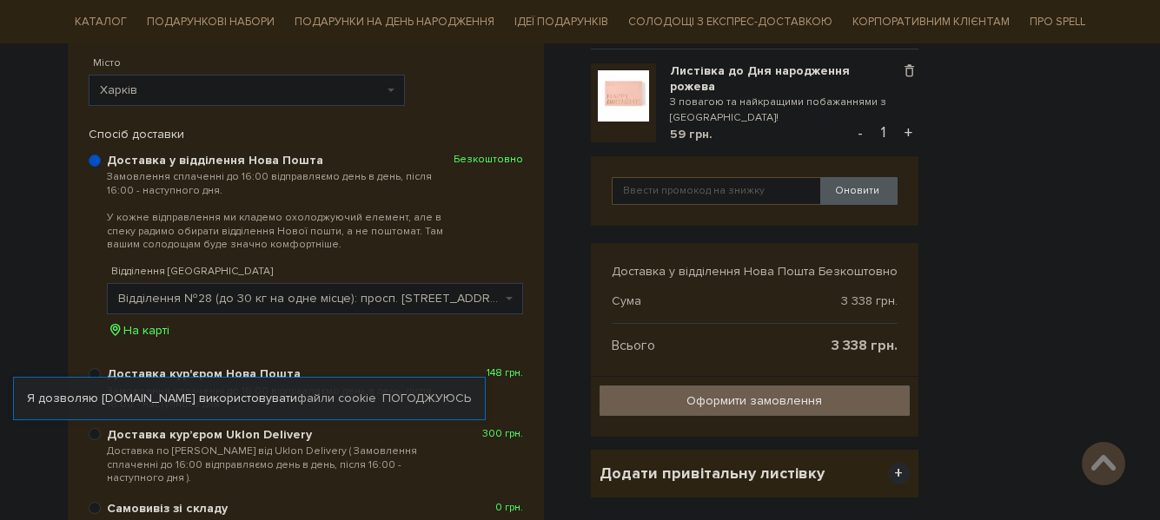
scroll to position [513, 0]
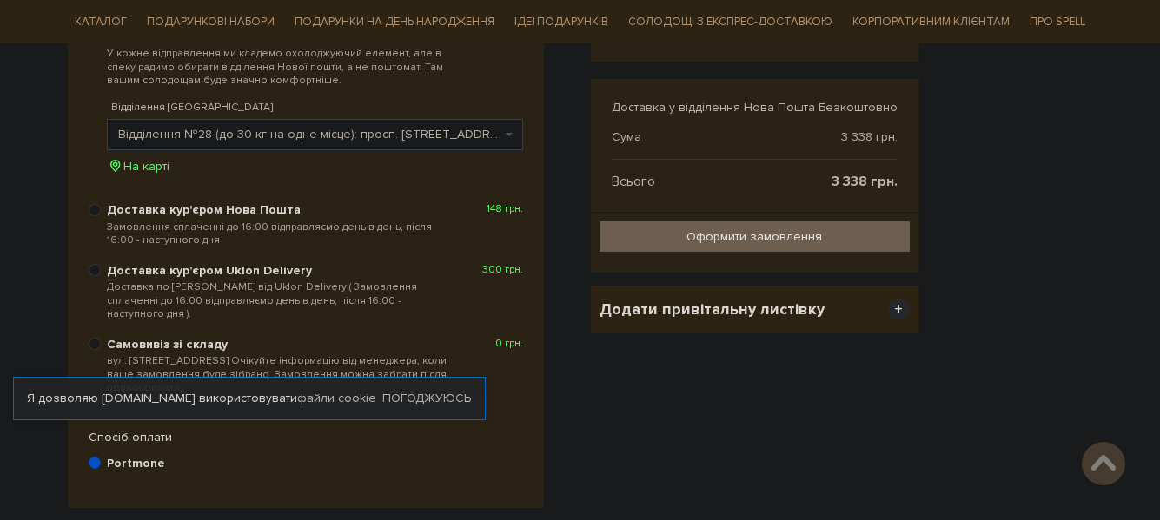
click at [719, 242] on input "Оформити замовлення" at bounding box center [754, 237] width 310 height 30
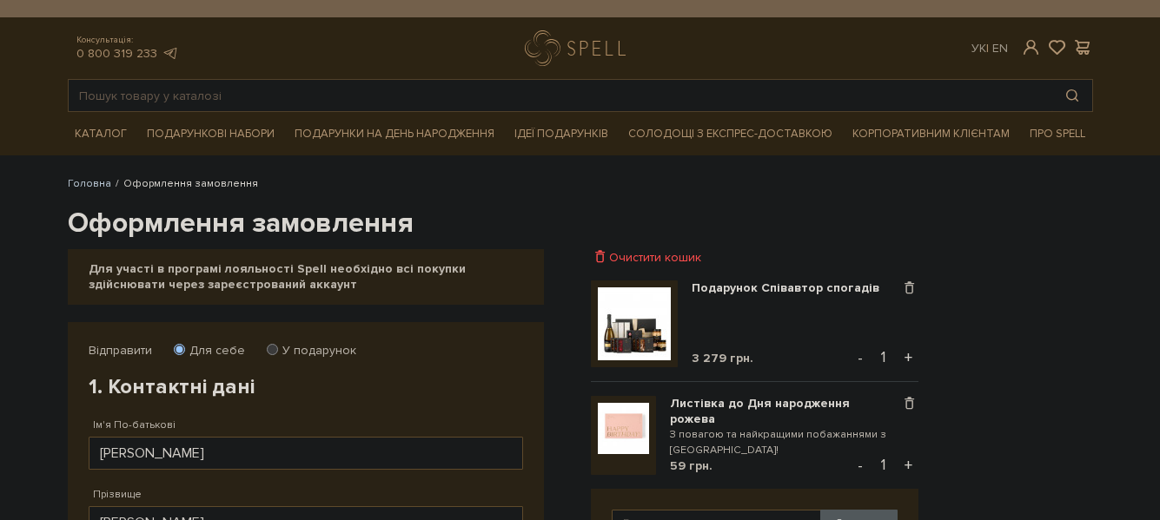
click at [1094, 52] on div "Ук | En |" at bounding box center [1032, 48] width 142 height 16
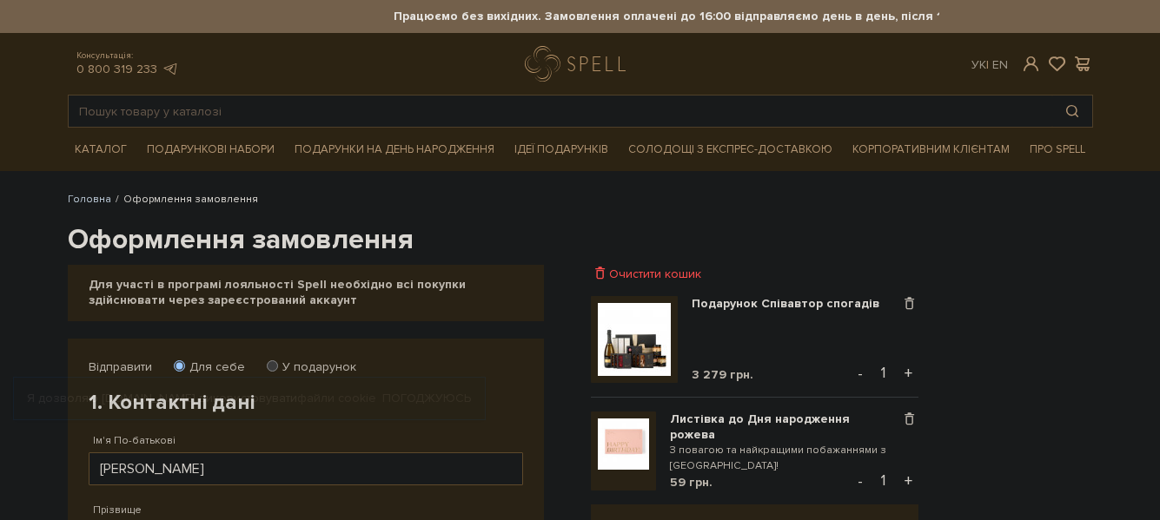
click at [1086, 54] on div "Консультація: 0 800 319 233 Ук | En |" at bounding box center [580, 64] width 1046 height 36
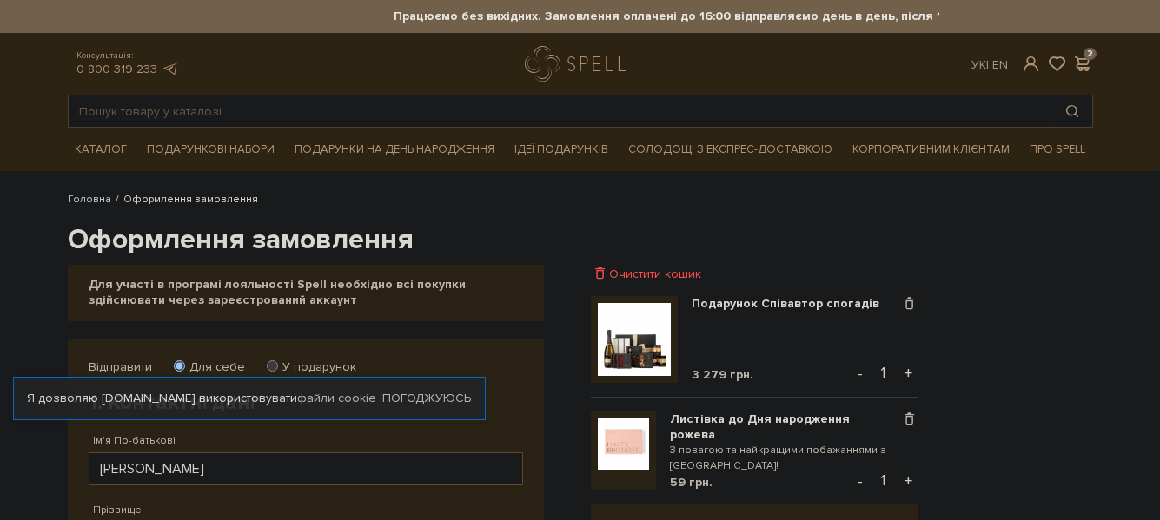
click at [341, 73] on div "Консультація: 0 800 319 233 Ук | En | 2" at bounding box center [580, 64] width 1046 height 36
click at [1069, 157] on span "Про Spell" at bounding box center [1056, 149] width 69 height 27
click at [1057, 153] on span "Про Spell" at bounding box center [1056, 149] width 69 height 27
click at [988, 279] on link "Контакти" at bounding box center [1018, 284] width 117 height 16
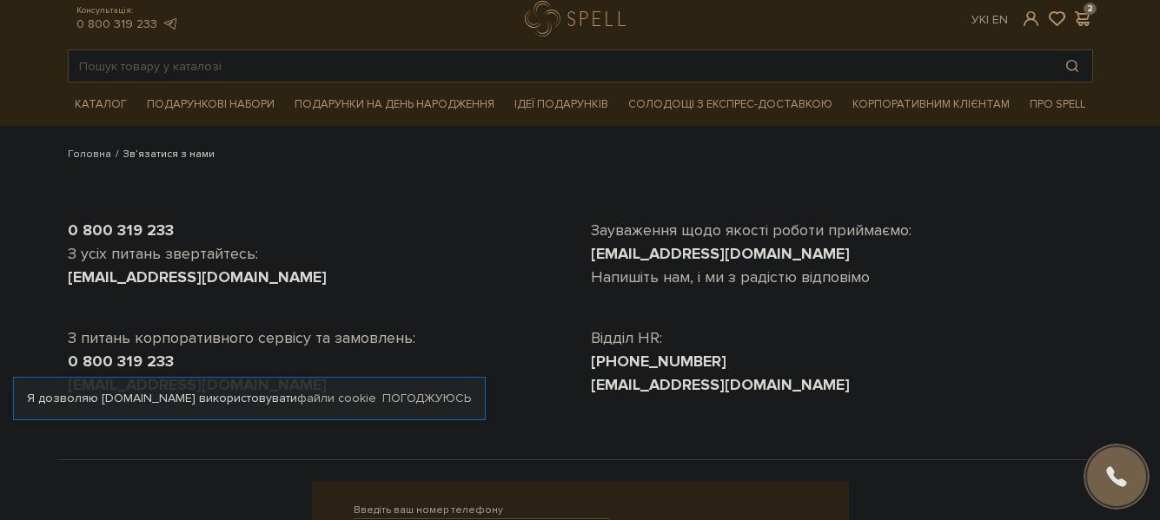
scroll to position [87, 0]
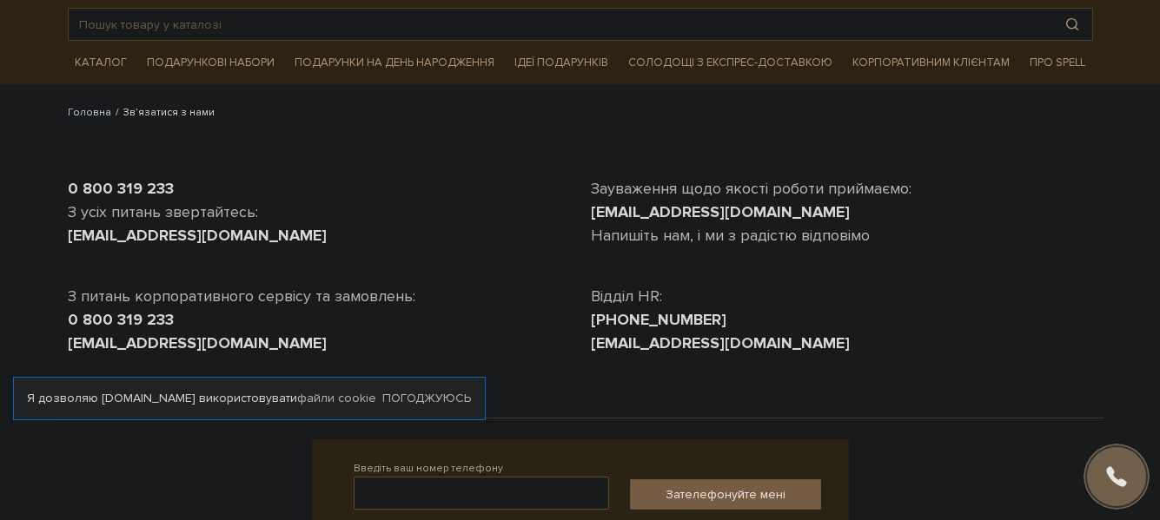
click at [902, 341] on div "[EMAIL_ADDRESS][DOMAIN_NAME]" at bounding box center [842, 343] width 502 height 23
